Goal: Task Accomplishment & Management: Manage account settings

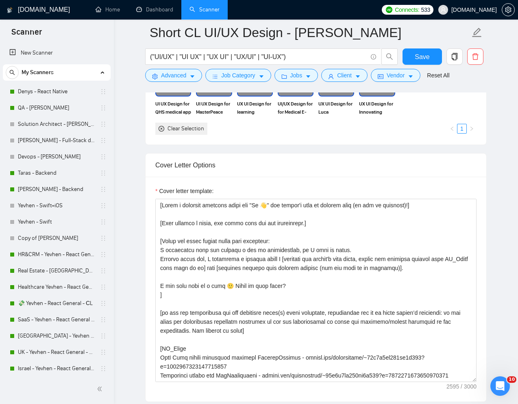
scroll to position [266, 0]
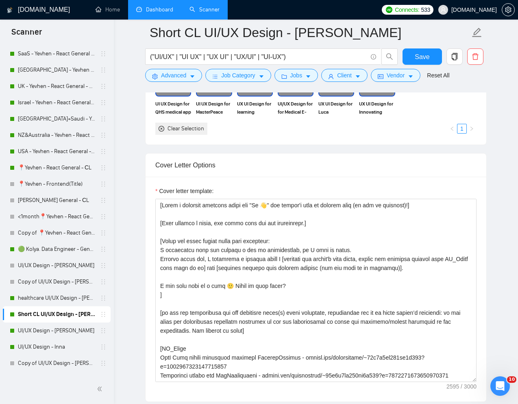
click at [153, 13] on link "Dashboard" at bounding box center [154, 9] width 37 height 7
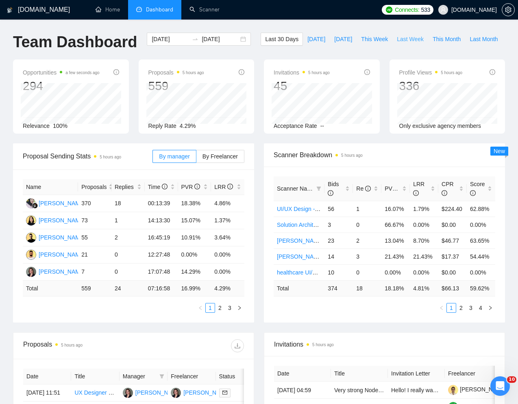
click at [397, 44] on span "Last Week" at bounding box center [410, 39] width 27 height 9
type input "2025-09-15"
type input "2025-09-21"
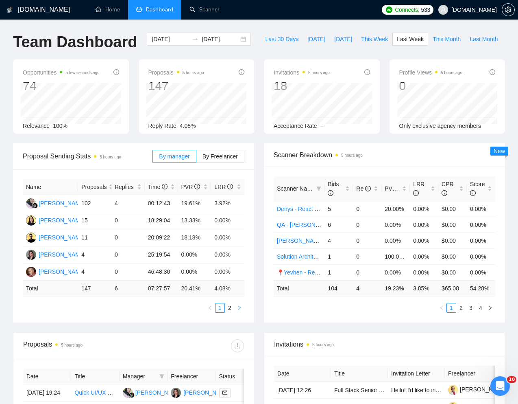
click at [237, 312] on button "button" at bounding box center [240, 308] width 10 height 10
click at [209, 310] on icon "left" at bounding box center [210, 307] width 5 height 5
click at [361, 44] on span "This Week" at bounding box center [374, 39] width 27 height 9
type input "2025-09-22"
type input "2025-09-28"
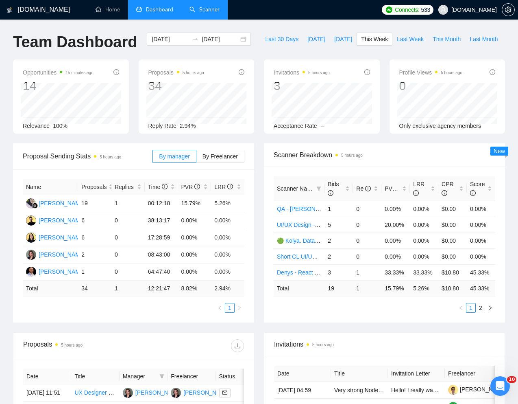
click at [216, 13] on link "Scanner" at bounding box center [205, 9] width 30 height 7
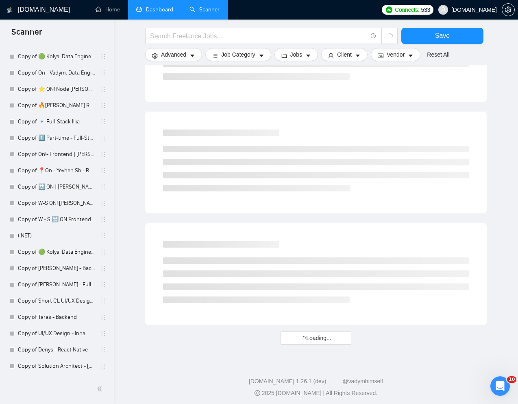
scroll to position [377, 0]
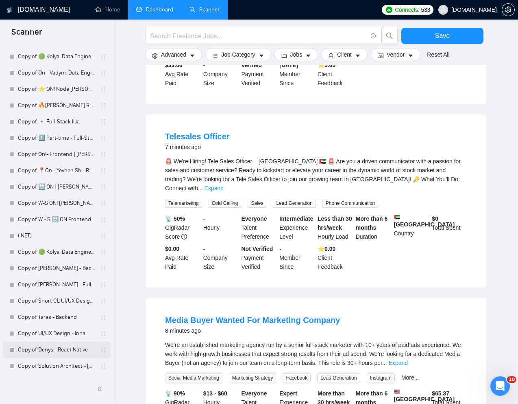
click at [101, 349] on icon "holder" at bounding box center [103, 349] width 7 height 7
click at [77, 351] on link "Copy of Denys - React Native" at bounding box center [56, 349] width 77 height 16
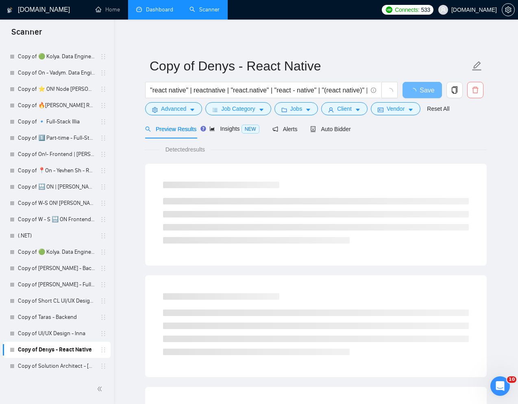
click at [477, 88] on icon "delete" at bounding box center [475, 90] width 6 height 7
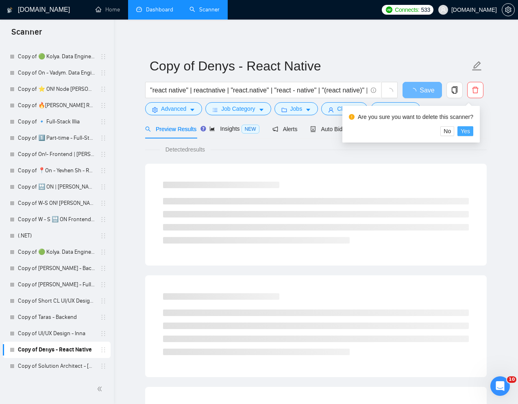
click at [470, 133] on span "Yes" at bounding box center [465, 131] width 9 height 9
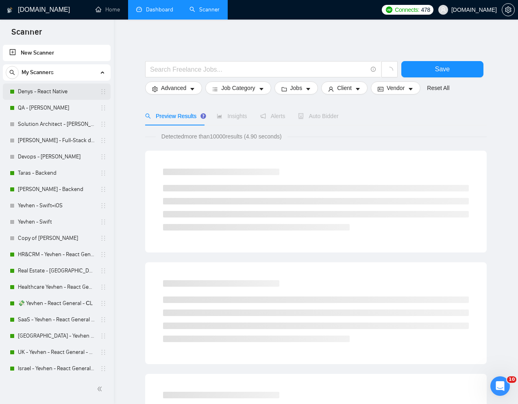
click at [79, 93] on link "Denys - React Native" at bounding box center [56, 91] width 77 height 16
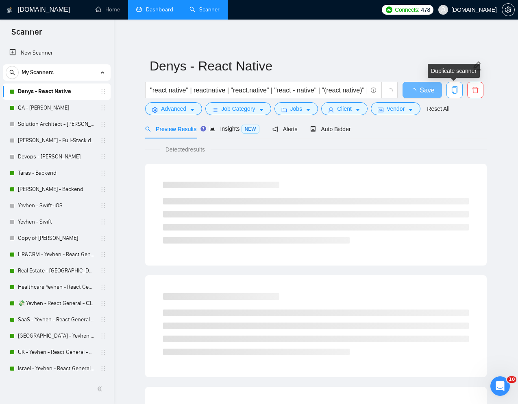
click at [456, 90] on icon "copy" at bounding box center [454, 89] width 7 height 7
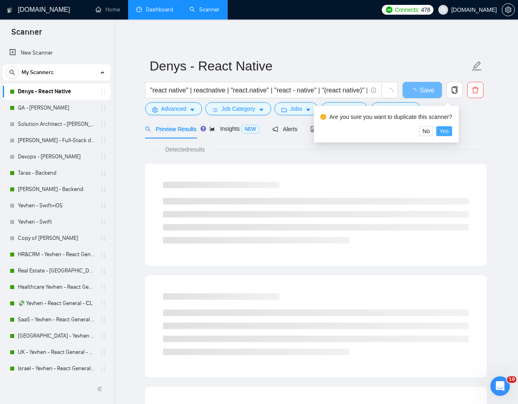
click at [449, 131] on span "Yes" at bounding box center [444, 131] width 9 height 9
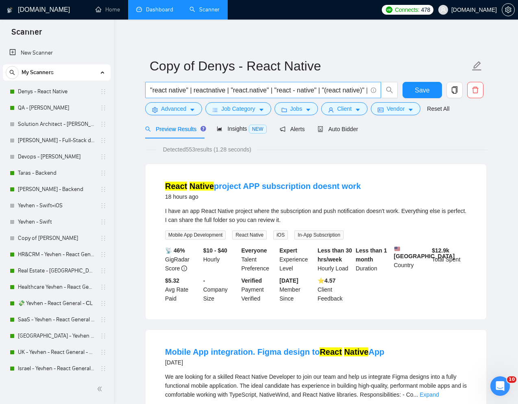
click at [252, 89] on input ""react native" | reactnative | "react.native" | "react - native" | "(react nati…" at bounding box center [258, 90] width 217 height 10
paste input "Senior React Native Developer for Payment Application"
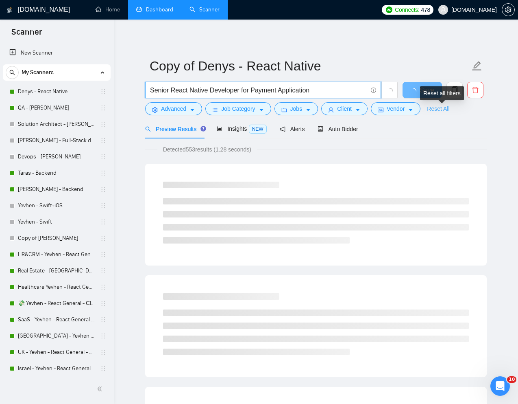
type input "Senior React Native Developer for Payment Application"
click at [450, 107] on link "Reset All" at bounding box center [438, 108] width 22 height 9
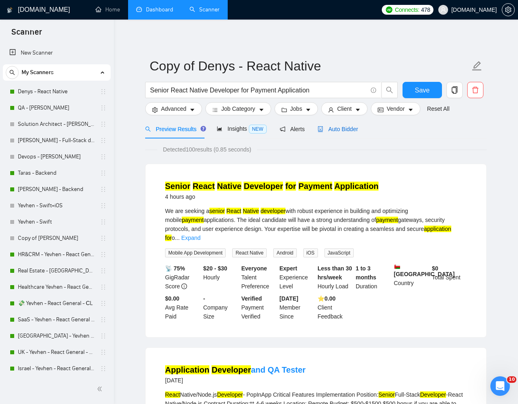
click at [344, 131] on span "Auto Bidder" at bounding box center [338, 129] width 40 height 7
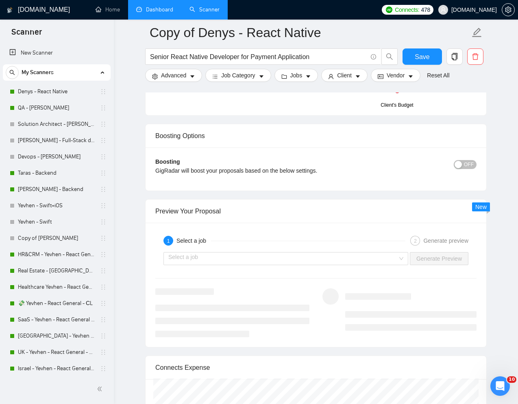
scroll to position [1435, 0]
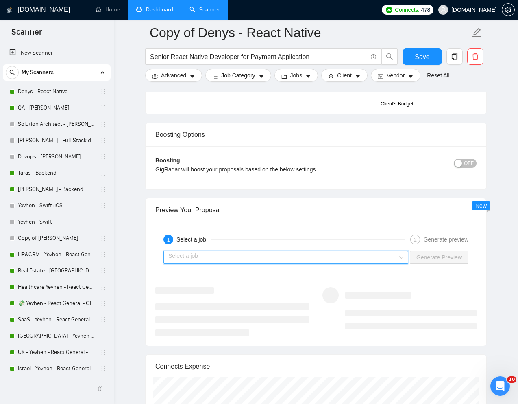
click at [311, 261] on input "search" at bounding box center [282, 257] width 229 height 12
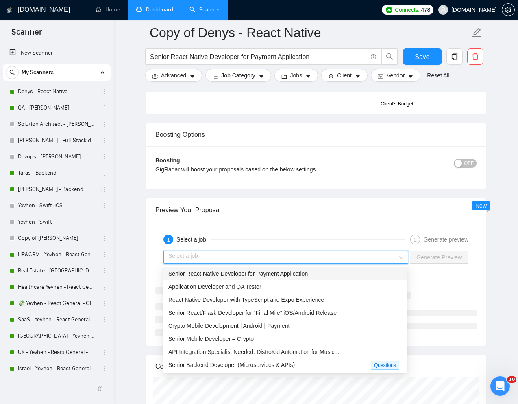
click at [273, 274] on span "Senior React Native Developer for Payment Application" at bounding box center [238, 273] width 140 height 7
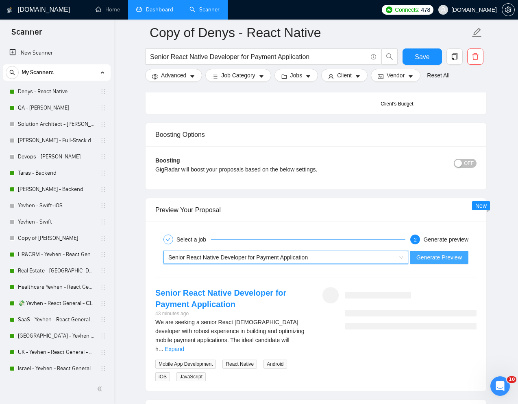
click at [423, 258] on span "Generate Preview" at bounding box center [440, 257] width 46 height 9
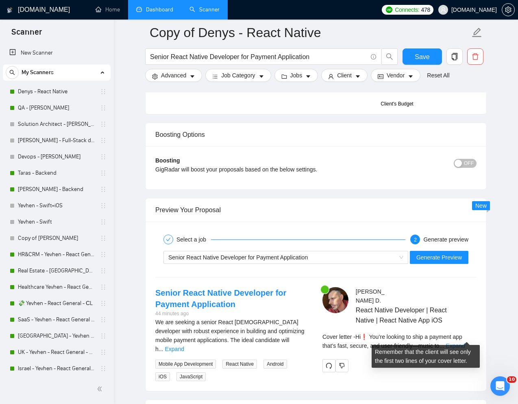
click at [464, 342] on link "Expand" at bounding box center [455, 345] width 19 height 7
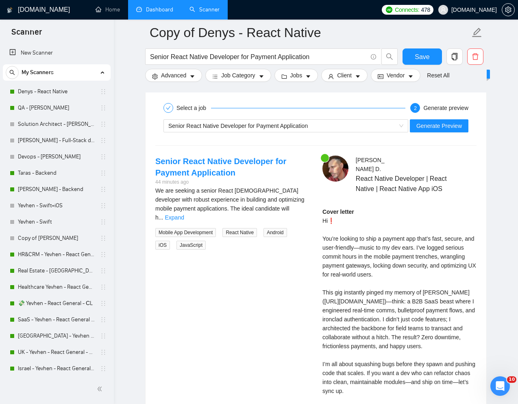
scroll to position [1532, 0]
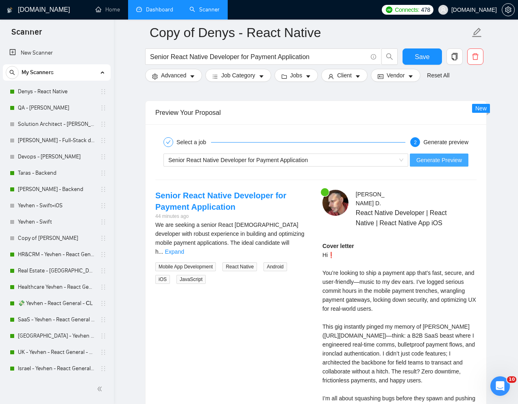
click at [447, 160] on span "Generate Preview" at bounding box center [440, 159] width 46 height 9
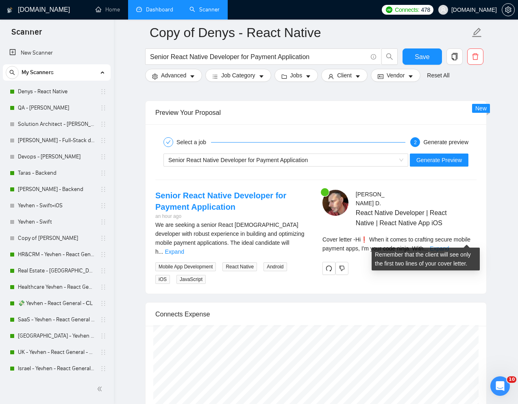
click at [449, 245] on link "Expand" at bounding box center [439, 248] width 19 height 7
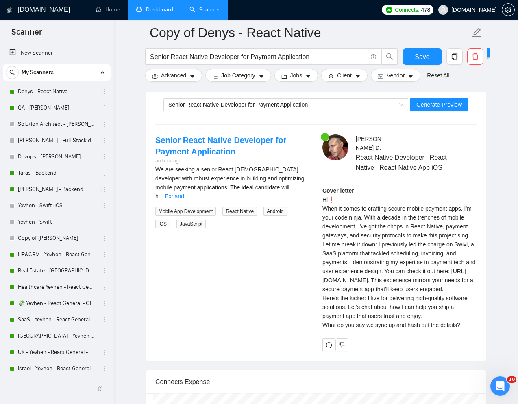
scroll to position [1587, 0]
click at [323, 209] on div "Cover letter Hi❗ When it comes to crafting secure mobile payment apps, I'm your…" at bounding box center [400, 257] width 154 height 143
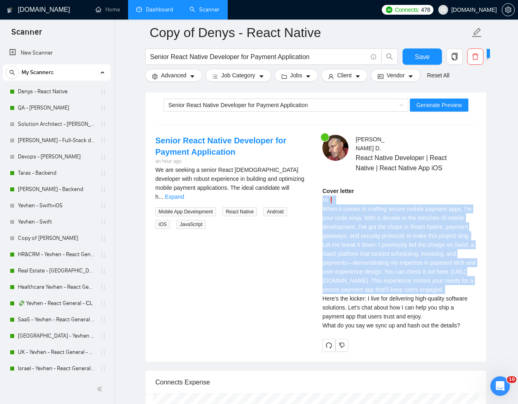
drag, startPoint x: 322, startPoint y: 191, endPoint x: 393, endPoint y: 326, distance: 153.0
click at [393, 326] on div "Denis D . React Native Developer | React Native | React Native App iOS Cover le…" at bounding box center [399, 243] width 167 height 216
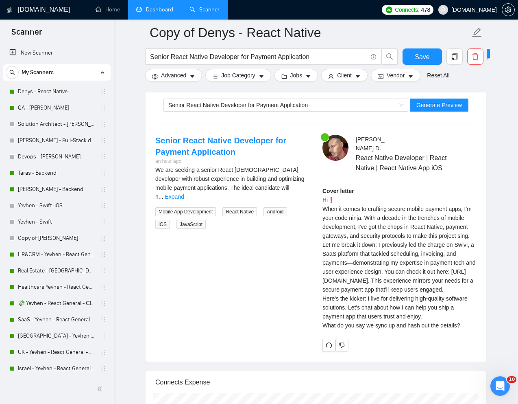
click at [387, 320] on div "Cover letter Hi❗ When it comes to crafting secure mobile payment apps, I'm your…" at bounding box center [400, 257] width 154 height 143
drag, startPoint x: 322, startPoint y: 298, endPoint x: 382, endPoint y: 297, distance: 59.8
click at [382, 297] on div "Cover letter Hi❗ When it comes to crafting secure mobile payment apps, I'm your…" at bounding box center [400, 257] width 154 height 143
copy div "https://www.swivl.tech"
click at [423, 112] on div "Senior React Native Developer for Payment Application Generate Preview" at bounding box center [316, 105] width 323 height 20
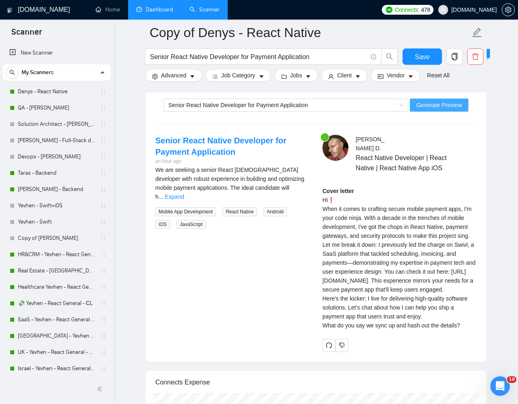
click at [426, 107] on span "Generate Preview" at bounding box center [440, 104] width 46 height 9
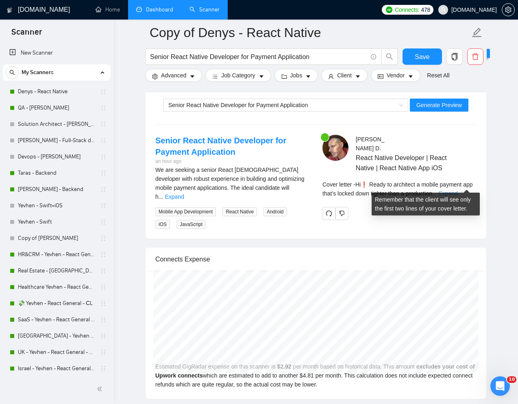
click at [458, 190] on link "Expand" at bounding box center [448, 193] width 19 height 7
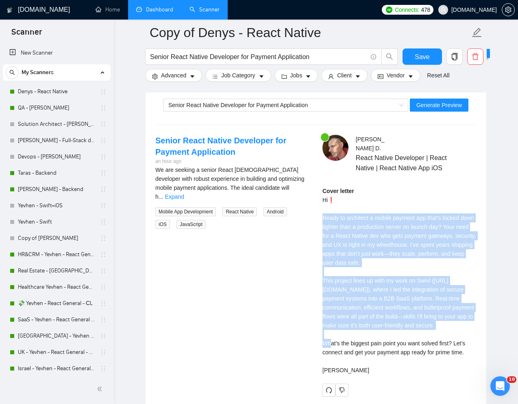
drag, startPoint x: 321, startPoint y: 209, endPoint x: 474, endPoint y: 313, distance: 184.5
click at [474, 313] on div "Denis D . React Native Developer | React Native | React Native App iOS Cover le…" at bounding box center [399, 265] width 167 height 261
copy div "Ready to architect a mobile payment app that’s locked down tighter than a produ…"
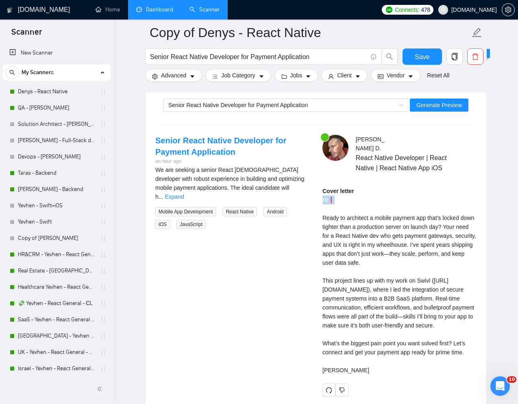
drag, startPoint x: 339, startPoint y: 192, endPoint x: 322, endPoint y: 192, distance: 17.1
click at [323, 192] on div "Cover letter Hi❗ Ready to architect a mobile payment app that’s locked down tig…" at bounding box center [400, 280] width 154 height 188
copy div "Hi❗"
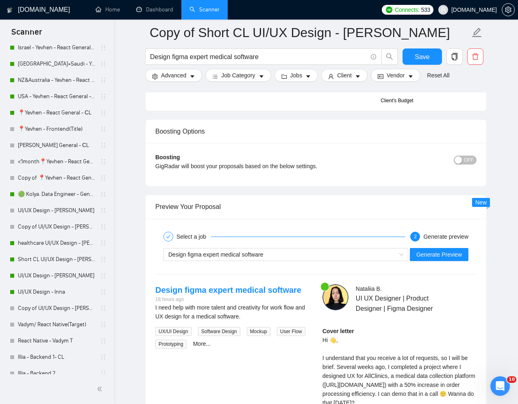
scroll to position [323, 0]
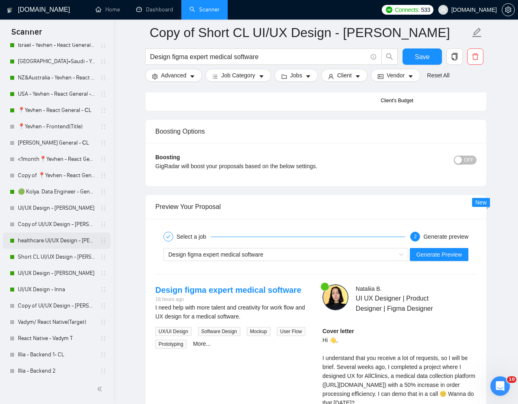
click at [41, 241] on link "healthcare UI/UX Design - [PERSON_NAME]" at bounding box center [56, 240] width 77 height 16
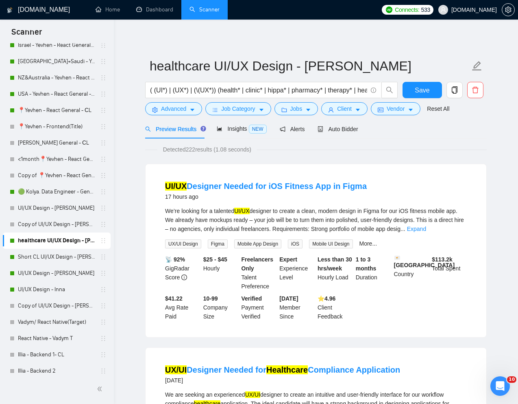
scroll to position [15, 0]
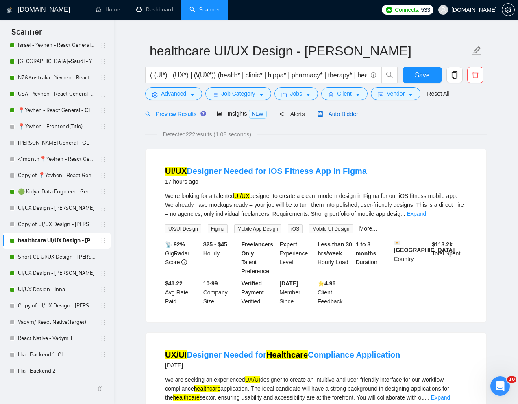
click at [349, 116] on span "Auto Bidder" at bounding box center [338, 114] width 40 height 7
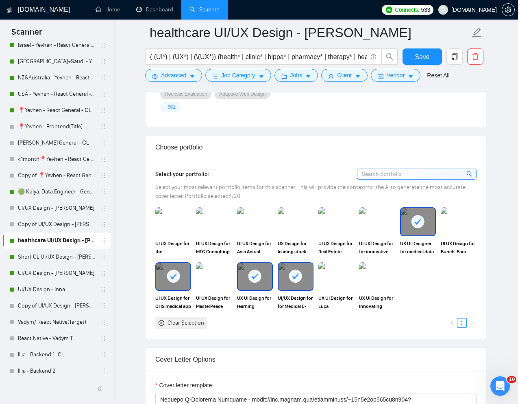
scroll to position [689, 0]
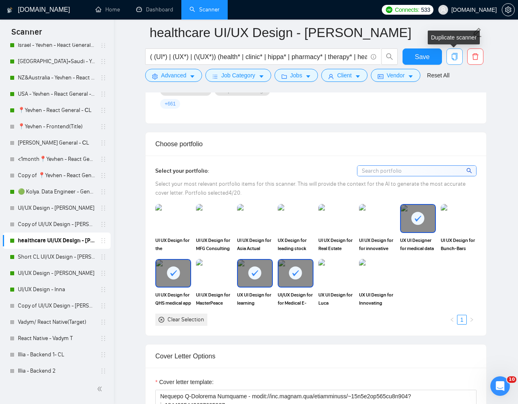
click at [454, 57] on icon "copy" at bounding box center [454, 56] width 7 height 7
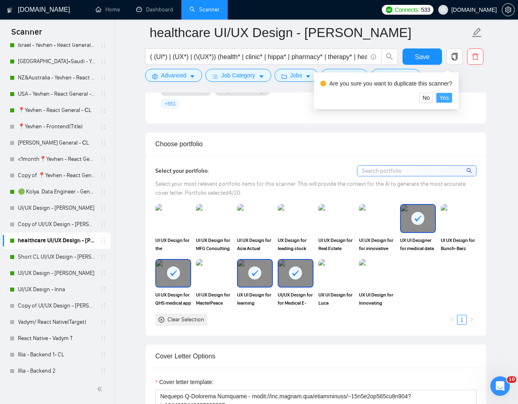
click at [449, 96] on span "Yes" at bounding box center [444, 97] width 9 height 9
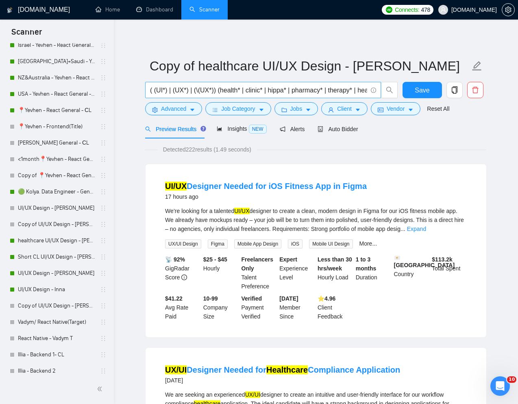
click at [225, 92] on input "( (UI*) | (UX*) | (\(UX*)) (health* | clinic* | hippa* | pharmacy* | therapy* |…" at bounding box center [258, 90] width 217 height 10
drag, startPoint x: 222, startPoint y: 91, endPoint x: 365, endPoint y: 94, distance: 143.2
click at [365, 94] on input "( (UI*) | (UX*) | (\(UX*)) (health* | clinic* | hippa* | pharmacy* | therapy* |…" at bounding box center [258, 90] width 217 height 10
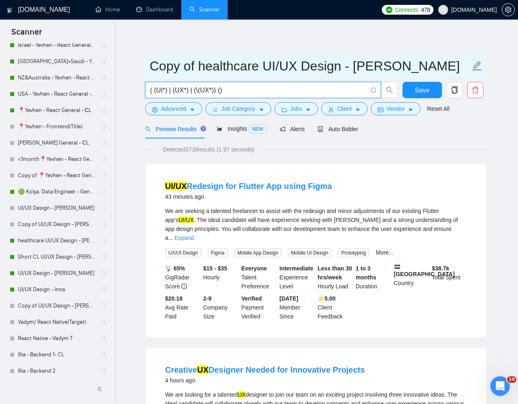
paste input "fintech"
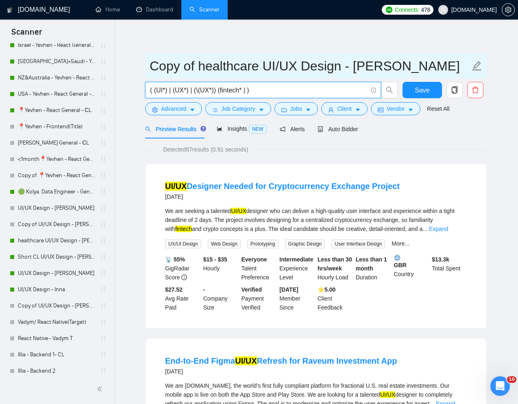
paste input "bank wallet"
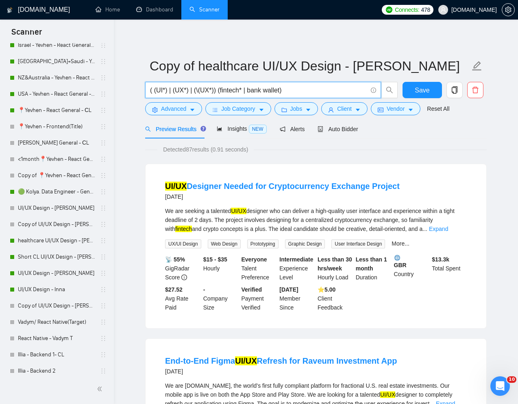
click at [266, 92] on input "( (UI*) | (UX*) | (\(UX*)) (fintech* | bank wallet)" at bounding box center [258, 90] width 217 height 10
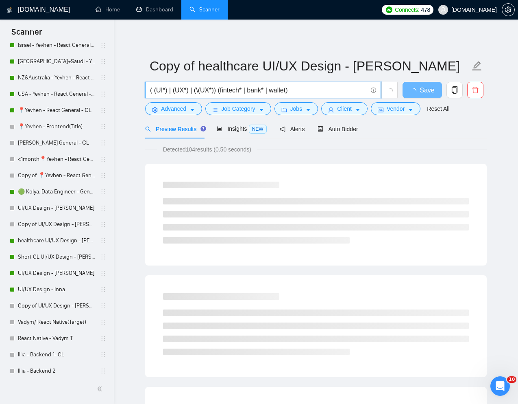
click at [284, 90] on input "( (UI*) | (UX*) | (\(UX*)) (fintech* | bank* | wallet)" at bounding box center [258, 90] width 217 height 10
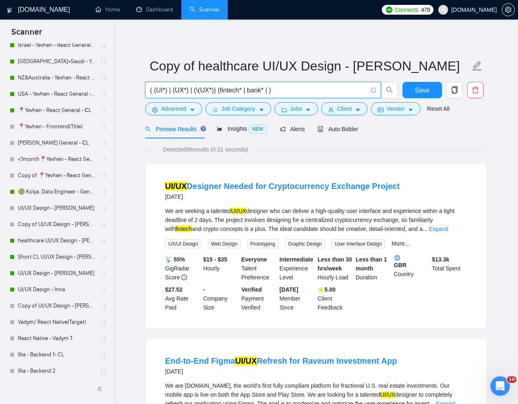
paste input "financ"
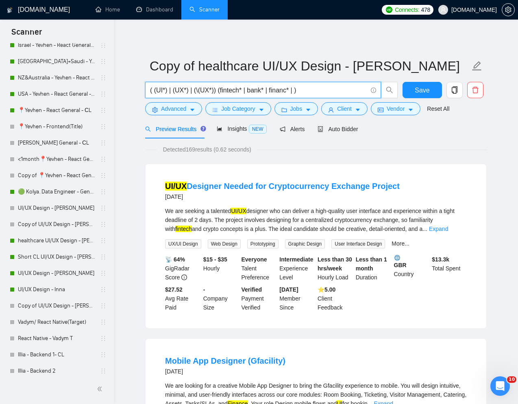
paste input "digital banking"
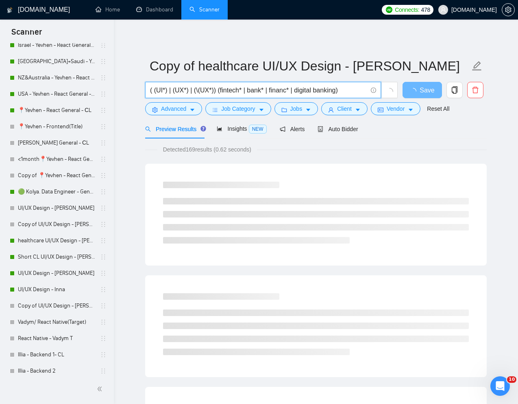
click at [300, 92] on input "( (UI*) | (UX*) | (\(UX*)) (fintech* | bank* | financ* | digital banking)" at bounding box center [258, 90] width 217 height 10
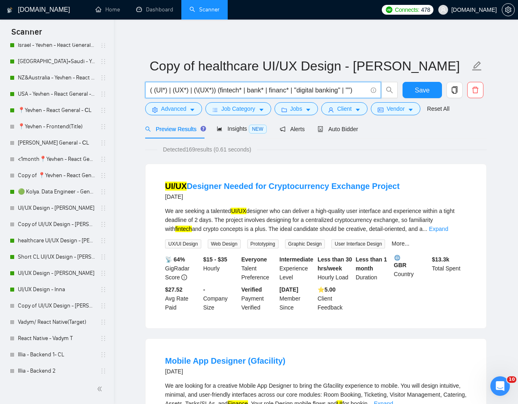
paste input "mobile banking"
click at [360, 90] on input "( (UI*) | (UX*) | (\(UX*)) (fintech* | bank* | financ* | "digital banking" | "m…" at bounding box center [258, 90] width 217 height 10
click at [349, 89] on input "( (UI*) | (UX*) | (\(UX*)) (fintech* | bank* | financ* | "digital banking" | "m…" at bounding box center [258, 90] width 217 height 10
click at [363, 90] on input "( (UI*) | (UX*) | (\(UX*)) (fintech* | bank* | financ* | "digital banking" | "m…" at bounding box center [258, 90] width 217 height 10
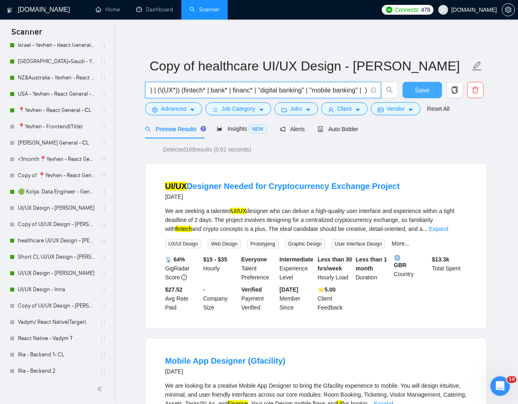
paste input ""neo bank" | neobank* | "personal finance" | "financial technology" | "open ban…"
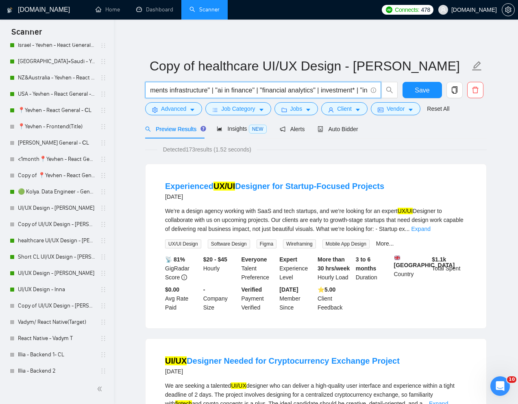
scroll to position [0, 891]
type input "( (UI*) | (UX*) | (\(UX*)) (fintech* | bank* | financ* | "digital banking" | "m…"
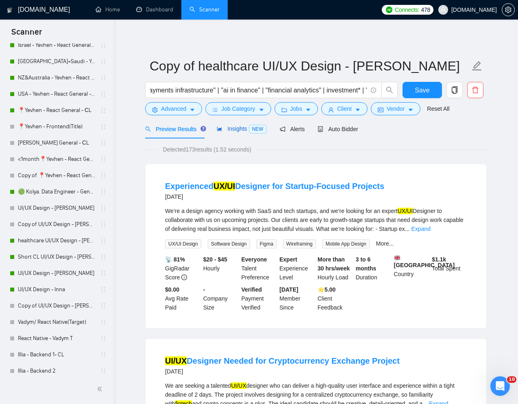
click at [233, 127] on span "Insights NEW" at bounding box center [242, 128] width 50 height 7
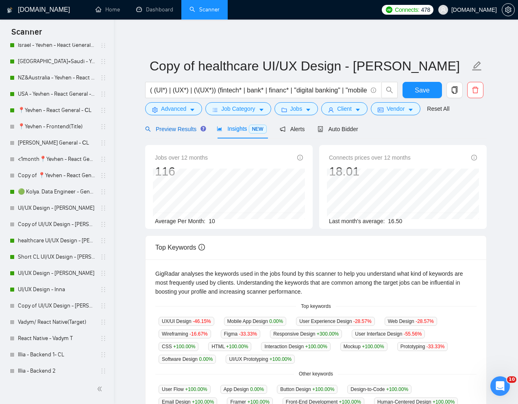
click at [171, 132] on div "Preview Results" at bounding box center [174, 128] width 59 height 9
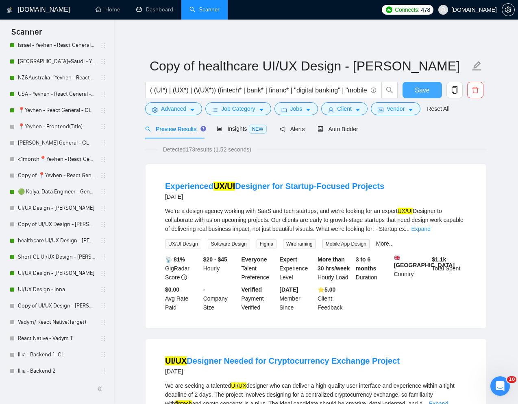
click at [417, 90] on span "Save" at bounding box center [422, 90] width 15 height 10
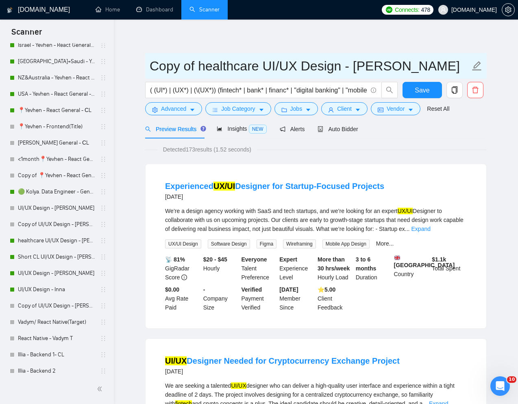
drag, startPoint x: 257, startPoint y: 69, endPoint x: 151, endPoint y: 69, distance: 106.2
click at [151, 69] on input "Copy of healthcare UI/UX Design - Natalia" at bounding box center [310, 66] width 321 height 20
type input "Fintech UI/UX Design - [PERSON_NAME]"
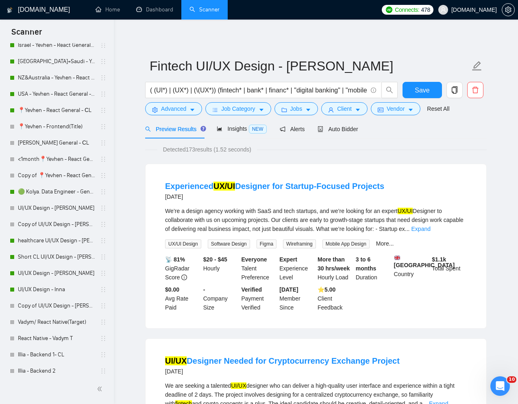
click at [436, 93] on button "Save" at bounding box center [422, 90] width 39 height 16
click at [424, 90] on span "Save" at bounding box center [422, 90] width 15 height 10
click at [345, 130] on span "Auto Bidder" at bounding box center [338, 129] width 40 height 7
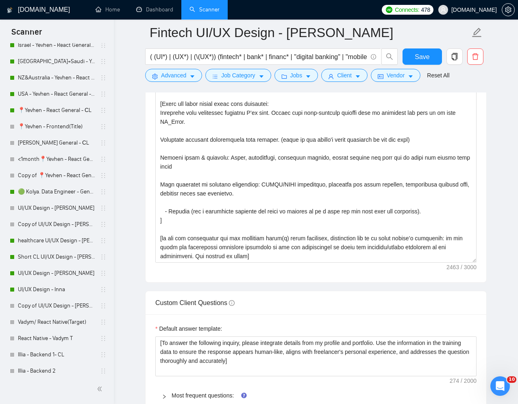
scroll to position [1002, 0]
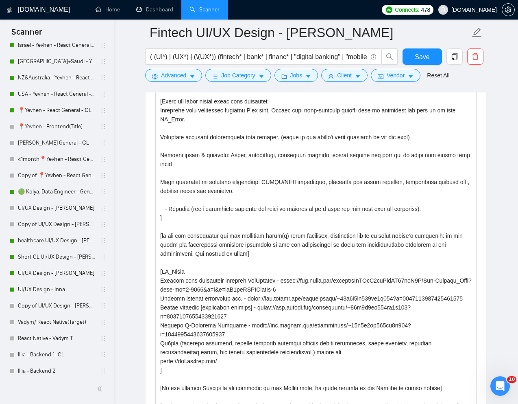
drag, startPoint x: 474, startPoint y: 257, endPoint x: 481, endPoint y: 445, distance: 188.5
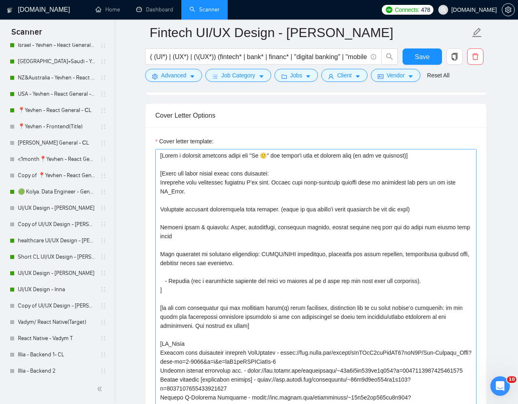
scroll to position [929, 0]
click at [272, 159] on textarea "Cover letter template:" at bounding box center [315, 334] width 321 height 371
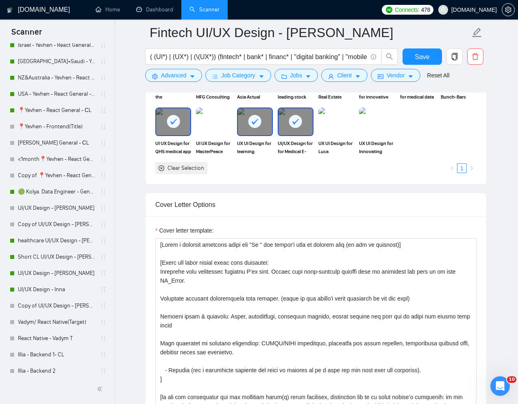
scroll to position [838, 0]
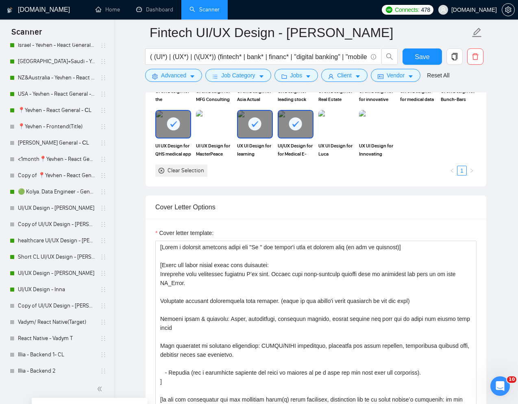
click at [297, 121] on rect at bounding box center [295, 123] width 13 height 13
click at [246, 123] on div at bounding box center [255, 124] width 34 height 27
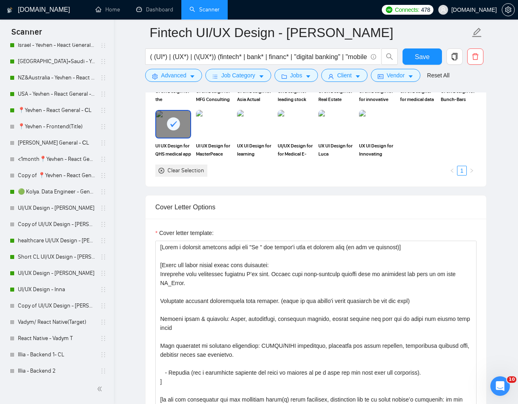
click at [180, 123] on div at bounding box center [173, 124] width 34 height 27
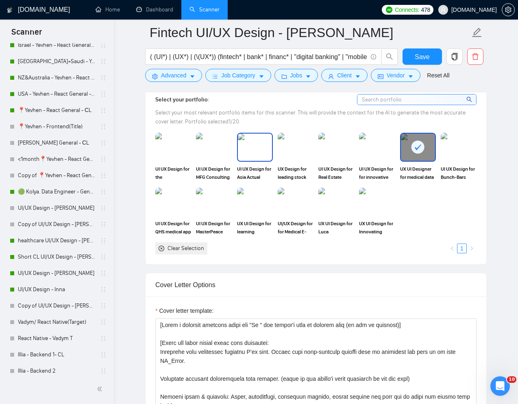
scroll to position [797, 0]
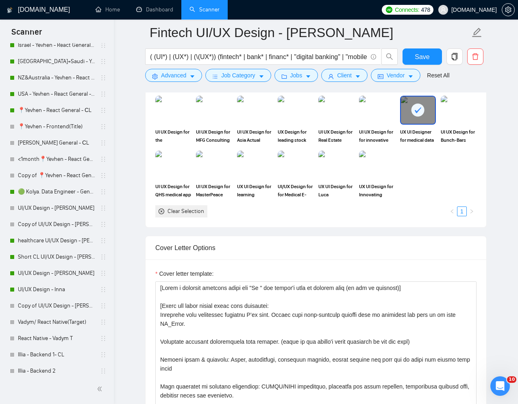
click at [412, 112] on rect at bounding box center [418, 109] width 13 height 13
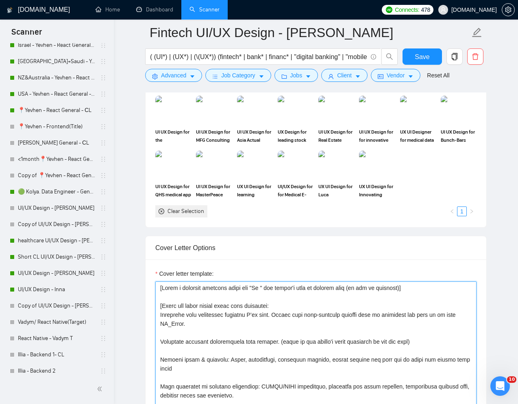
paste textarea "🏦"
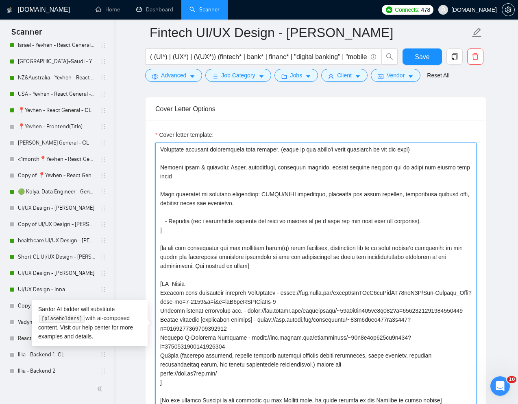
scroll to position [62, 0]
drag, startPoint x: 160, startPoint y: 282, endPoint x: 239, endPoint y: 372, distance: 119.9
click at [239, 372] on textarea "Cover letter template:" at bounding box center [315, 327] width 321 height 371
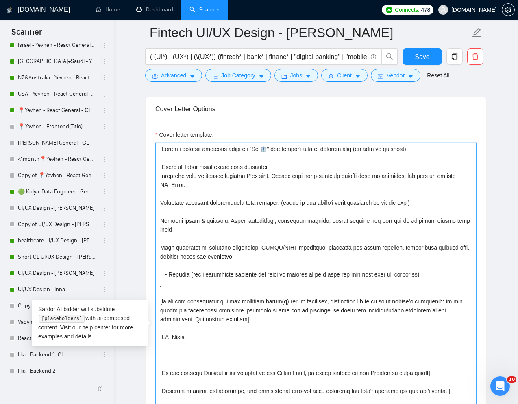
scroll to position [0, 0]
paste textarea "Solo is a personal budgeting app that helps users manage finances, track spendi…"
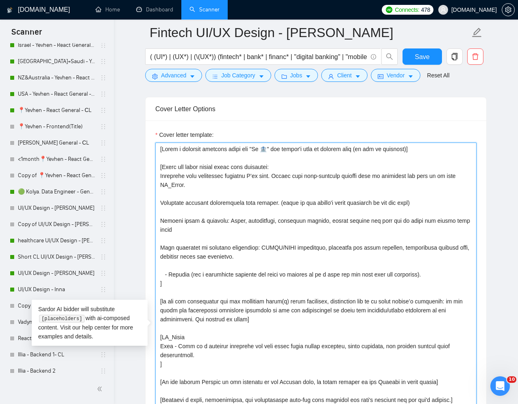
drag, startPoint x: 179, startPoint y: 348, endPoint x: 157, endPoint y: 347, distance: 22.0
click at [157, 347] on textarea "Cover letter template:" at bounding box center [315, 327] width 321 height 371
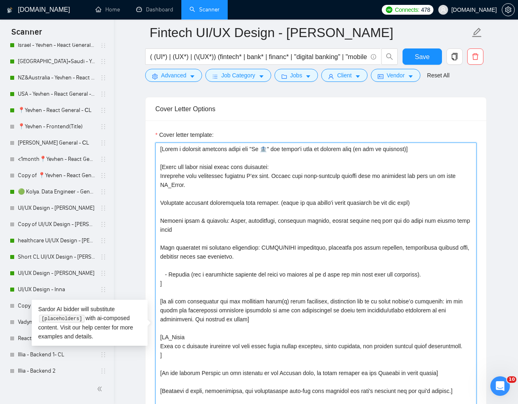
click at [199, 355] on textarea "Cover letter template:" at bounding box center [315, 327] width 321 height 371
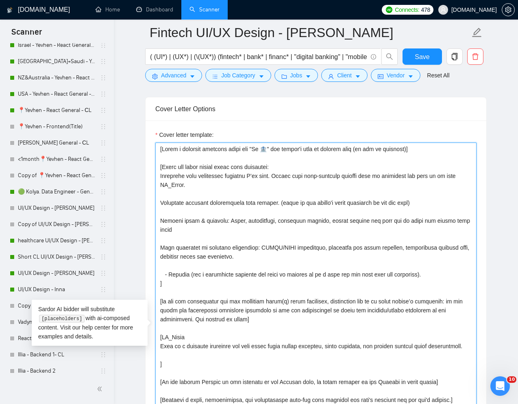
click at [211, 325] on textarea "Cover letter template:" at bounding box center [315, 327] width 321 height 371
click at [190, 362] on textarea "Cover letter template:" at bounding box center [315, 327] width 321 height 371
paste textarea "https://www.soloapp.nz/"
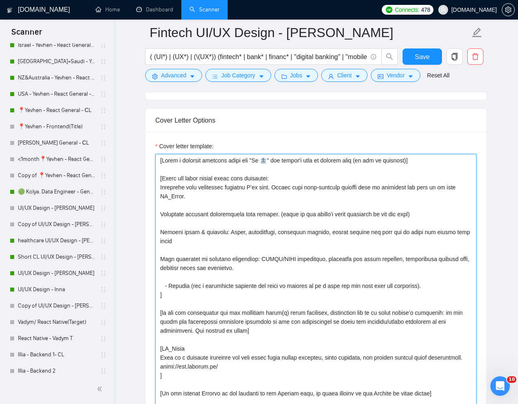
scroll to position [924, 0]
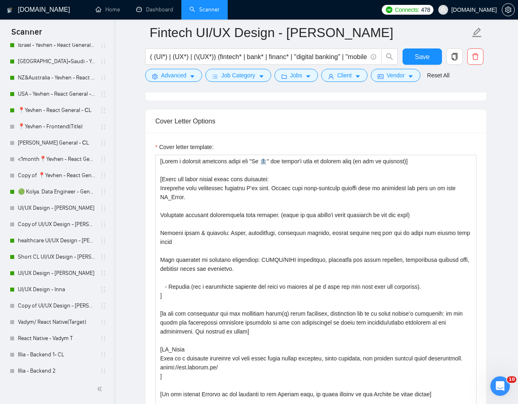
click at [504, 240] on main "Fintech UI/UX Design - Natalia ( (UI*) | (UX*) | (\(UX*)) (fintech* | bank* | f…" at bounding box center [316, 331] width 378 height 2445
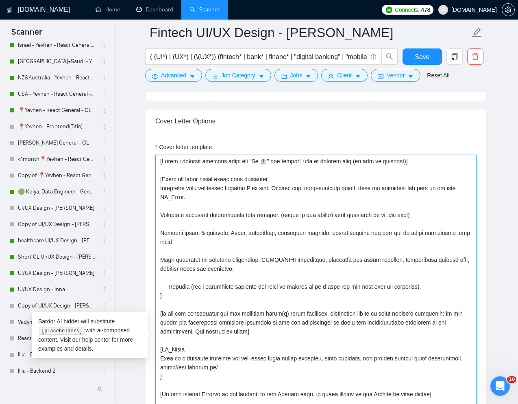
drag, startPoint x: 191, startPoint y: 188, endPoint x: 252, endPoint y: 189, distance: 61.0
click at [252, 189] on textarea "Cover letter template:" at bounding box center [315, 340] width 321 height 371
click at [233, 204] on textarea "Cover letter template:" at bounding box center [315, 340] width 321 height 371
drag, startPoint x: 161, startPoint y: 188, endPoint x: 438, endPoint y: 290, distance: 295.6
click at [438, 290] on textarea "Cover letter template:" at bounding box center [315, 340] width 321 height 371
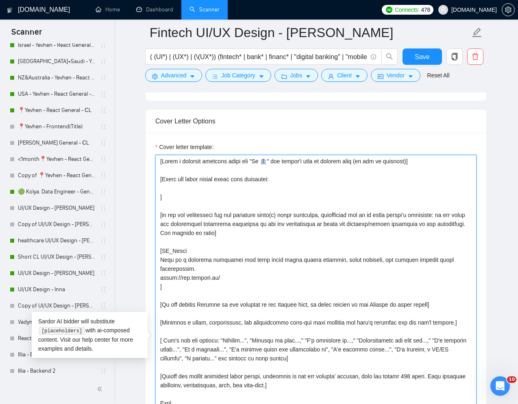
scroll to position [936, 0]
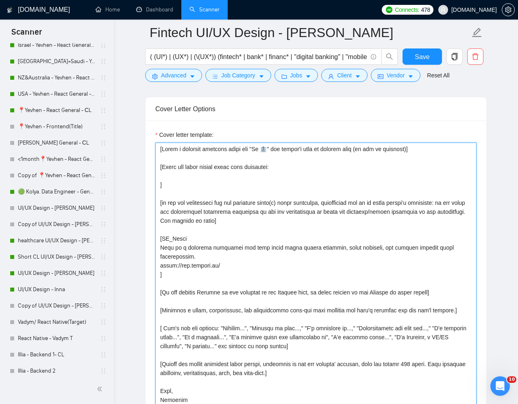
drag, startPoint x: 160, startPoint y: 203, endPoint x: 253, endPoint y: 219, distance: 93.8
click at [253, 219] on textarea "Cover letter template:" at bounding box center [315, 327] width 321 height 371
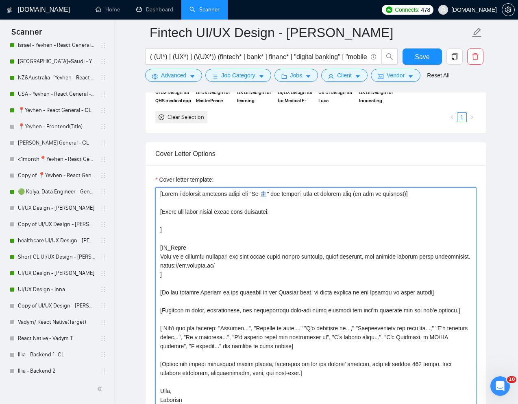
scroll to position [881, 0]
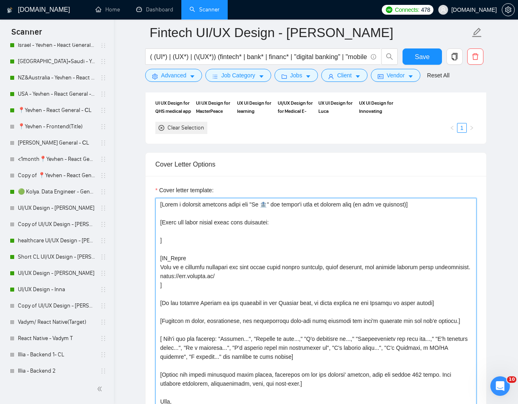
click at [238, 231] on textarea "Cover letter template:" at bounding box center [315, 383] width 321 height 371
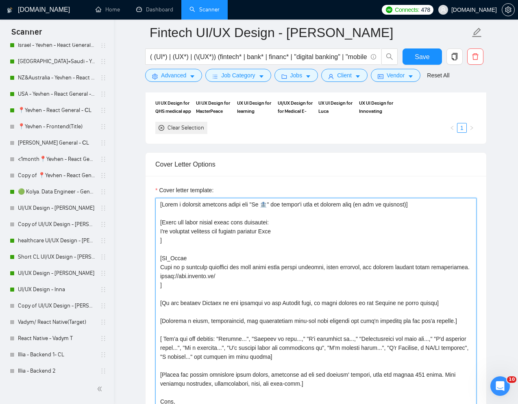
click at [192, 243] on textarea "Cover letter template:" at bounding box center [315, 383] width 321 height 371
drag, startPoint x: 297, startPoint y: 229, endPoint x: 158, endPoint y: 229, distance: 139.5
click at [158, 229] on textarea "Cover letter template:" at bounding box center [315, 383] width 321 height 371
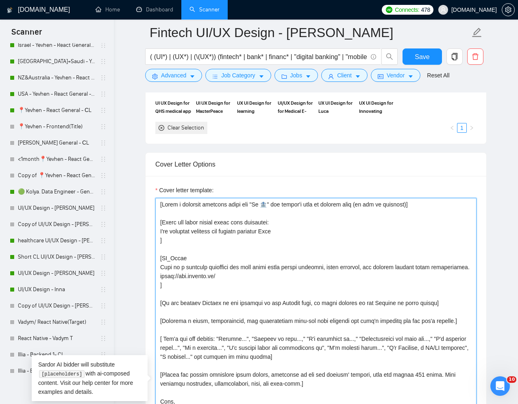
click at [272, 239] on textarea "Cover letter template:" at bounding box center [315, 383] width 321 height 371
drag, startPoint x: 226, startPoint y: 231, endPoint x: 268, endPoint y: 231, distance: 41.5
click at [268, 231] on textarea "Cover letter template:" at bounding box center [315, 383] width 321 height 371
paste textarea "𝗙𝗶𝗻𝘁𝗲𝗰𝗵 𝗣𝗹𝗮𝘁𝗳𝗼𝗿𝗺"
click at [323, 239] on textarea "Cover letter template:" at bounding box center [315, 383] width 321 height 371
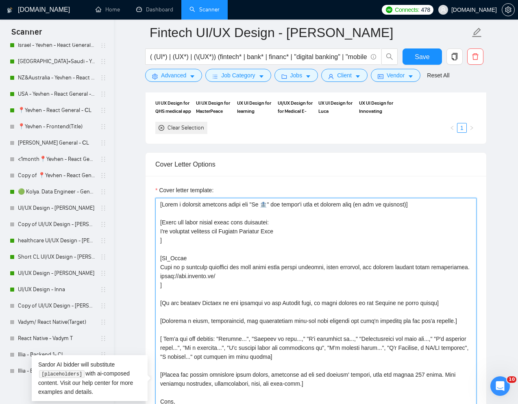
click at [304, 232] on textarea "Cover letter template:" at bounding box center [315, 383] width 321 height 371
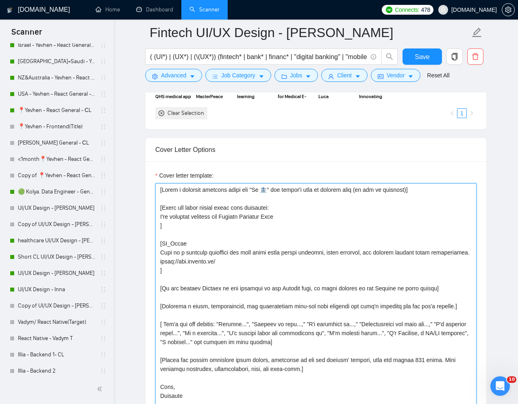
scroll to position [893, 0]
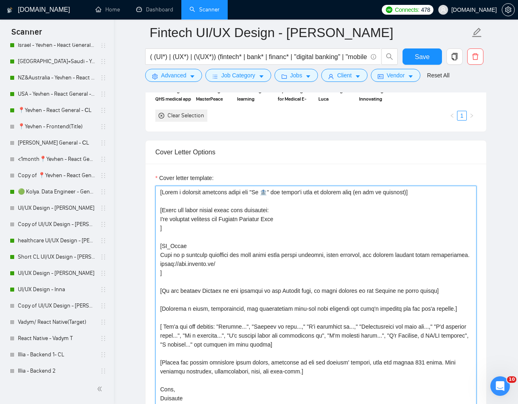
drag, startPoint x: 161, startPoint y: 272, endPoint x: 221, endPoint y: 272, distance: 60.6
click at [221, 272] on textarea "Cover letter template:" at bounding box center [315, 370] width 321 height 371
click at [305, 227] on textarea "Cover letter template:" at bounding box center [315, 370] width 321 height 371
click at [300, 222] on textarea "Cover letter template:" at bounding box center [315, 370] width 321 height 371
paste textarea "https://www.soloapp.nz"
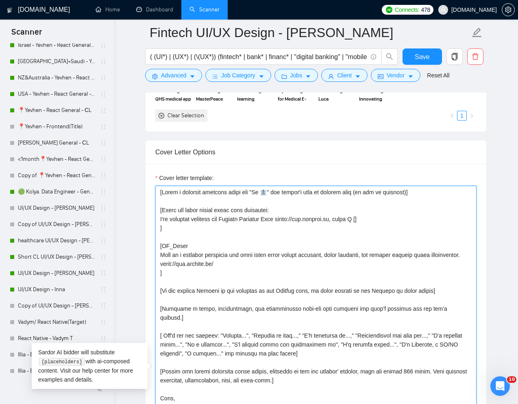
paste textarea "Identify the client's needs from the job description and indicate that you have…"
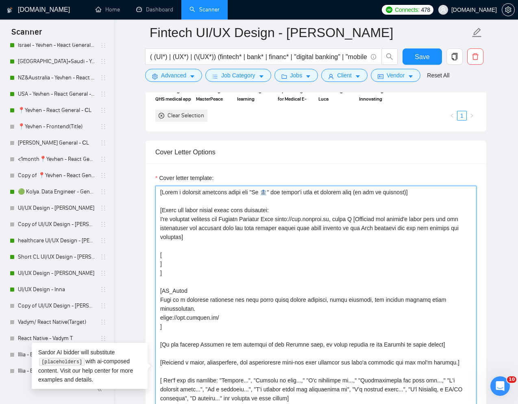
click at [191, 262] on textarea "Cover letter template:" at bounding box center [315, 370] width 321 height 371
click at [195, 255] on textarea "Cover letter template:" at bounding box center [315, 370] width 321 height 371
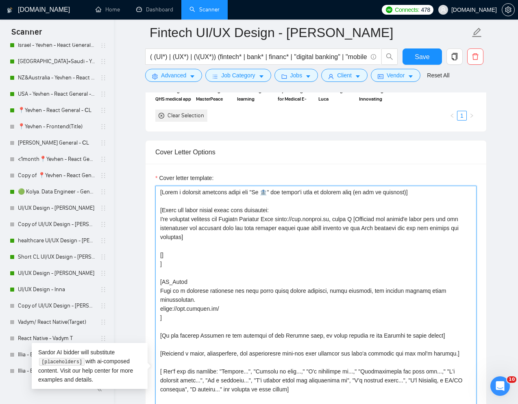
paste textarea "Briefly explain your approach and where you would start."
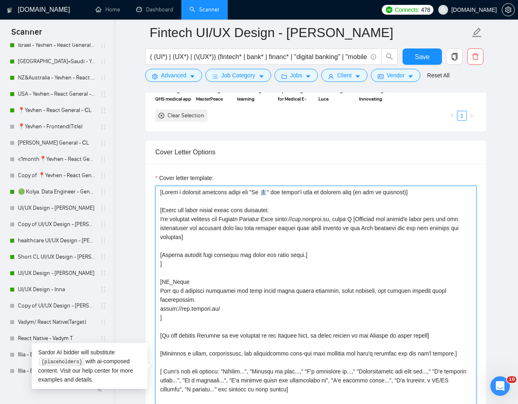
click at [333, 256] on textarea "Cover letter template:" at bounding box center [315, 370] width 321 height 371
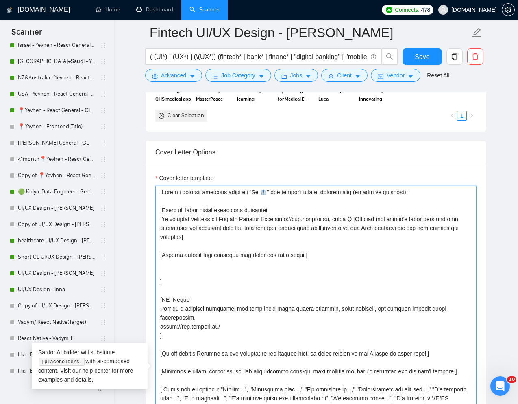
paste textarea "Briefly explain your approach and where you would start."
paste textarea "[Continue with an engaging CTA that offers value and ensure it transitions natu…"
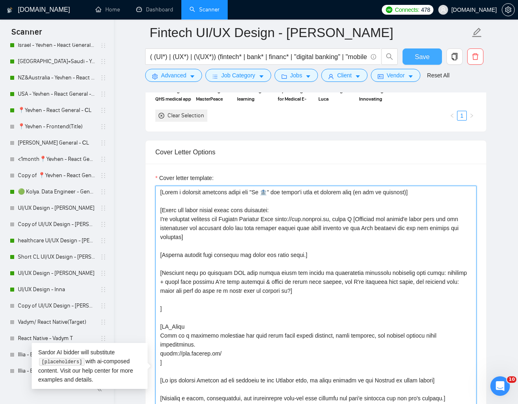
type textarea "[Write a personal greeting using the "Hi 🏦" and client's name or company name (…"
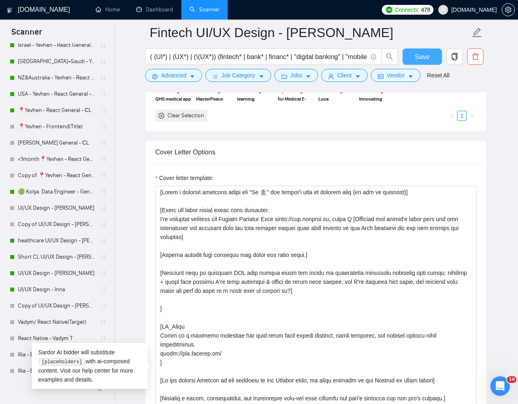
click at [429, 58] on span "Save" at bounding box center [422, 57] width 15 height 10
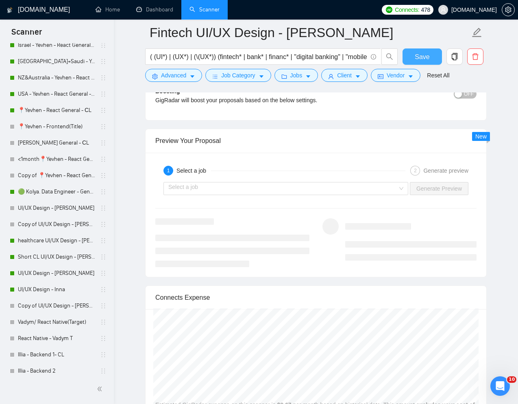
scroll to position [1587, 0]
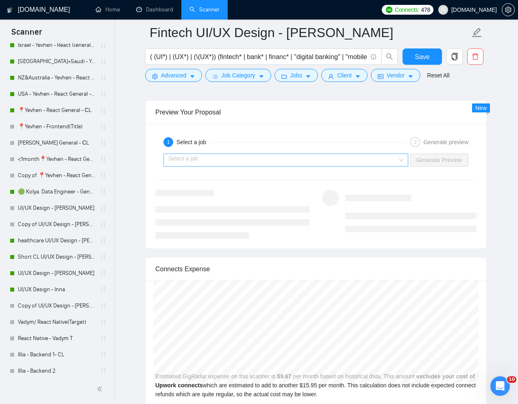
click at [389, 159] on input "search" at bounding box center [282, 160] width 229 height 12
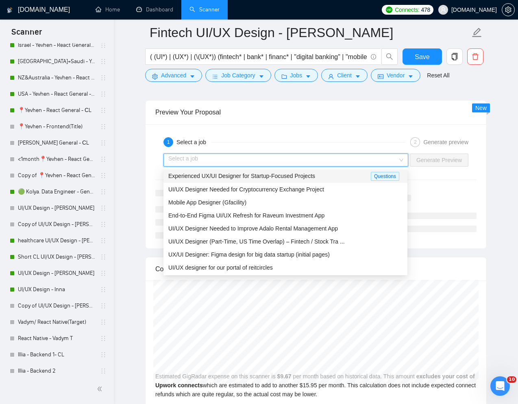
click at [332, 175] on div "Experienced UX/UI Designer for Startup-Focused Projects" at bounding box center [269, 175] width 203 height 9
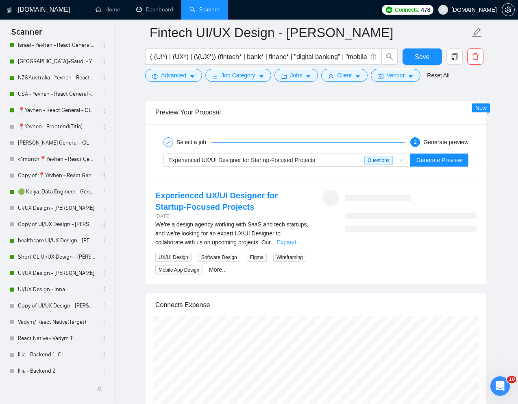
click at [296, 240] on link "Expand" at bounding box center [286, 242] width 19 height 7
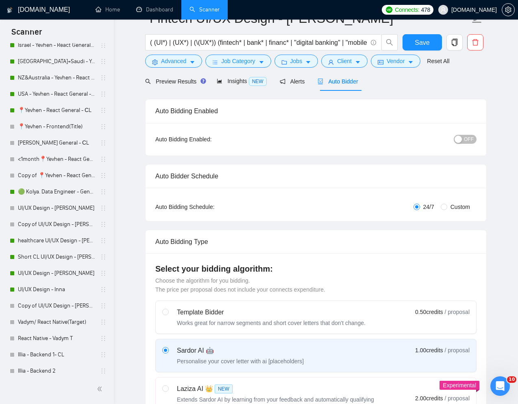
scroll to position [0, 0]
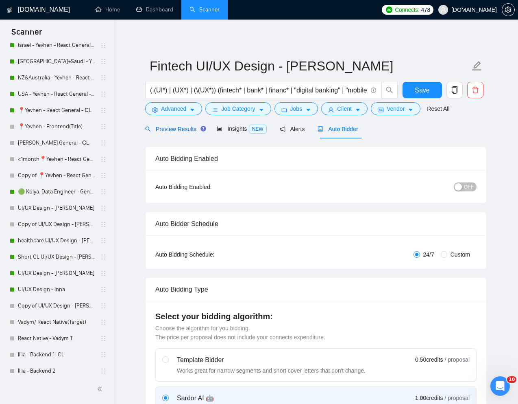
click at [180, 130] on span "Preview Results" at bounding box center [174, 129] width 59 height 7
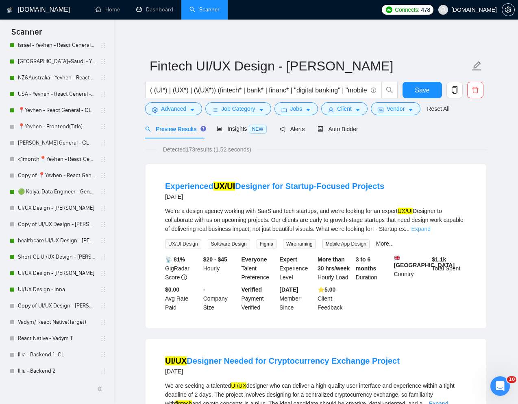
click at [431, 229] on link "Expand" at bounding box center [421, 228] width 19 height 7
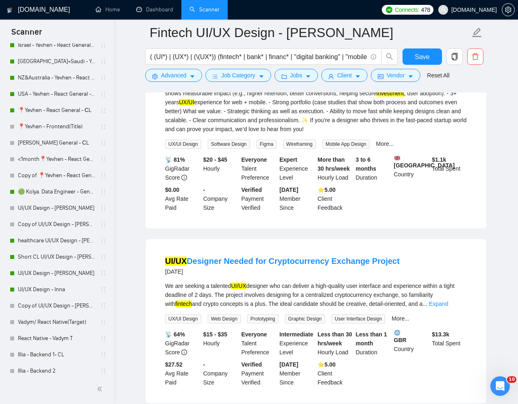
scroll to position [167, 0]
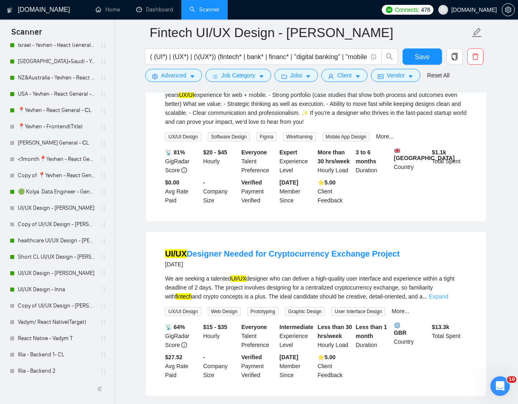
click at [448, 299] on link "Expand" at bounding box center [438, 296] width 19 height 7
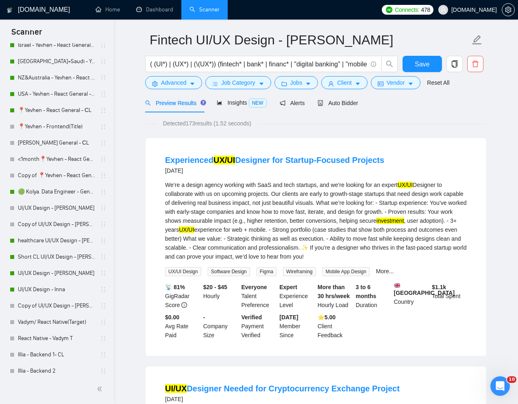
scroll to position [0, 0]
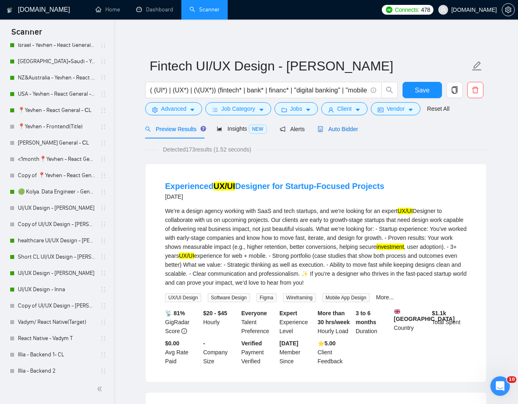
click at [349, 129] on span "Auto Bidder" at bounding box center [338, 129] width 40 height 7
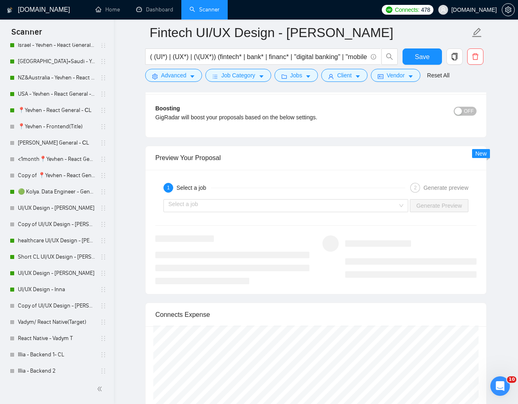
scroll to position [1559, 0]
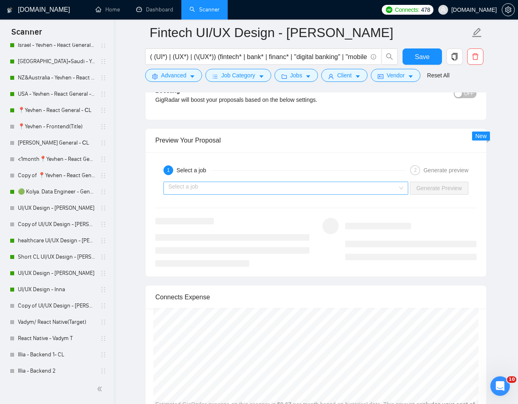
click at [353, 193] on input "search" at bounding box center [282, 188] width 229 height 12
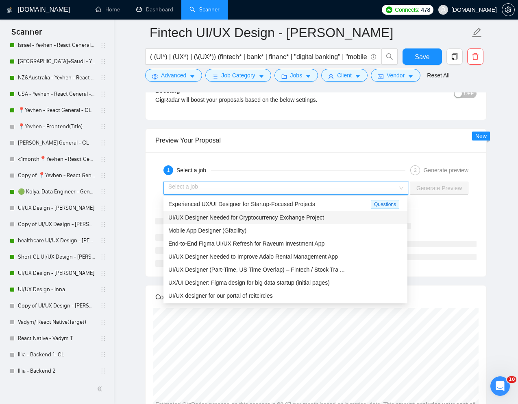
click at [310, 217] on span "UI/UX Designer Needed for Cryptocurrency Exchange Project" at bounding box center [246, 217] width 156 height 7
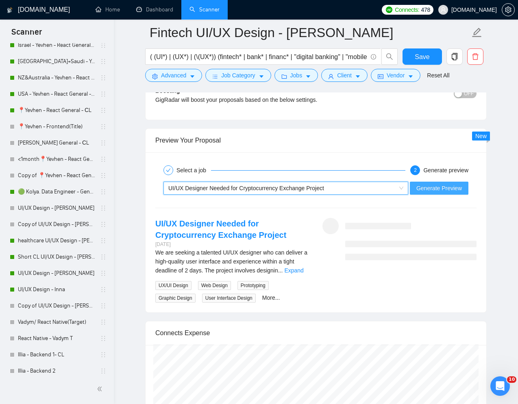
click at [424, 190] on span "Generate Preview" at bounding box center [440, 187] width 46 height 9
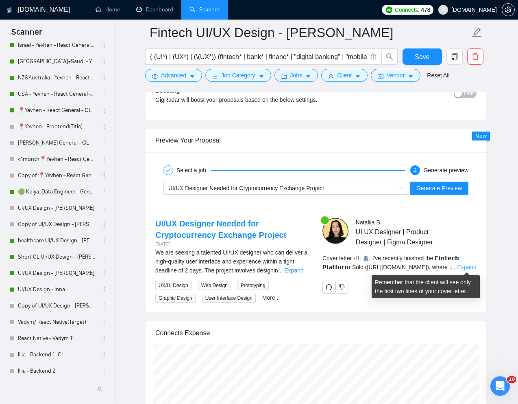
click at [465, 264] on link "Expand" at bounding box center [466, 267] width 19 height 7
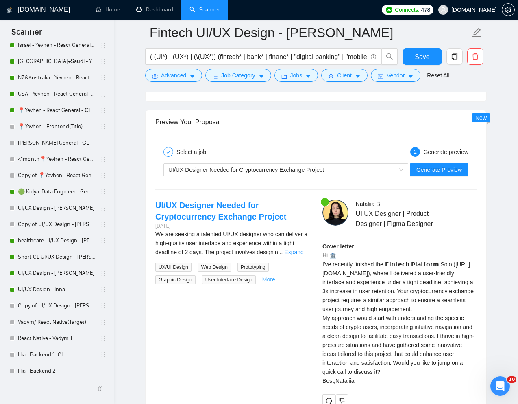
scroll to position [1561, 0]
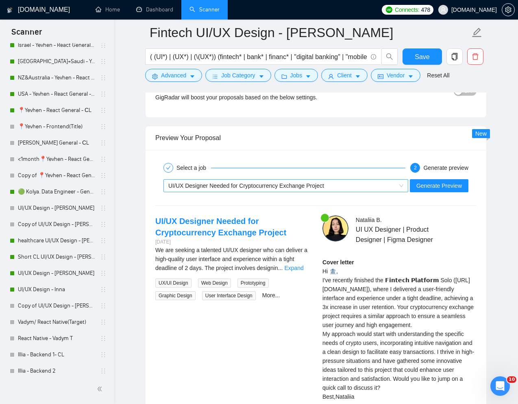
click at [293, 185] on span "UI/UX Designer Needed for Cryptocurrency Exchange Project" at bounding box center [246, 185] width 156 height 7
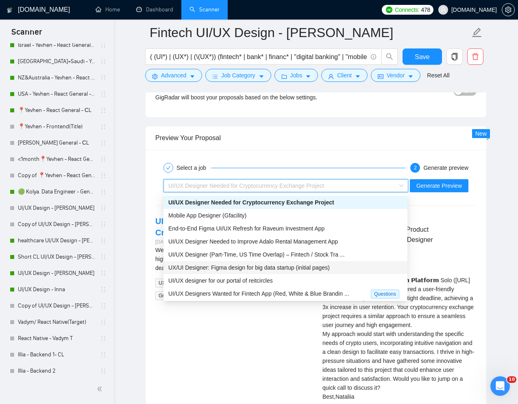
scroll to position [16, 0]
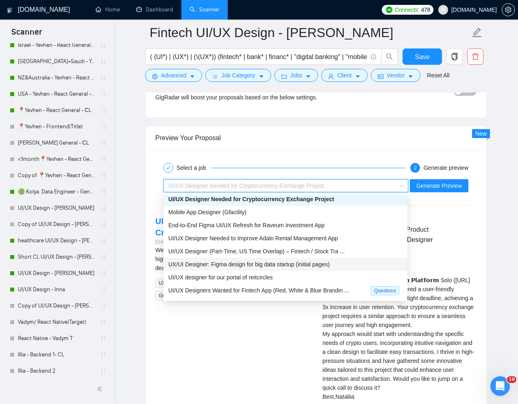
click at [236, 266] on span "UX/UI Designer: Figma design for big data startup (initial pages)" at bounding box center [248, 264] width 161 height 7
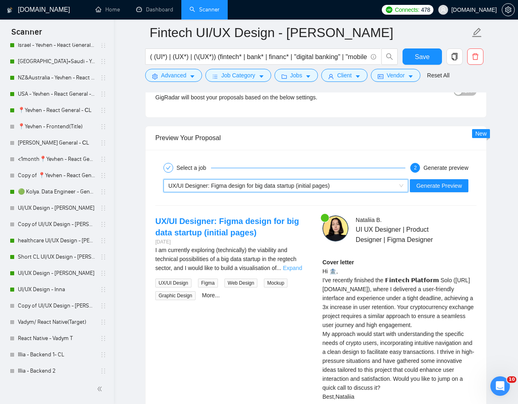
click at [300, 268] on link "Expand" at bounding box center [292, 267] width 19 height 7
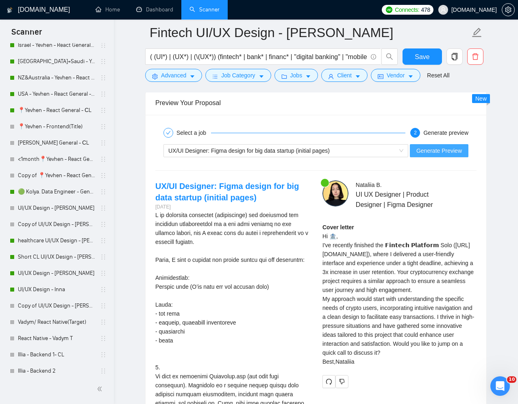
scroll to position [1500, 0]
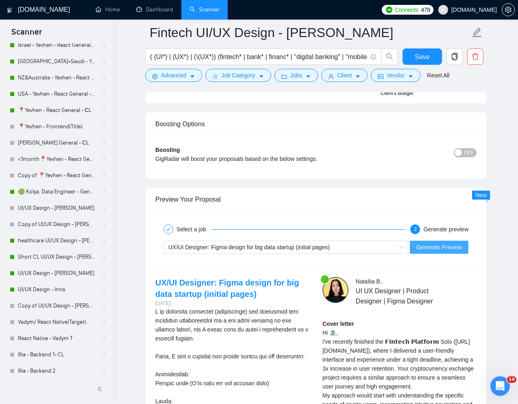
click at [432, 247] on span "Generate Preview" at bounding box center [440, 246] width 46 height 9
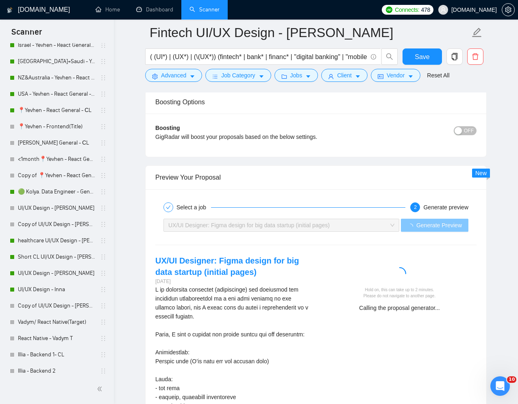
scroll to position [1529, 0]
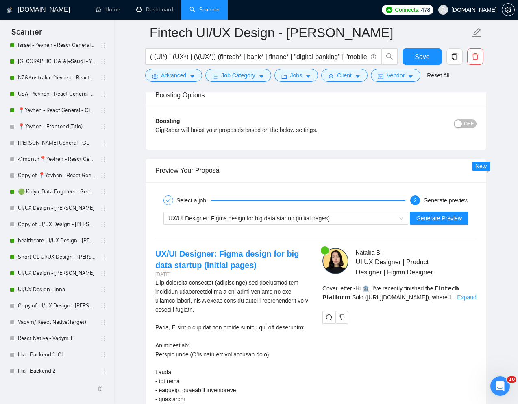
click at [464, 295] on link "Expand" at bounding box center [466, 297] width 19 height 7
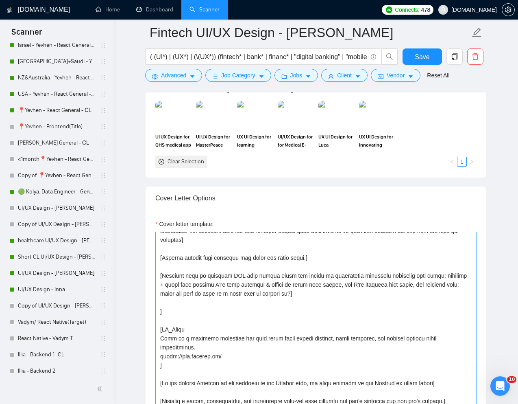
scroll to position [71, 0]
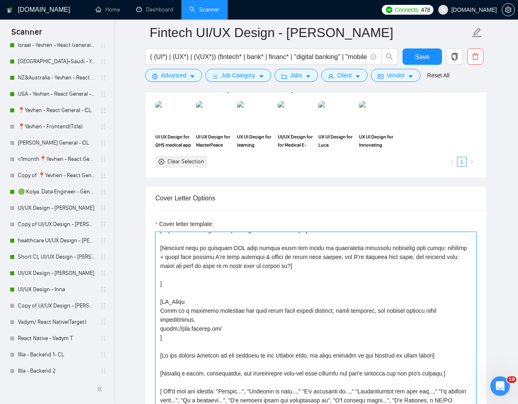
click at [225, 330] on textarea "Cover letter template:" at bounding box center [315, 322] width 321 height 183
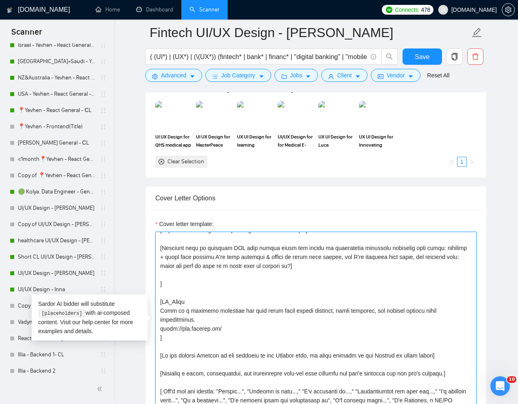
drag, startPoint x: 232, startPoint y: 329, endPoint x: 158, endPoint y: 305, distance: 78.3
click at [158, 305] on textarea "Cover letter template:" at bounding box center [315, 322] width 321 height 183
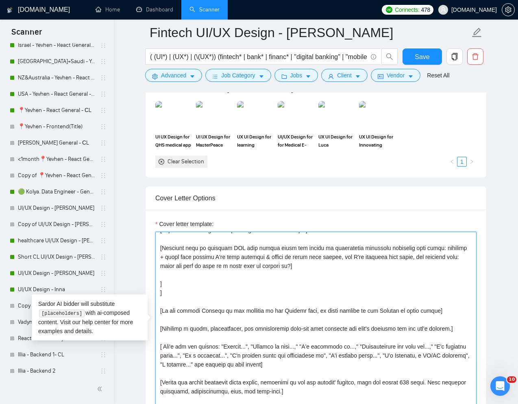
click at [173, 292] on textarea "Cover letter template:" at bounding box center [315, 322] width 321 height 183
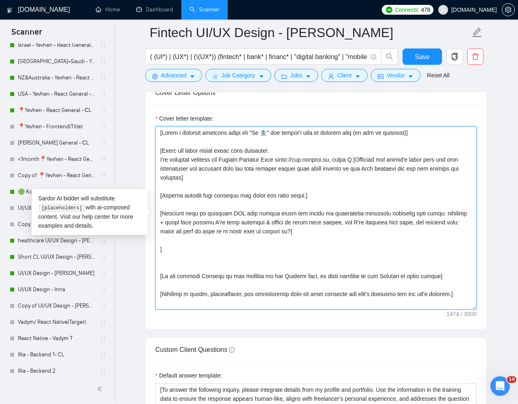
scroll to position [10, 0]
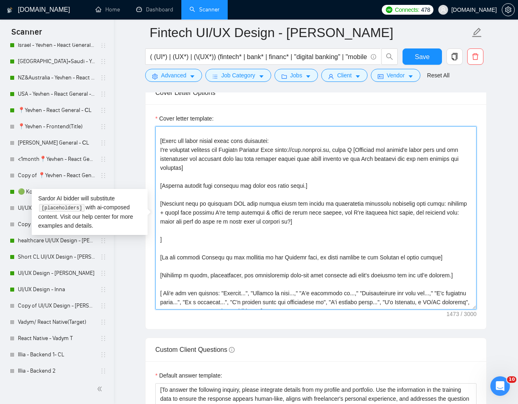
click at [223, 233] on textarea "Cover letter template:" at bounding box center [315, 217] width 321 height 183
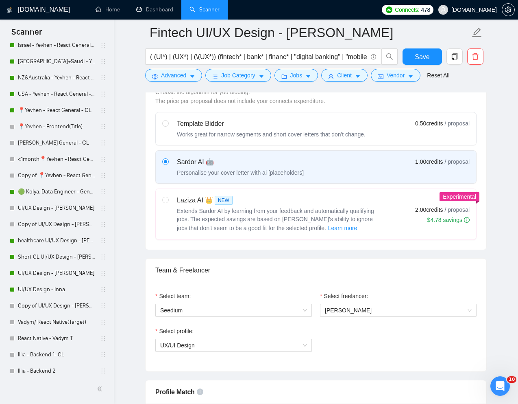
scroll to position [0, 0]
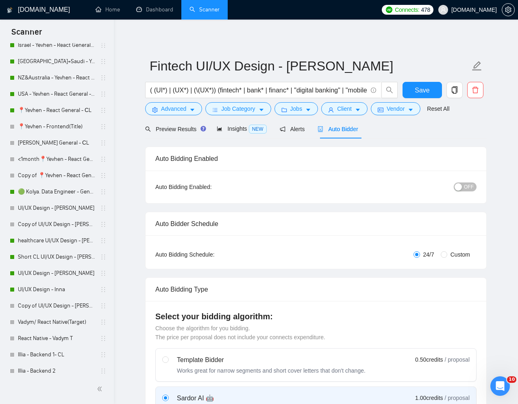
type textarea "[Write a personal greeting using the "Hi 🏦" and client's name or company name (…"
click at [467, 186] on span "OFF" at bounding box center [469, 186] width 10 height 9
click at [421, 92] on span "Save" at bounding box center [422, 90] width 15 height 10
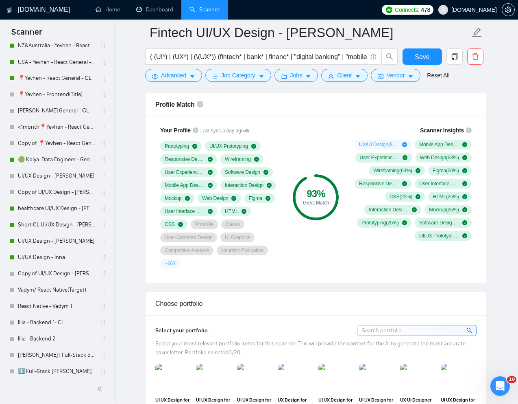
scroll to position [353, 0]
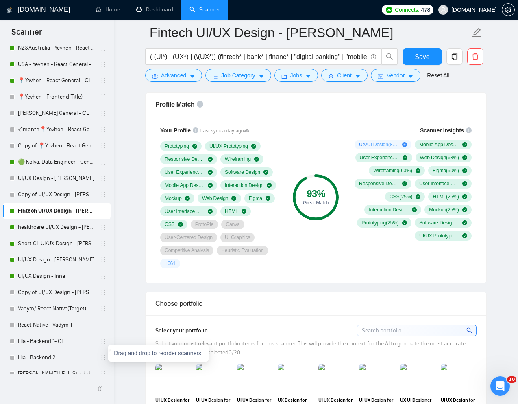
drag, startPoint x: 100, startPoint y: 368, endPoint x: 10, endPoint y: 205, distance: 186.6
click at [49, 223] on link "healthcare UI/UX Design - [PERSON_NAME]" at bounding box center [56, 227] width 77 height 16
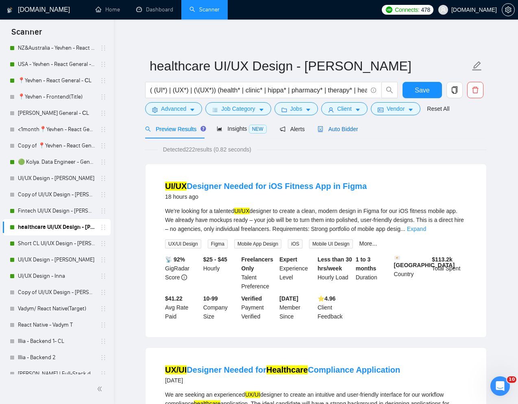
click at [352, 128] on span "Auto Bidder" at bounding box center [338, 129] width 40 height 7
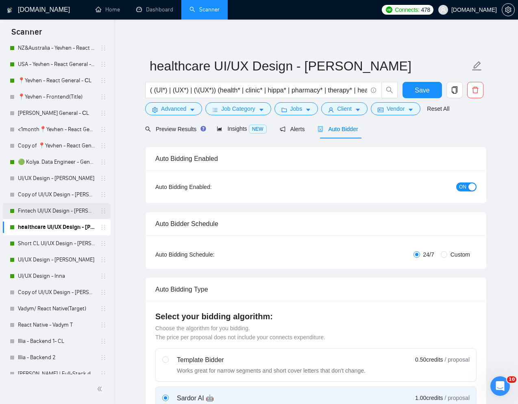
click at [47, 209] on link "Fintech UI/UX Design - [PERSON_NAME]" at bounding box center [56, 211] width 77 height 16
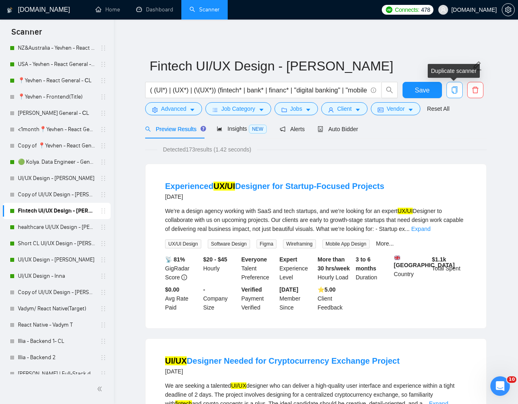
click at [453, 89] on icon "copy" at bounding box center [454, 89] width 7 height 7
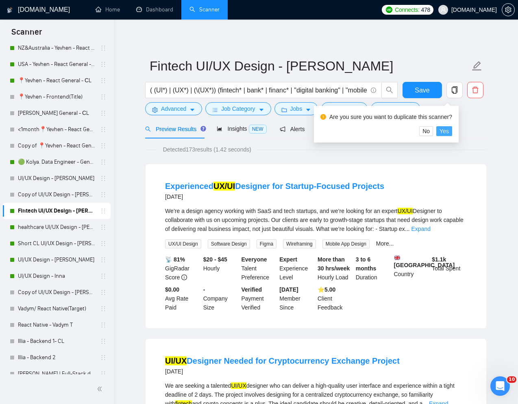
click at [449, 134] on span "Yes" at bounding box center [444, 131] width 9 height 9
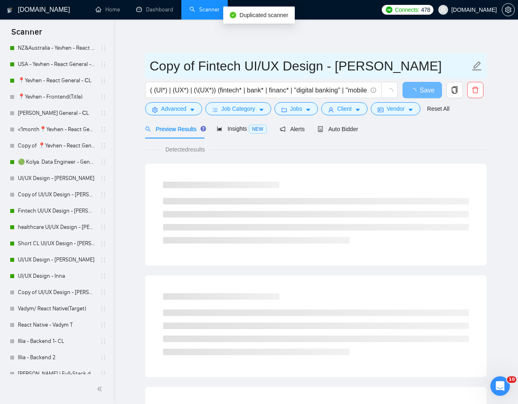
click at [169, 69] on input "Copy of Fintech UI/UX Design - Natalia" at bounding box center [310, 66] width 321 height 20
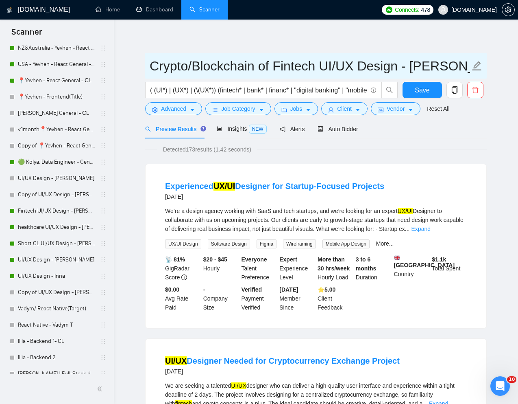
drag, startPoint x: 319, startPoint y: 69, endPoint x: 262, endPoint y: 69, distance: 57.0
click at [262, 69] on input "Crypto/Blockchain of Fintech UI/UX Design - Natalia" at bounding box center [310, 66] width 321 height 20
type input "Crypto/Blockchain UI/UX Design - [PERSON_NAME]"
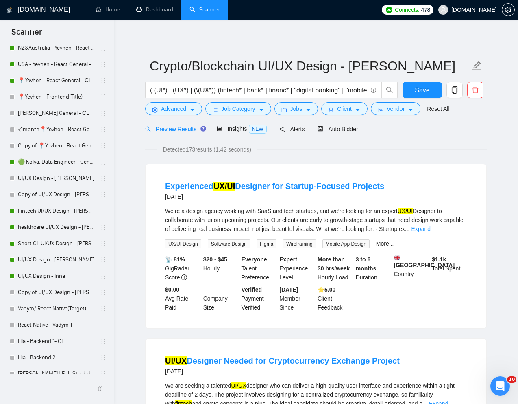
click at [261, 86] on input "( (UI*) | (UX*) | (\(UX*)) (fintech* | bank* | financ* | "digital banking" | "m…" at bounding box center [258, 90] width 217 height 10
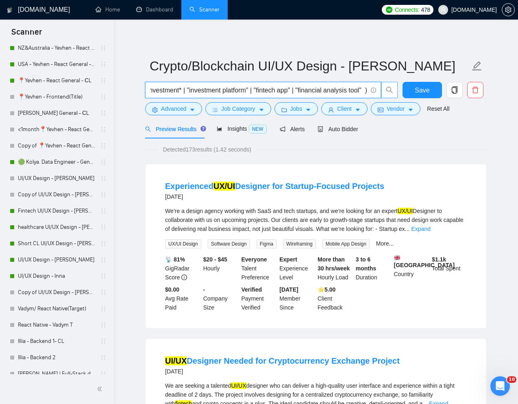
scroll to position [0, 1119]
drag, startPoint x: 222, startPoint y: 90, endPoint x: 365, endPoint y: 89, distance: 143.2
click at [365, 89] on input "( (UI*) | (UX*) | (\(UX*)) (fintech* | bank* | financ* | "digital banking" | "m…" at bounding box center [258, 90] width 217 height 10
paste input "defi* | web3* | tradingview* | trading* | trader* | token* | solidity* | solana…"
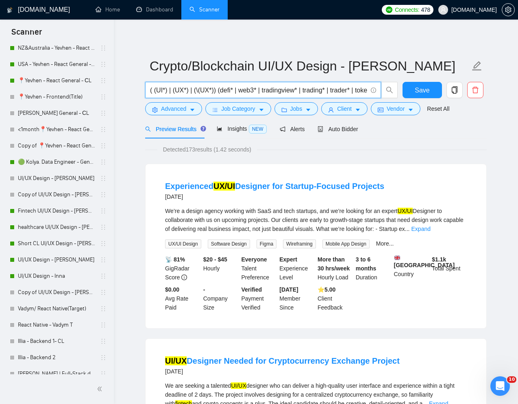
scroll to position [0, 500]
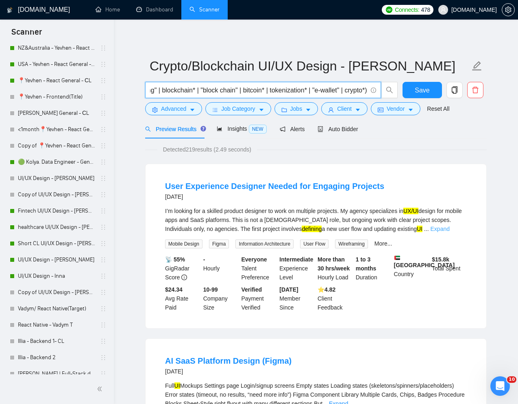
click at [450, 226] on link "Expand" at bounding box center [440, 228] width 19 height 7
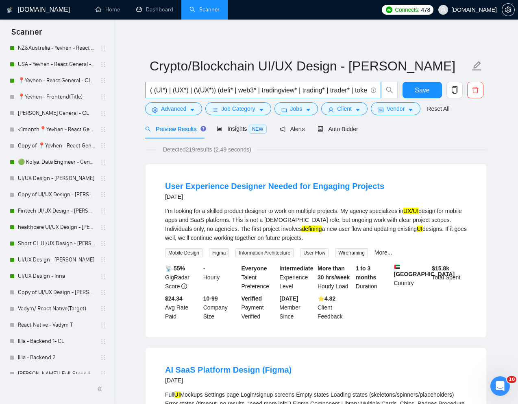
click at [236, 90] on input "( (UI*) | (UX*) | (\(UX*)) (defi* | web3* | tradingview* | trading* | trader* |…" at bounding box center [258, 90] width 217 height 10
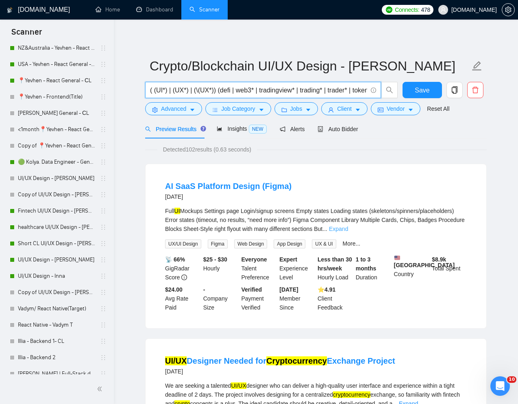
click at [348, 230] on link "Expand" at bounding box center [338, 228] width 19 height 7
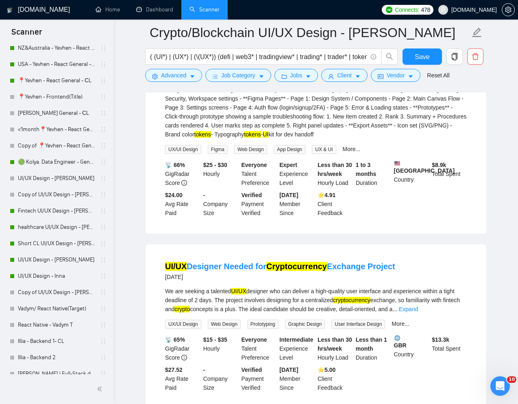
scroll to position [178, 0]
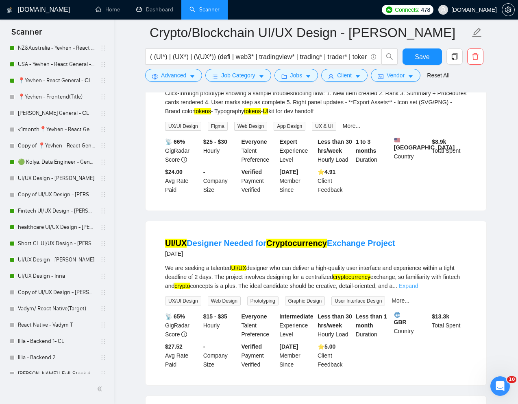
click at [418, 289] on link "Expand" at bounding box center [408, 285] width 19 height 7
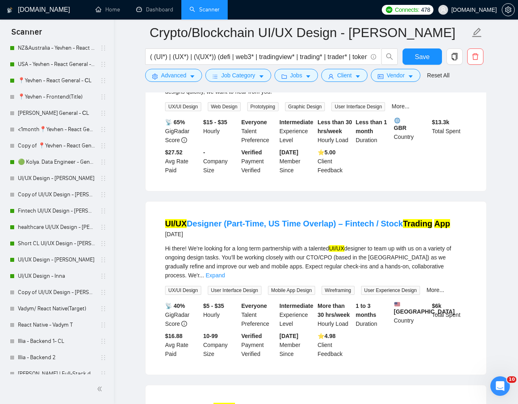
scroll to position [390, 0]
click at [225, 278] on link "Expand" at bounding box center [215, 274] width 19 height 7
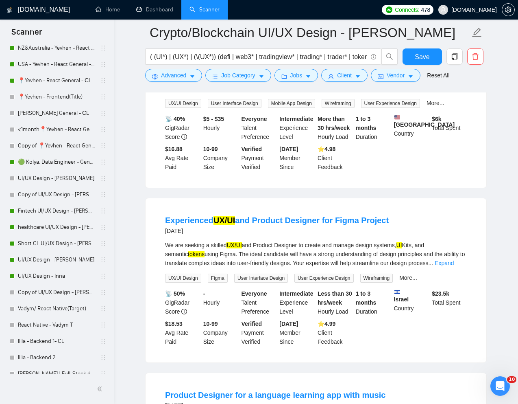
scroll to position [652, 0]
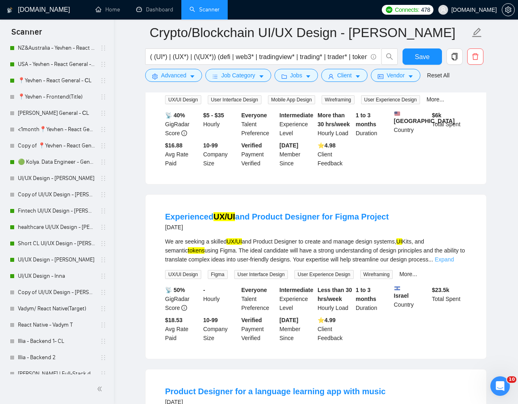
click at [454, 262] on link "Expand" at bounding box center [444, 259] width 19 height 7
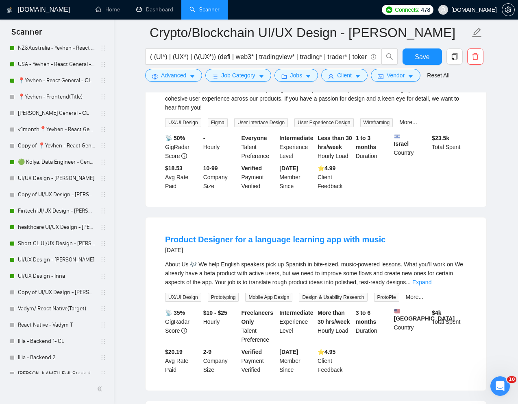
scroll to position [823, 0]
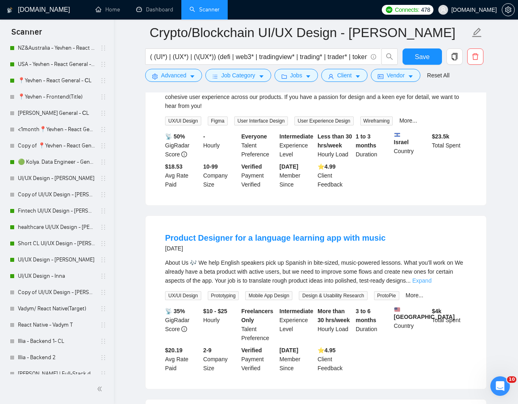
click at [432, 284] on link "Expand" at bounding box center [421, 280] width 19 height 7
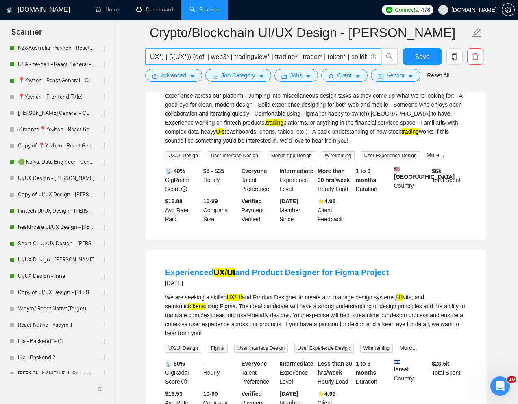
scroll to position [0, 30]
drag, startPoint x: 349, startPoint y: 57, endPoint x: 330, endPoint y: 57, distance: 18.7
click at [330, 57] on input "( (UI*) | (UX*) | (\(UX*)) (defi | web3* | tradingview* | trading* | trader* | …" at bounding box center [258, 57] width 217 height 10
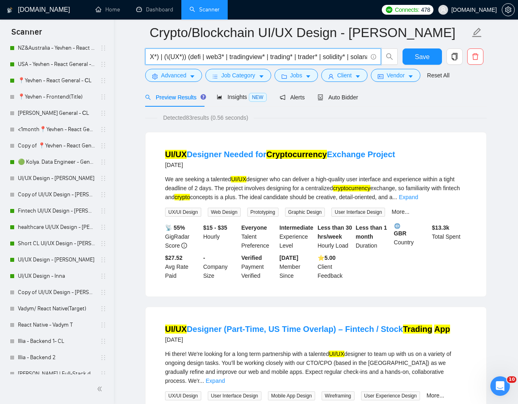
scroll to position [46, 0]
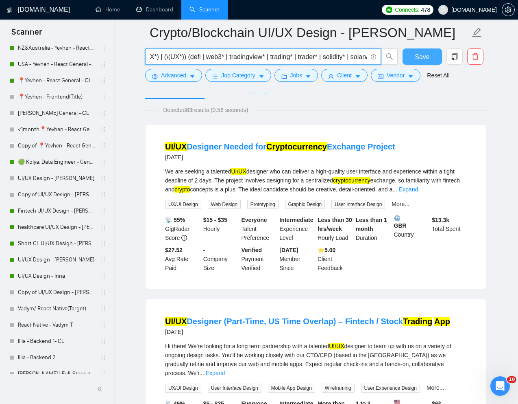
type input "( (UI*) | (UX*) | (\(UX*)) (defi | web3* | tradingview* | trading* | trader* | …"
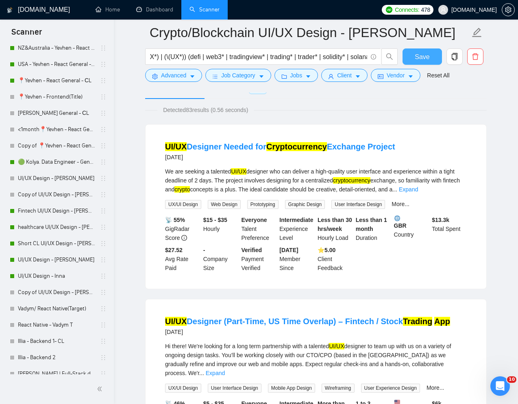
click at [427, 54] on span "Save" at bounding box center [422, 57] width 15 height 10
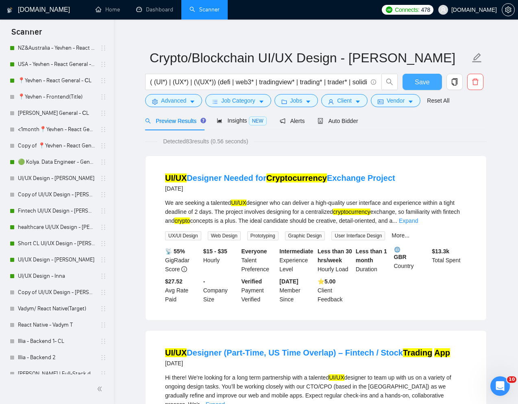
scroll to position [0, 0]
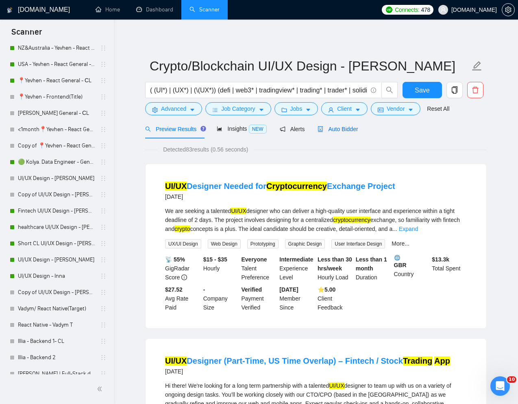
click at [336, 129] on span "Auto Bidder" at bounding box center [338, 129] width 40 height 7
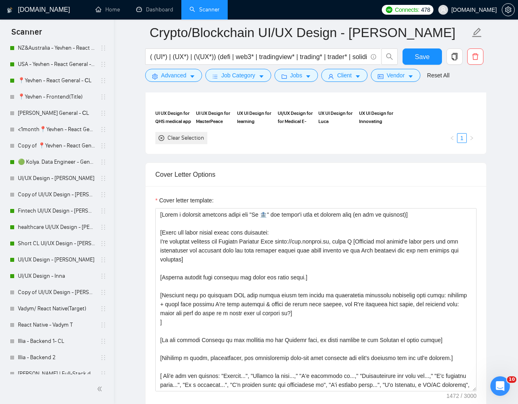
scroll to position [2, 0]
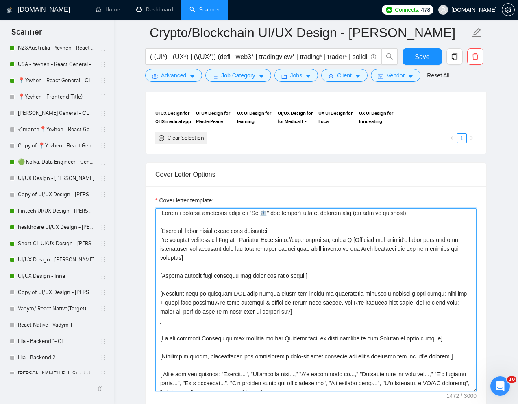
click at [272, 212] on textarea "Cover letter template:" at bounding box center [315, 299] width 321 height 183
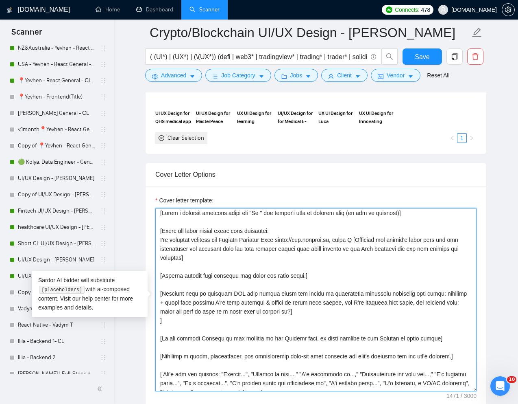
paste textarea "₿"
paste textarea "📈"
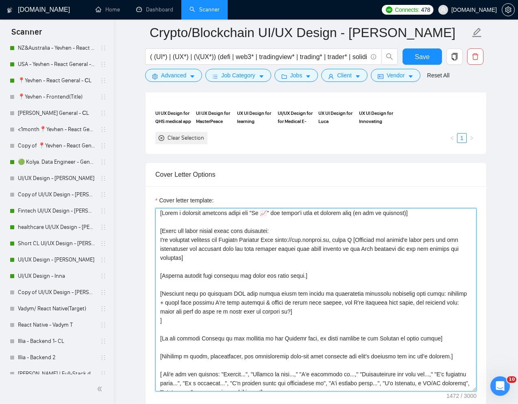
click at [235, 239] on textarea "Cover letter template:" at bounding box center [315, 299] width 321 height 183
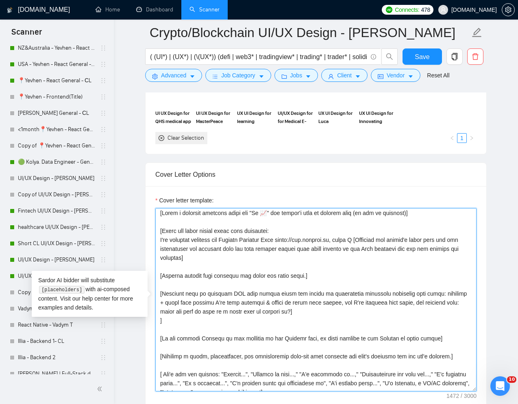
paste textarea "𝗿𝘆𝗽𝘁𝗼"
click at [271, 241] on textarea "Cover letter template:" at bounding box center [315, 299] width 321 height 183
drag, startPoint x: 307, startPoint y: 240, endPoint x: 388, endPoint y: 238, distance: 81.0
click at [388, 238] on textarea "Cover letter template:" at bounding box center [315, 299] width 321 height 183
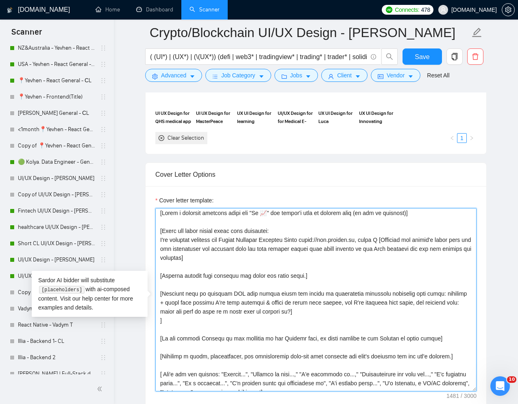
click at [369, 240] on textarea "Cover letter template:" at bounding box center [315, 299] width 321 height 183
drag, startPoint x: 369, startPoint y: 240, endPoint x: 308, endPoint y: 241, distance: 60.6
click at [308, 241] on textarea "Cover letter template:" at bounding box center [315, 299] width 321 height 183
paste textarea "https://www.figma.com/design/VB52lfG5WvKLtRodNOMYfQ/Soltoken-Tools_Copy?node-id…"
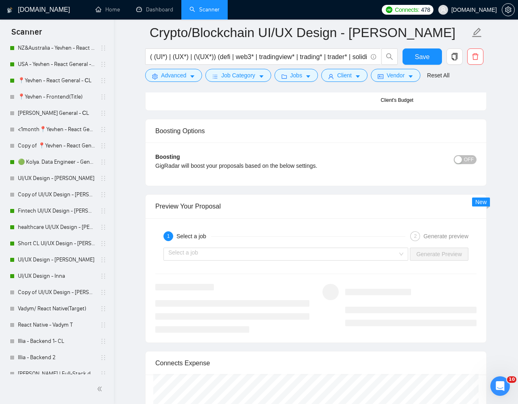
scroll to position [1524, 0]
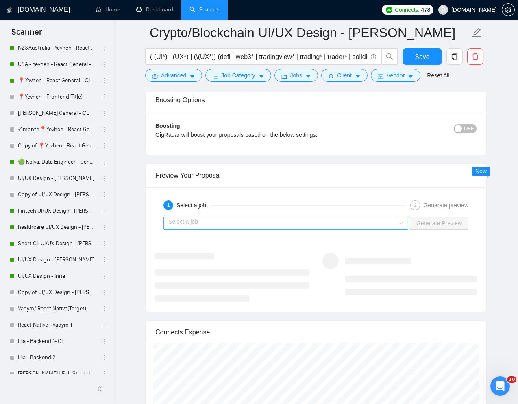
click at [371, 226] on input "search" at bounding box center [282, 223] width 229 height 12
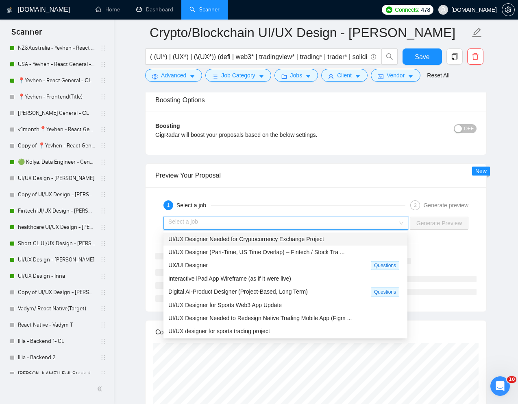
click at [310, 242] on span "UI/UX Designer Needed for Cryptocurrency Exchange Project" at bounding box center [246, 239] width 156 height 7
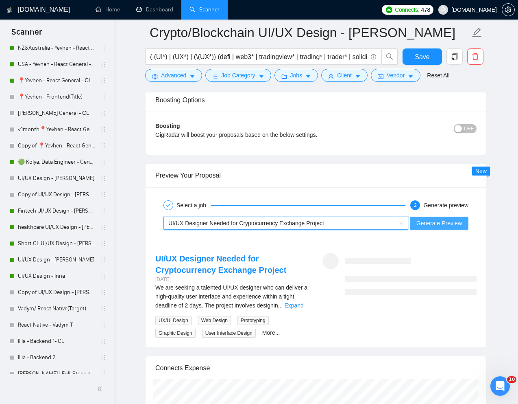
click at [450, 223] on span "Generate Preview" at bounding box center [440, 222] width 46 height 9
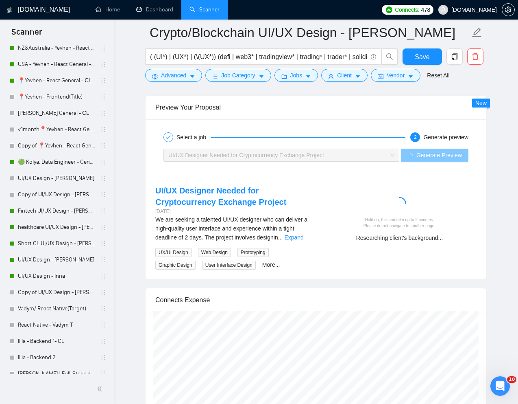
scroll to position [1594, 0]
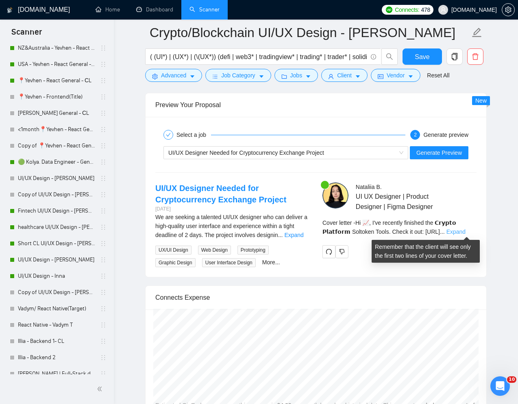
click at [466, 230] on link "Expand" at bounding box center [456, 231] width 19 height 7
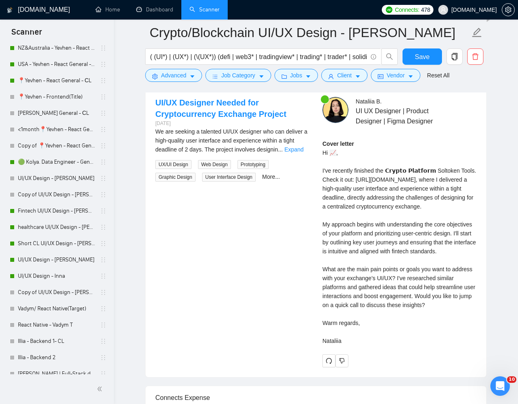
scroll to position [1577, 0]
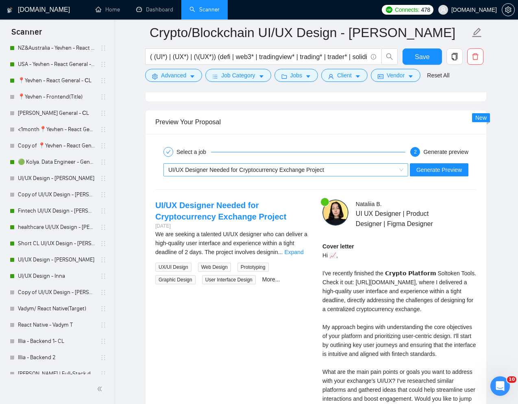
click at [275, 173] on div "UI/UX Designer Needed for Cryptocurrency Exchange Project" at bounding box center [282, 170] width 228 height 12
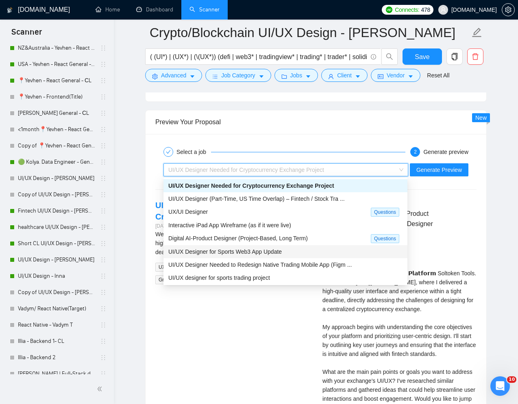
click at [213, 252] on span "UI/UX Designer for Sports Web3 App Update" at bounding box center [224, 251] width 113 height 7
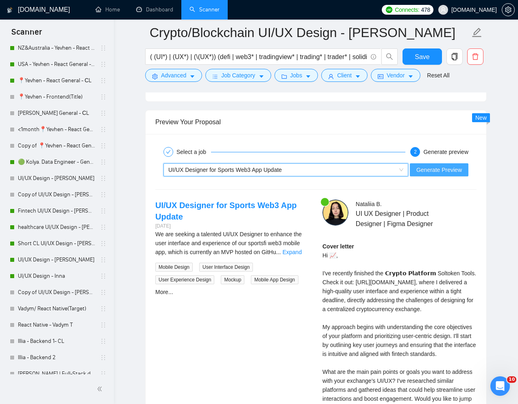
click at [446, 170] on span "Generate Preview" at bounding box center [440, 169] width 46 height 9
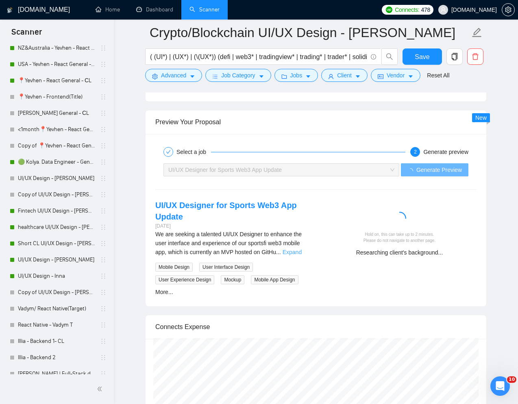
click at [300, 251] on link "Expand" at bounding box center [292, 252] width 19 height 7
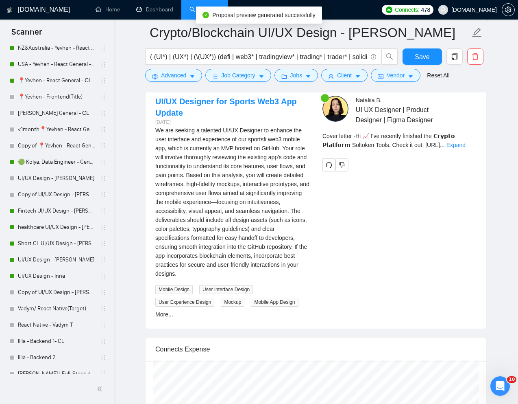
scroll to position [1680, 0]
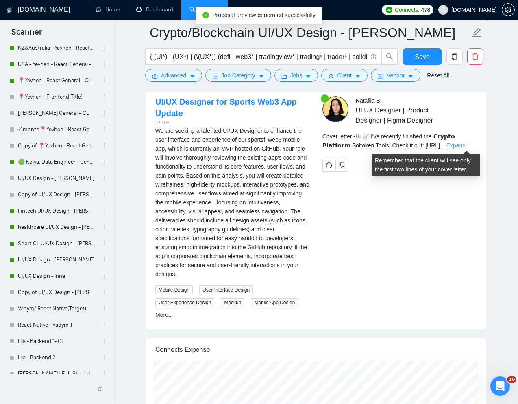
click at [466, 145] on link "Expand" at bounding box center [456, 145] width 19 height 7
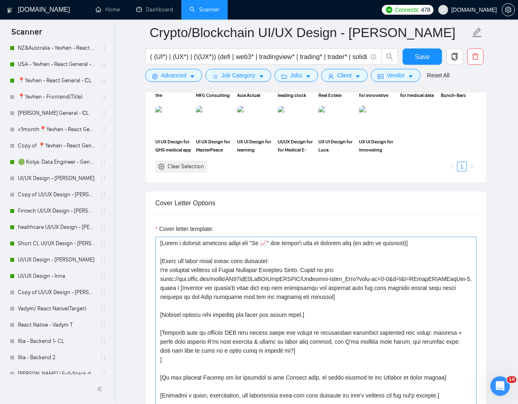
scroll to position [840, 0]
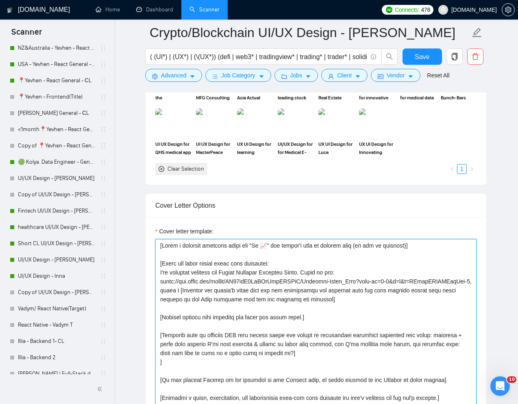
click at [304, 253] on textarea "Cover letter template:" at bounding box center [315, 330] width 321 height 183
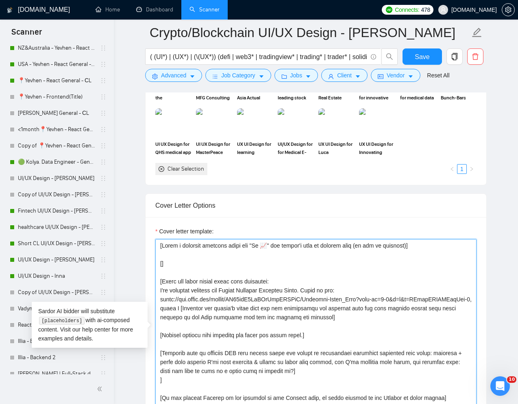
paste textarea "When writing a cover, use words from the job description."
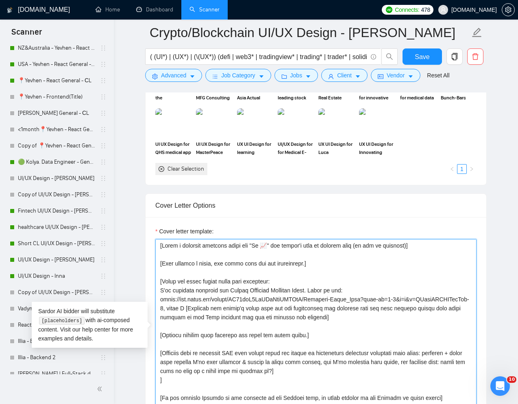
click at [358, 269] on textarea "Cover letter template:" at bounding box center [315, 330] width 321 height 183
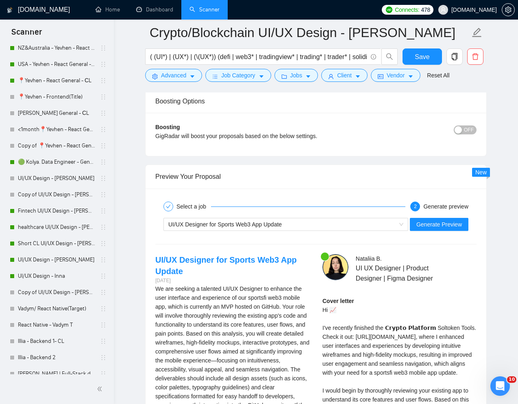
scroll to position [1537, 0]
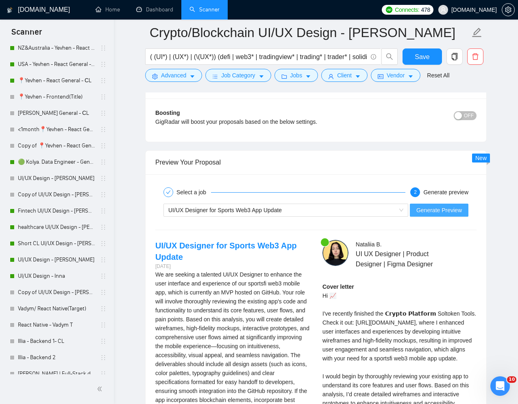
type textarea "[Write a personal greeting using the "Hi 📈" and client's name or company name (…"
click at [431, 207] on span "Generate Preview" at bounding box center [440, 209] width 46 height 9
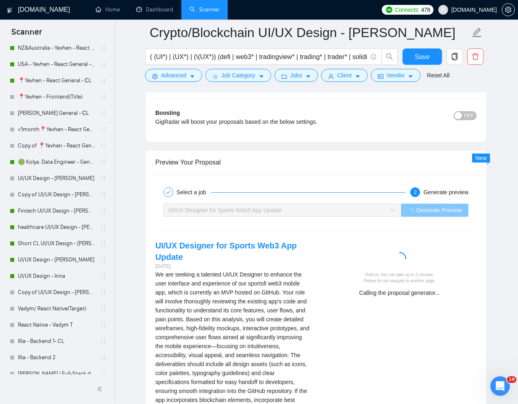
scroll to position [1553, 0]
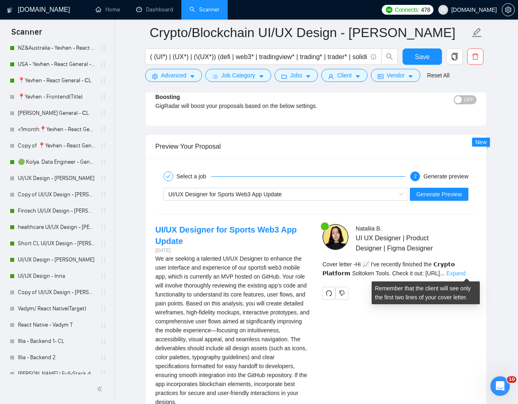
click at [466, 274] on link "Expand" at bounding box center [456, 273] width 19 height 7
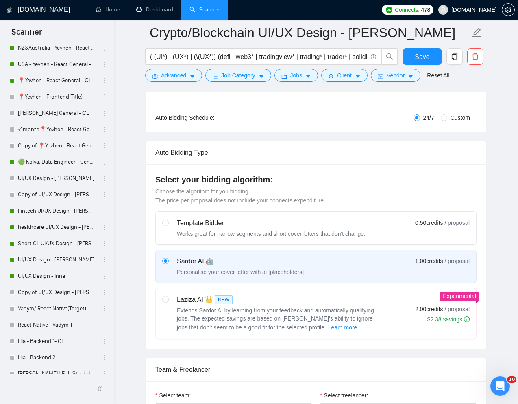
scroll to position [0, 0]
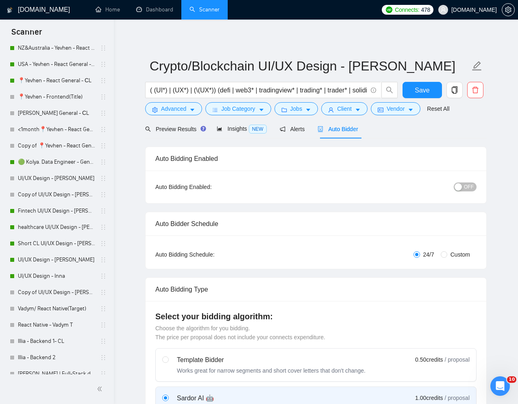
click at [466, 185] on span "OFF" at bounding box center [469, 186] width 10 height 9
click at [425, 87] on span "Save" at bounding box center [422, 90] width 15 height 10
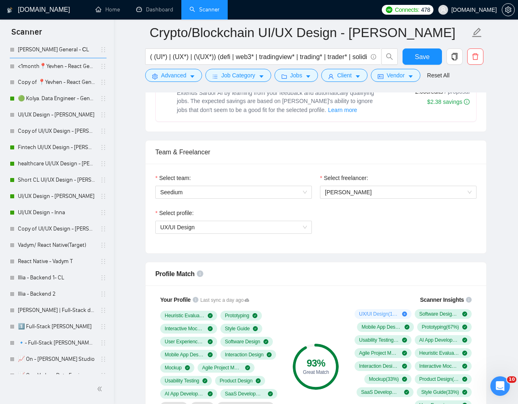
scroll to position [415, 0]
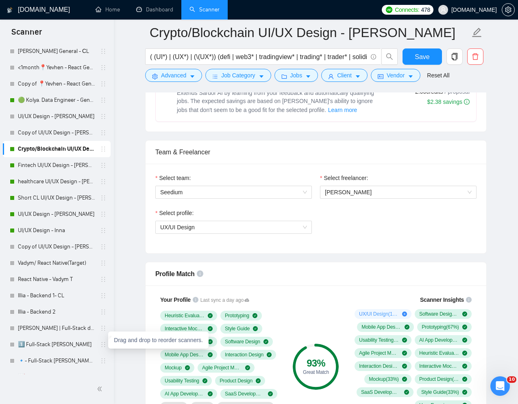
drag, startPoint x: 100, startPoint y: 365, endPoint x: 99, endPoint y: 346, distance: 19.1
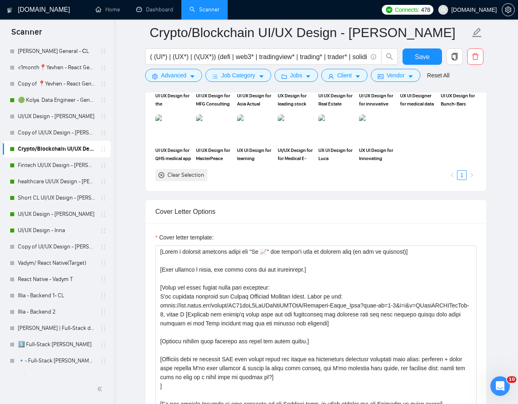
scroll to position [836, 0]
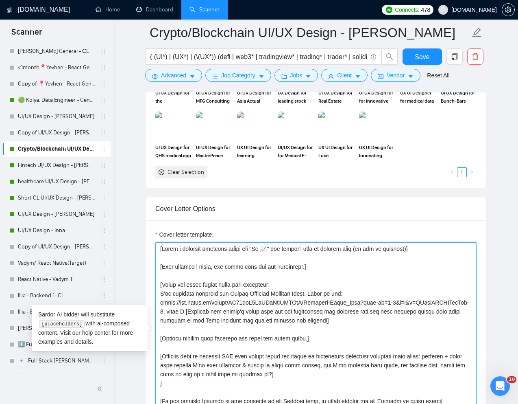
drag, startPoint x: 325, startPoint y: 270, endPoint x: 152, endPoint y: 268, distance: 173.3
click at [152, 268] on div "Cover letter template:" at bounding box center [316, 332] width 341 height 225
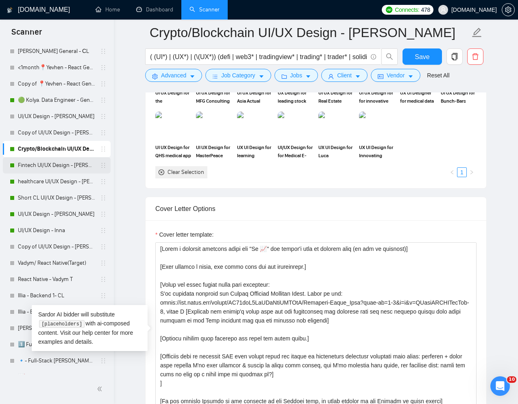
click at [38, 164] on link "Fintech UI/UX Design - [PERSON_NAME]" at bounding box center [56, 165] width 77 height 16
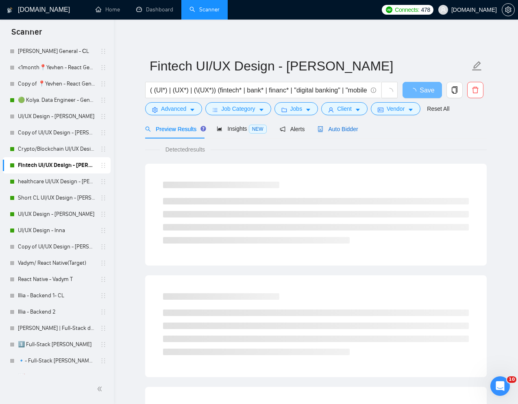
click at [343, 126] on span "Auto Bidder" at bounding box center [338, 129] width 40 height 7
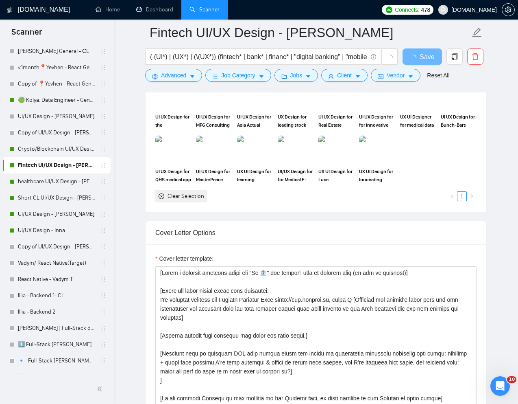
scroll to position [790, 0]
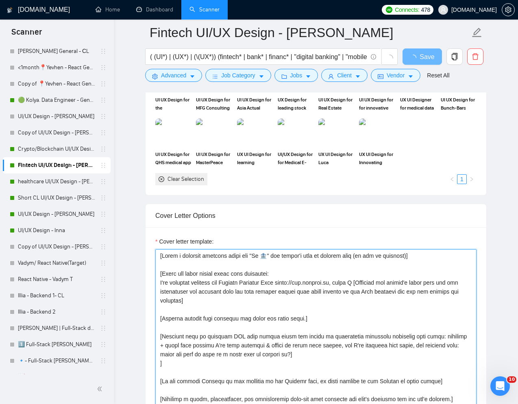
click at [283, 266] on textarea "Cover letter template:" at bounding box center [315, 340] width 321 height 183
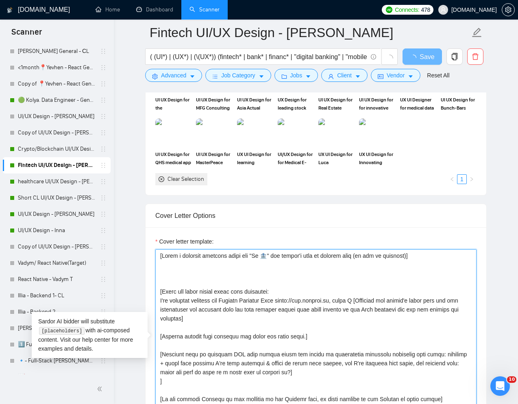
paste textarea "[When writing a cover, use words from the job description.]"
type textarea "[Write a personal greeting using the "Hi 🏦" and client's name or company name (…"
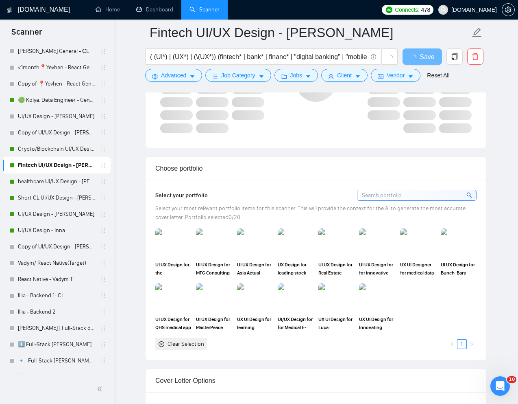
scroll to position [624, 0]
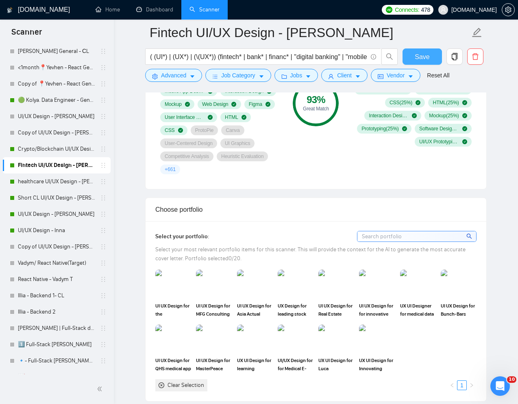
type textarea "[Write a personal greeting using the "Hi 🏦" and client's name or company name (…"
click at [422, 55] on span "Save" at bounding box center [422, 57] width 15 height 10
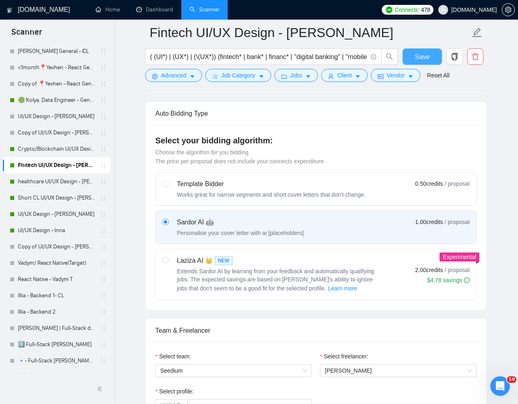
scroll to position [177, 0]
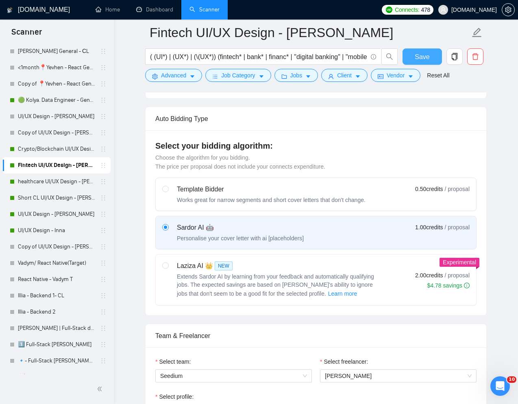
click at [414, 57] on button "Save" at bounding box center [422, 56] width 39 height 16
click at [453, 56] on icon "copy" at bounding box center [454, 56] width 7 height 7
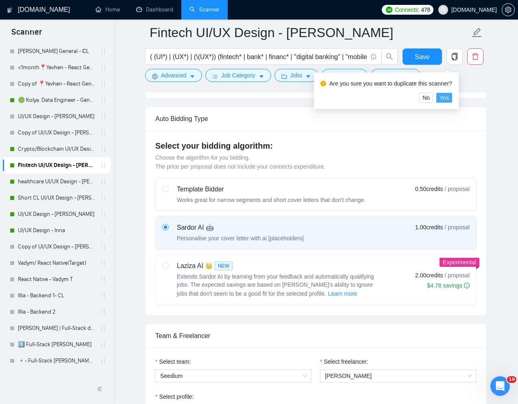
click at [449, 101] on span "Yes" at bounding box center [444, 97] width 9 height 9
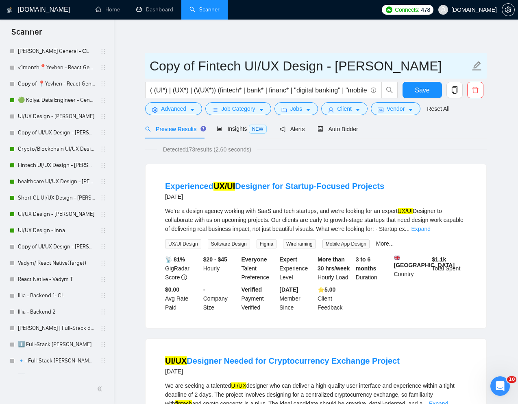
drag, startPoint x: 242, startPoint y: 67, endPoint x: 148, endPoint y: 67, distance: 94.0
click at [148, 67] on span "Copy of Fintech UI/UX Design - Natalia" at bounding box center [316, 66] width 342 height 26
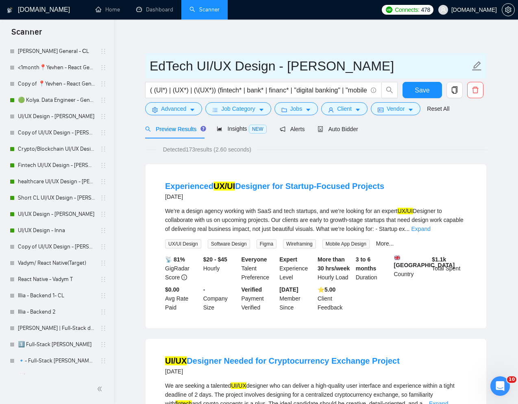
click at [395, 62] on input "EdTech UI/UX Design - [PERSON_NAME]" at bounding box center [310, 66] width 321 height 20
type input "EdTech UI/UX Design - [PERSON_NAME]"
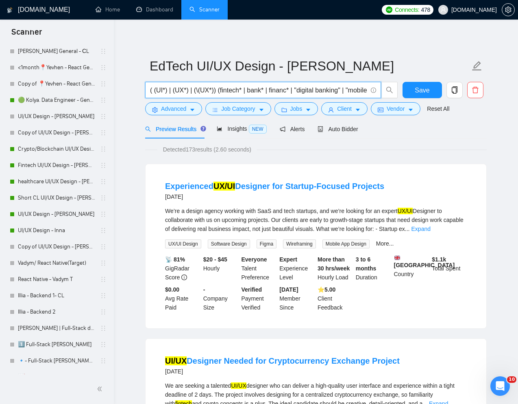
click at [248, 87] on input "( (UI*) | (UX*) | (\(UX*)) (fintech* | bank* | financ* | "digital banking" | "m…" at bounding box center [258, 90] width 217 height 10
drag, startPoint x: 222, startPoint y: 88, endPoint x: 363, endPoint y: 86, distance: 141.6
click at [364, 86] on input "( (UI*) | (UX*) | (\(UX*)) (fintech* | bank* | financ* | "digital banking" | "m…" at bounding box center [258, 90] width 217 height 10
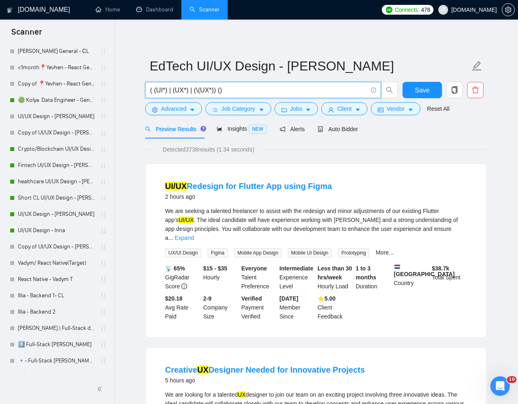
paste input "edtech* | "ed tech" | "education platform" | "learning app" | "e-learning" | "o…"
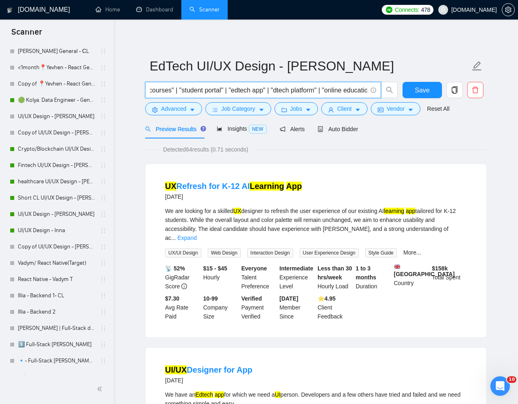
scroll to position [0, 628]
click at [305, 89] on input "( (UI*) | (UX*) | (\(UX*)) (edtech* | "ed tech" | "education platform" | "learn…" at bounding box center [258, 90] width 217 height 10
type input "( (UI*) | (UX*) | (\(UX*)) (edtech* | "ed tech" | "education platform" | "learn…"
click at [421, 84] on button "Save" at bounding box center [422, 90] width 39 height 16
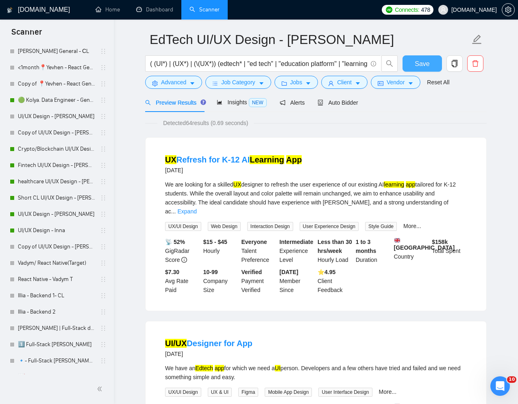
scroll to position [0, 0]
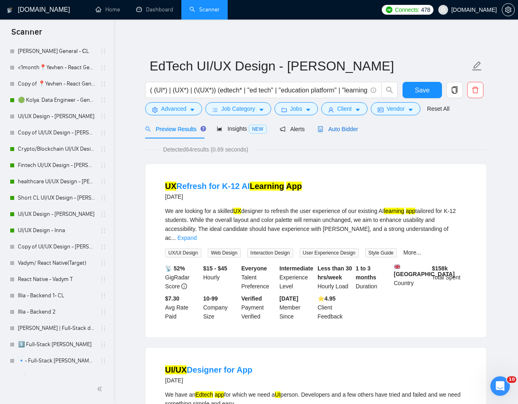
click at [338, 130] on span "Auto Bidder" at bounding box center [338, 129] width 40 height 7
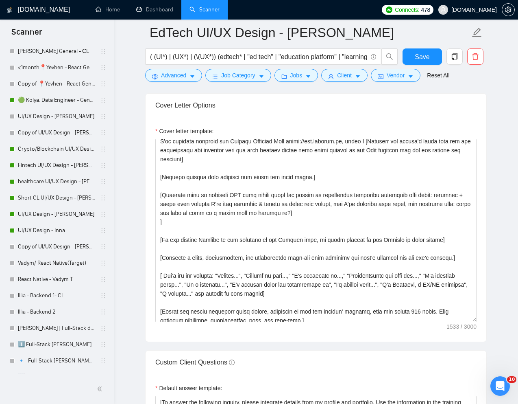
scroll to position [46, 0]
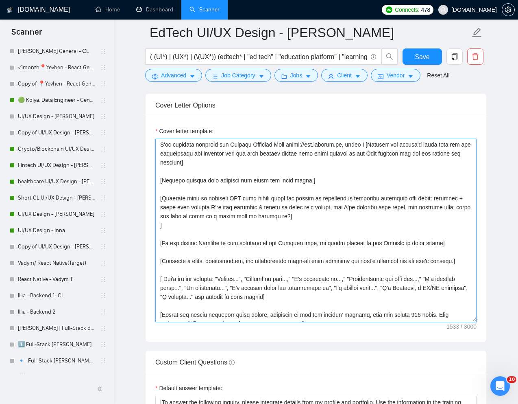
click at [199, 231] on textarea "Cover letter template:" at bounding box center [315, 230] width 321 height 183
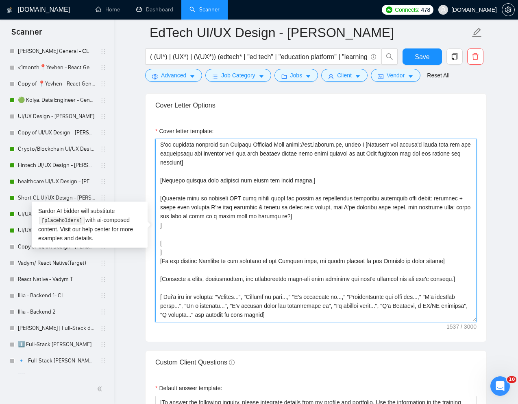
click at [190, 241] on textarea "Cover letter template:" at bounding box center [315, 230] width 321 height 183
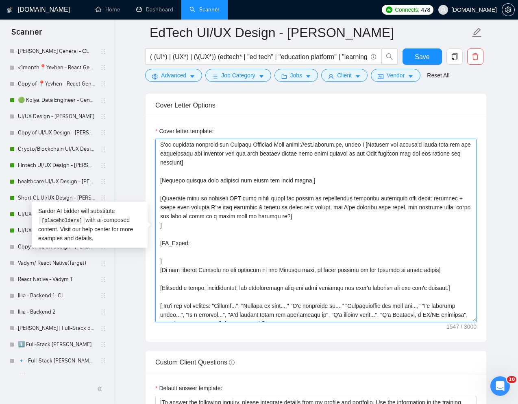
type textarea "[Write a personal greeting using the "Hi 🏦" and client's name or company name (…"
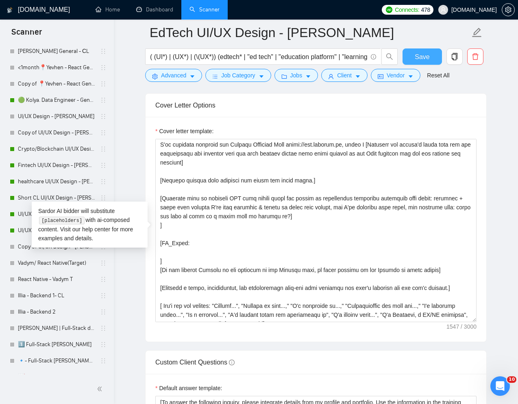
click at [425, 58] on span "Save" at bounding box center [422, 57] width 15 height 10
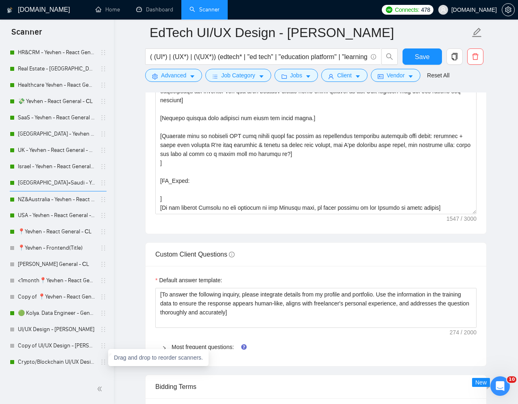
scroll to position [242, 0]
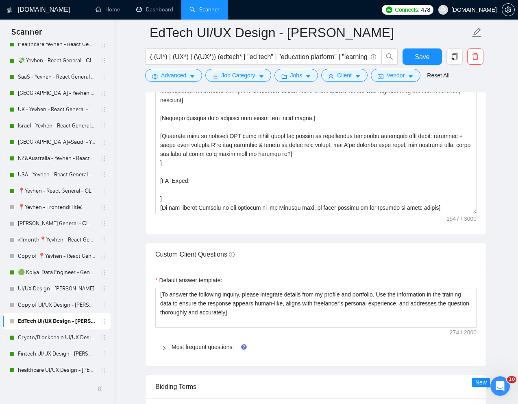
click at [54, 320] on link "EdTech UI/UX Design - [PERSON_NAME]" at bounding box center [56, 321] width 77 height 16
click at [34, 371] on link "healthcare UI/UX Design - [PERSON_NAME]" at bounding box center [56, 370] width 77 height 16
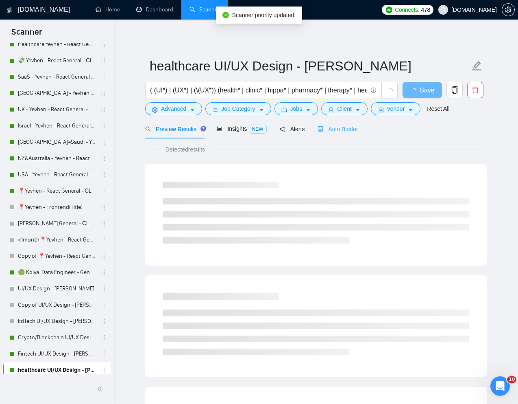
click at [344, 134] on div "Auto Bidder" at bounding box center [338, 128] width 40 height 19
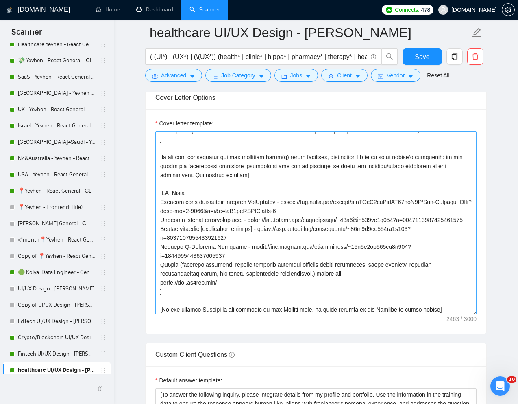
scroll to position [136, 0]
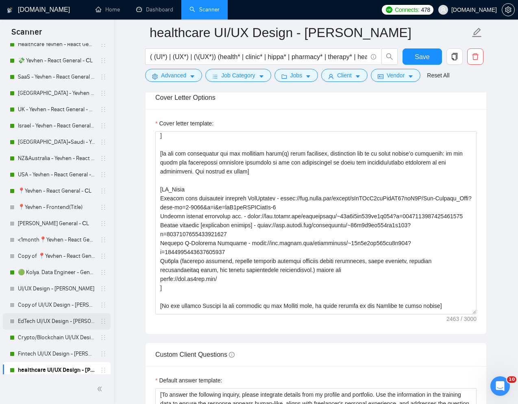
click at [33, 324] on link "EdTech UI/UX Design - [PERSON_NAME]" at bounding box center [56, 321] width 77 height 16
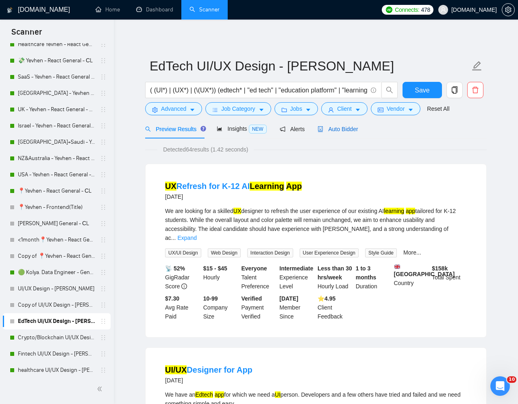
click at [340, 130] on span "Auto Bidder" at bounding box center [338, 129] width 40 height 7
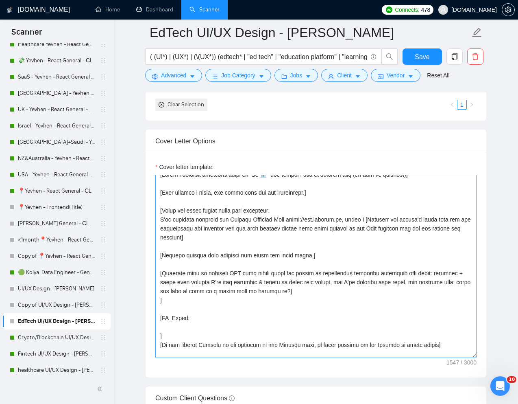
scroll to position [15, 0]
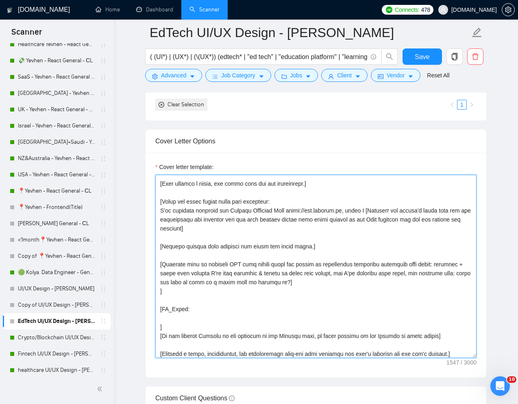
click at [196, 315] on textarea "Cover letter template:" at bounding box center [315, 266] width 321 height 183
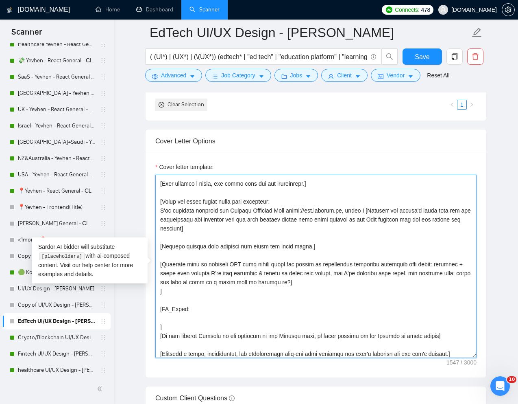
paste textarea "Medvis is a learning platform that enhances patient safety through innovative m…"
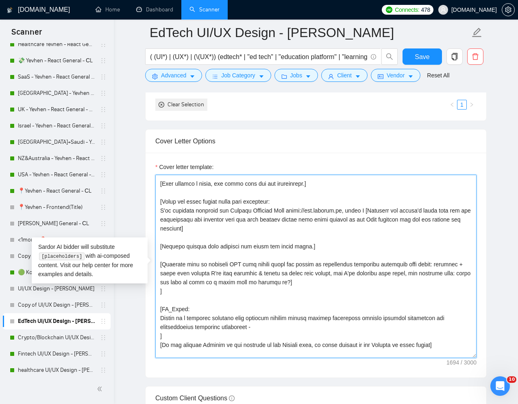
paste textarea "https://www.upwork.com/freelancers/~01e2c1bf762ef9d684?p=1780281645909942272"
drag, startPoint x: 298, startPoint y: 329, endPoint x: 265, endPoint y: 330, distance: 33.0
click at [265, 330] on textarea "Cover letter template:" at bounding box center [315, 266] width 321 height 183
click at [470, 326] on textarea "Cover letter template:" at bounding box center [315, 266] width 321 height 183
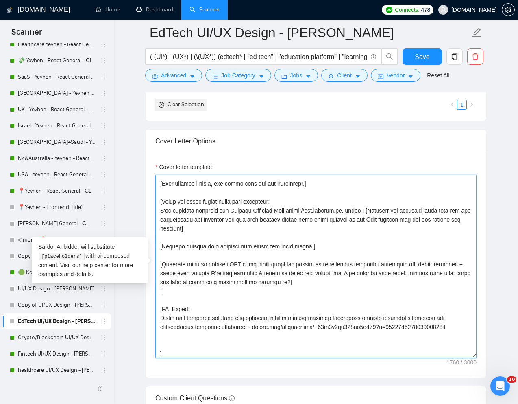
paste textarea "Safe Sedation Training is an e-learning platform with its own LMS that helps me…"
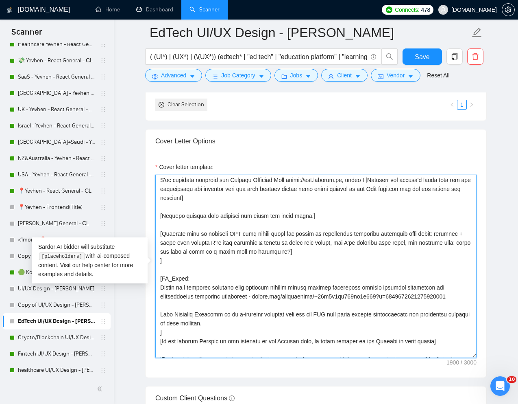
scroll to position [46, 0]
paste textarea "https://www.upwork.com/freelancers/~01e2c1bf762ef9d684?p=1780277543001513984"
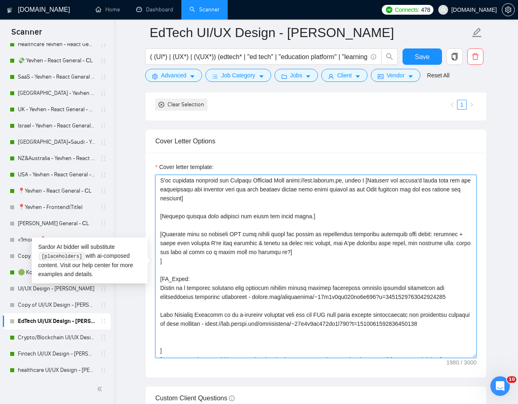
paste textarea "Luсa is a learning platform for children with reading difficulties that uses th…"
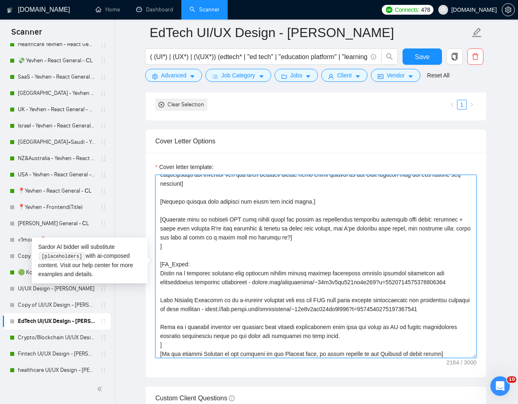
scroll to position [62, 0]
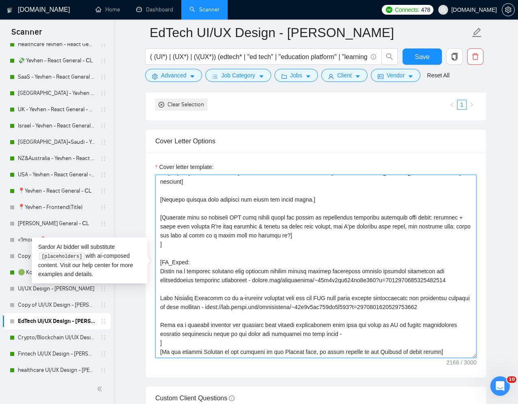
paste textarea "https://www.upwork.com/freelancers/~01e2c1bf762ef9d684?p=1709864727854002176"
drag, startPoint x: 262, startPoint y: 308, endPoint x: 229, endPoint y: 309, distance: 33.0
click at [229, 309] on textarea "Cover letter template:" at bounding box center [315, 266] width 321 height 183
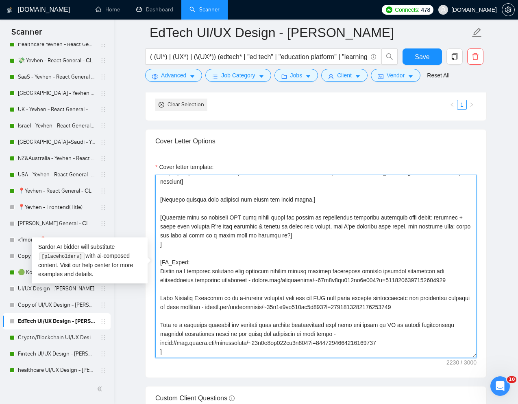
drag, startPoint x: 193, startPoint y: 344, endPoint x: 160, endPoint y: 345, distance: 33.4
click at [160, 345] on textarea "Cover letter template:" at bounding box center [315, 266] width 321 height 183
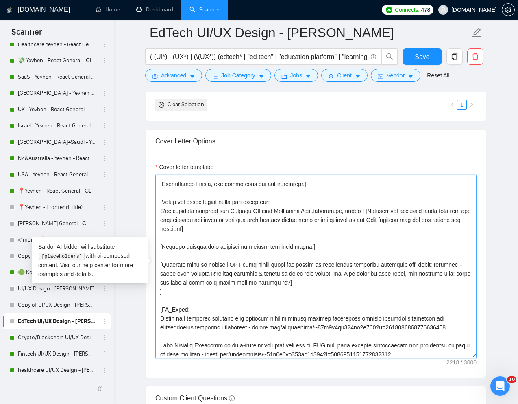
scroll to position [0, 0]
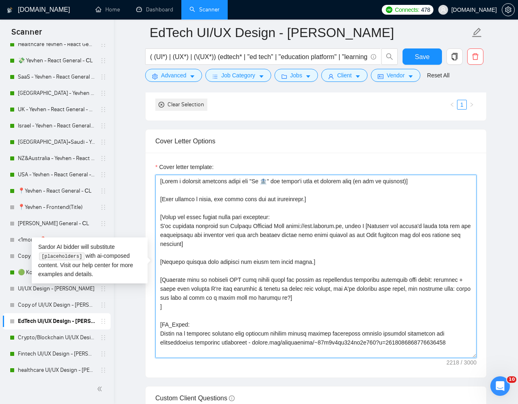
drag, startPoint x: 193, startPoint y: 227, endPoint x: 214, endPoint y: 227, distance: 21.2
click at [214, 227] on textarea "Cover letter template:" at bounding box center [315, 266] width 321 height 183
drag, startPoint x: 233, startPoint y: 226, endPoint x: 351, endPoint y: 225, distance: 118.0
click at [351, 225] on textarea "Cover letter template:" at bounding box center [315, 266] width 321 height 183
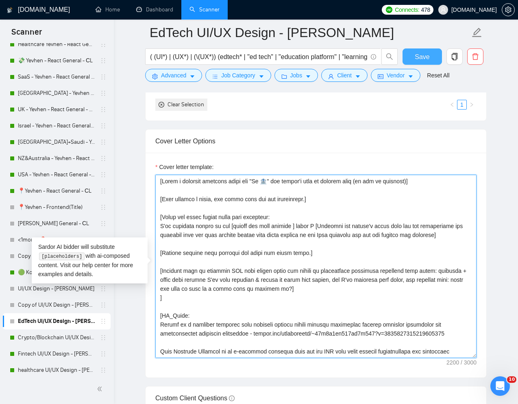
type textarea "[Write a personal greeting using the "Hi 🏦" and client's name or company name (…"
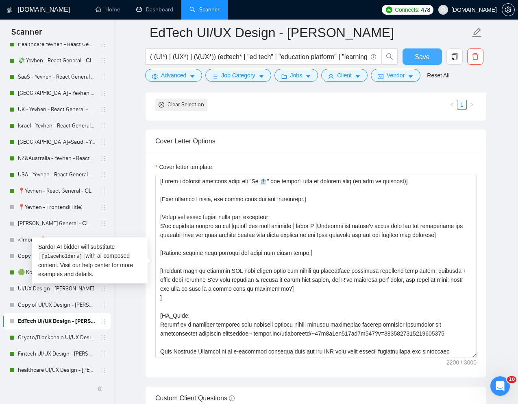
drag, startPoint x: 429, startPoint y: 50, endPoint x: 424, endPoint y: 52, distance: 5.7
click at [429, 50] on button "Save" at bounding box center [422, 56] width 39 height 16
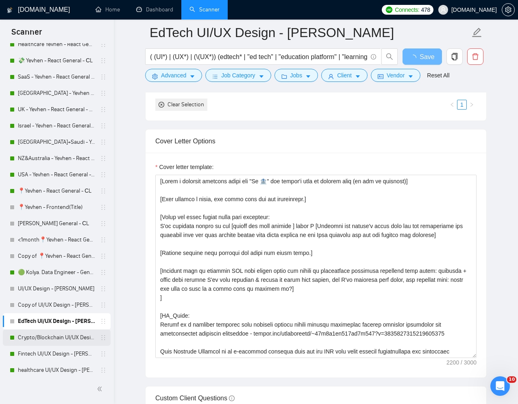
click at [41, 337] on link "Crypto/Blockchain UI/UX Design - [PERSON_NAME]" at bounding box center [56, 337] width 77 height 16
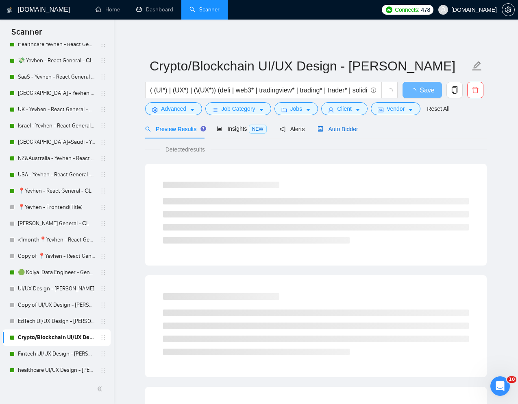
click at [343, 129] on span "Auto Bidder" at bounding box center [338, 129] width 40 height 7
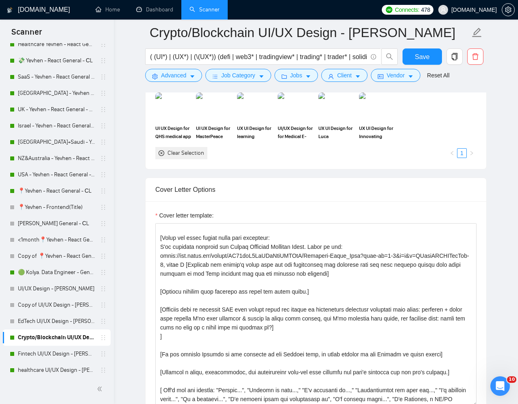
scroll to position [28, 0]
click at [46, 318] on link "EdTech UI/UX Design - [PERSON_NAME]" at bounding box center [56, 321] width 77 height 16
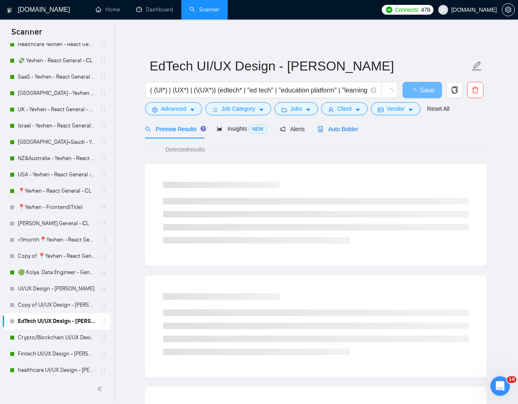
click at [340, 131] on span "Auto Bidder" at bounding box center [338, 129] width 40 height 7
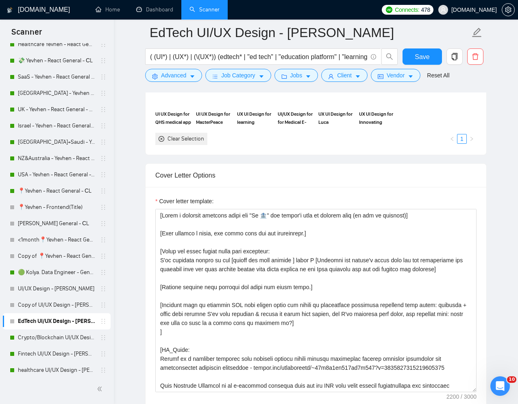
scroll to position [884, 0]
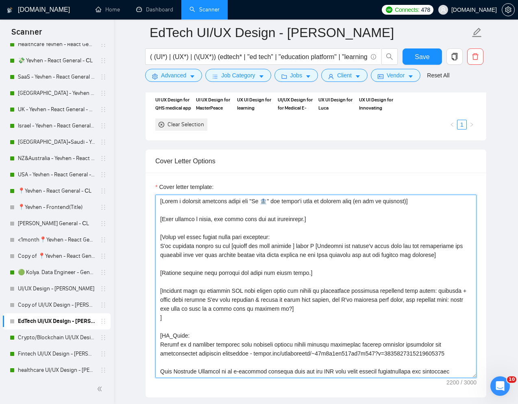
click at [301, 247] on textarea "Cover letter template:" at bounding box center [315, 285] width 321 height 183
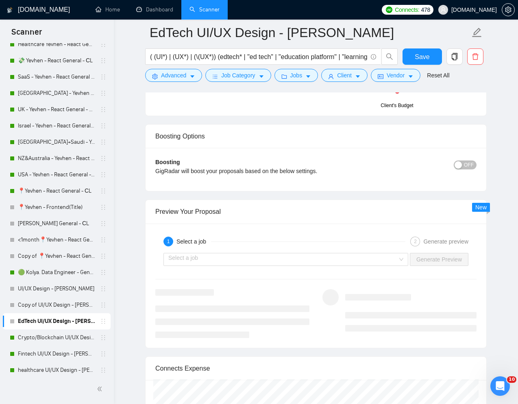
scroll to position [1506, 0]
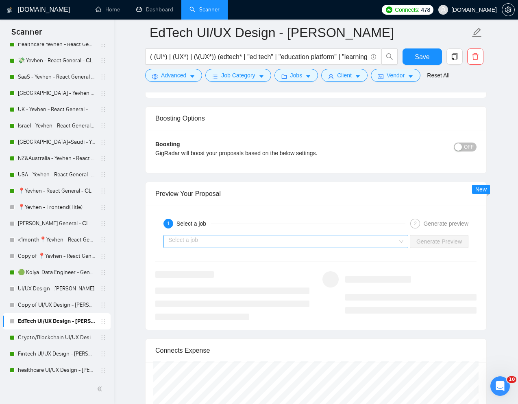
click at [288, 242] on input "search" at bounding box center [282, 241] width 229 height 12
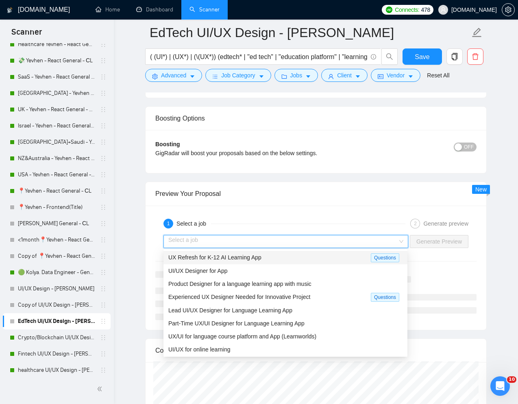
click at [251, 258] on span "UX Refresh for K-12 AI Learning App" at bounding box center [214, 257] width 93 height 7
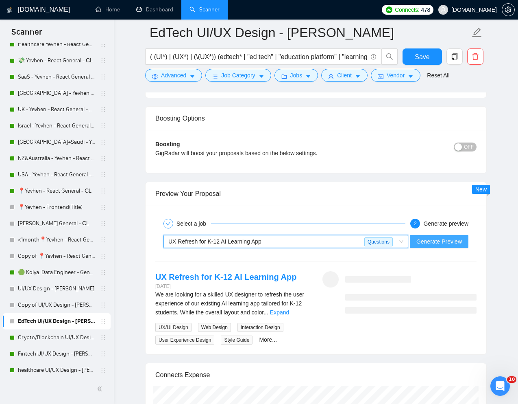
click at [421, 239] on span "Generate Preview" at bounding box center [440, 241] width 46 height 9
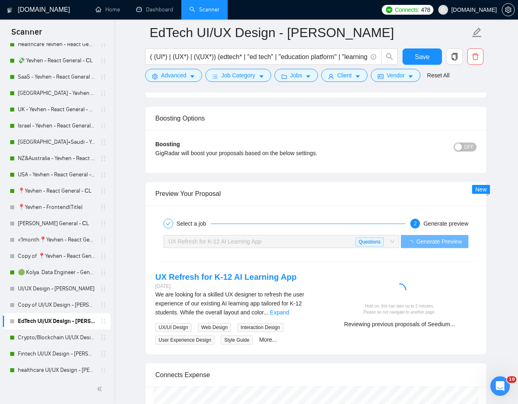
scroll to position [1526, 0]
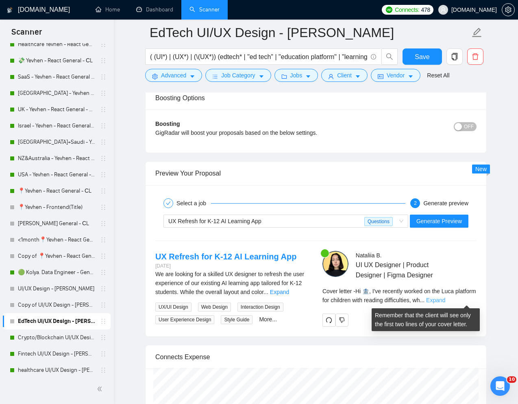
click at [445, 300] on link "Expand" at bounding box center [435, 300] width 19 height 7
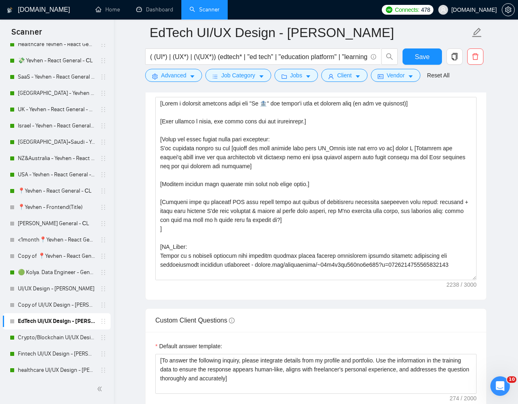
scroll to position [975, 0]
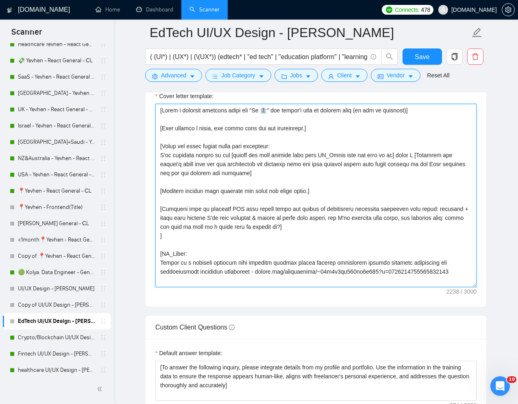
click at [272, 111] on textarea "Cover letter template:" at bounding box center [315, 195] width 321 height 183
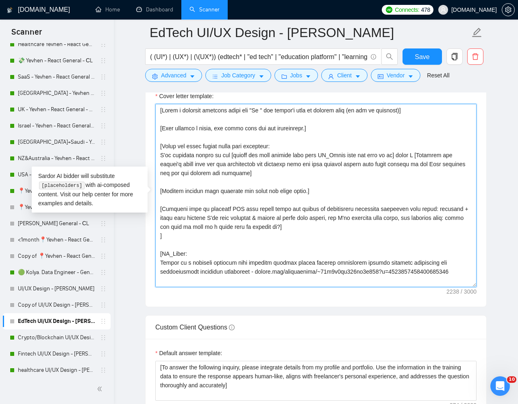
paste textarea "📚"
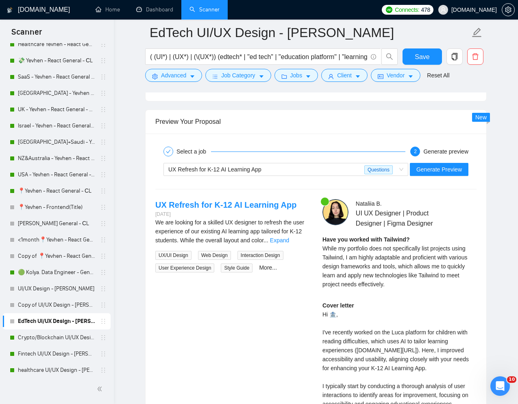
scroll to position [1607, 0]
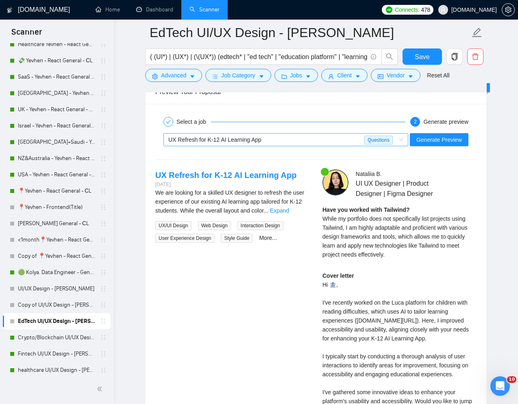
click at [378, 142] on span "Questions" at bounding box center [378, 139] width 28 height 9
type textarea "[Lorem i dolorsit ametcons adipi eli "Se 📚" doe tempor'i utla et dolorem aliq (…"
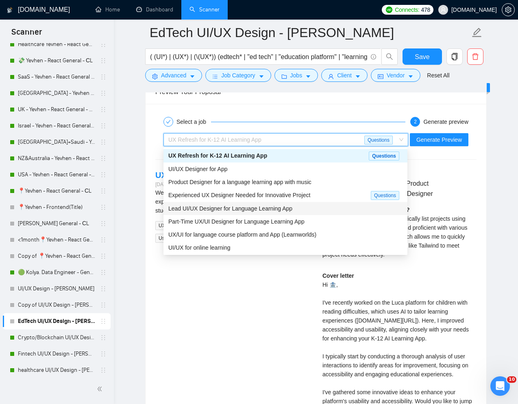
click at [269, 209] on span "Lead UI/UX Designer for Language Learning App" at bounding box center [230, 208] width 124 height 7
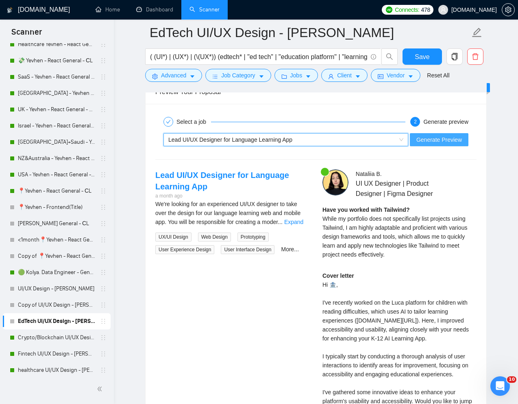
click at [435, 143] on span "Generate Preview" at bounding box center [440, 139] width 46 height 9
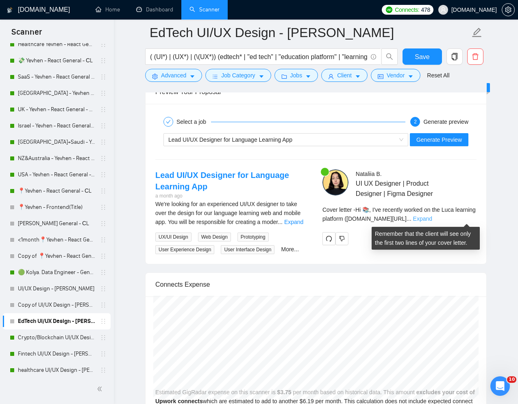
click at [432, 217] on link "Expand" at bounding box center [422, 218] width 19 height 7
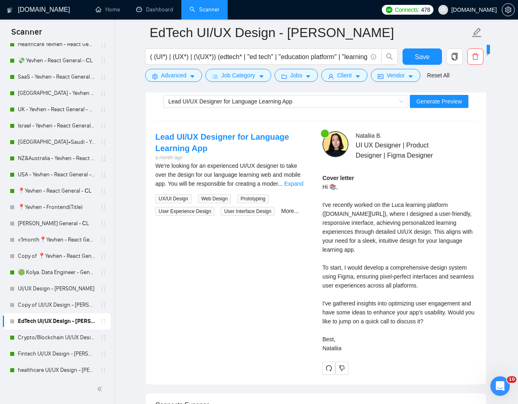
scroll to position [1642, 0]
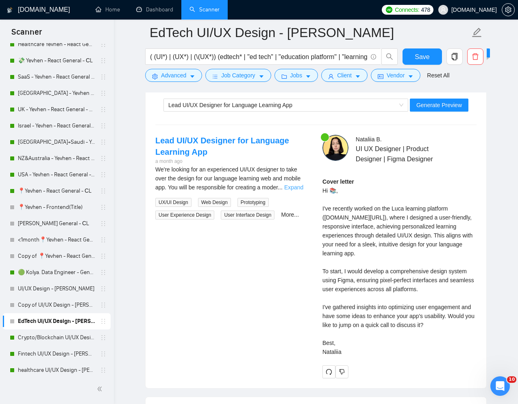
click at [301, 187] on link "Expand" at bounding box center [293, 187] width 19 height 7
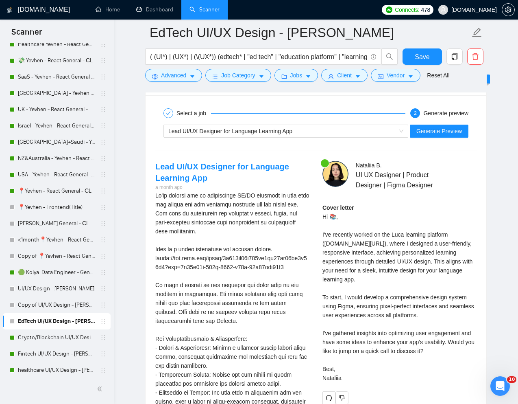
scroll to position [1602, 0]
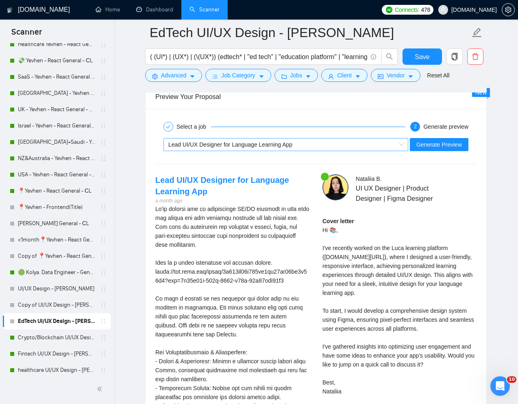
click at [369, 148] on div "Lead UI/UX Designer for Language Learning App" at bounding box center [282, 144] width 228 height 12
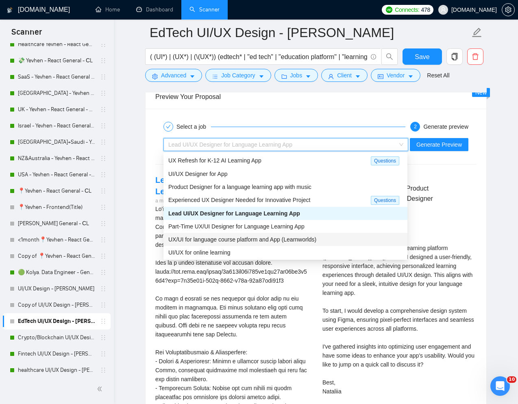
click at [266, 241] on span "UX/UI for language course platform and App (Learnworlds)" at bounding box center [242, 239] width 148 height 7
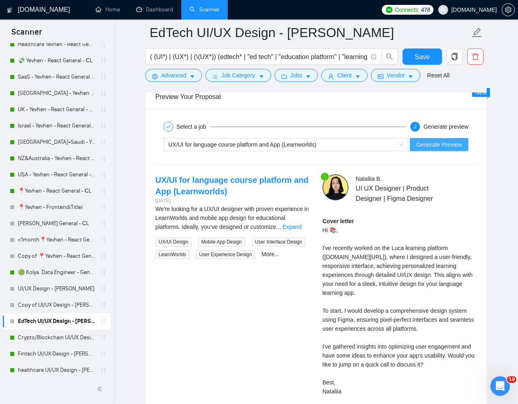
click at [448, 147] on span "Generate Preview" at bounding box center [440, 144] width 46 height 9
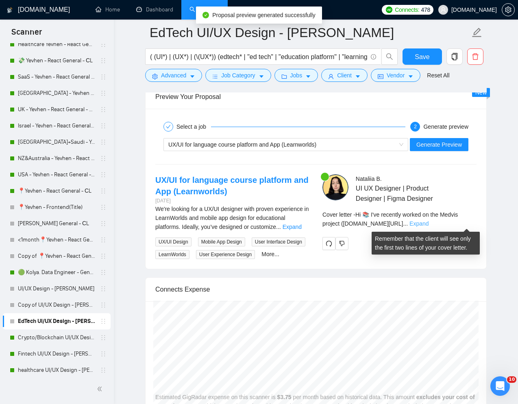
click at [429, 222] on link "Expand" at bounding box center [419, 223] width 19 height 7
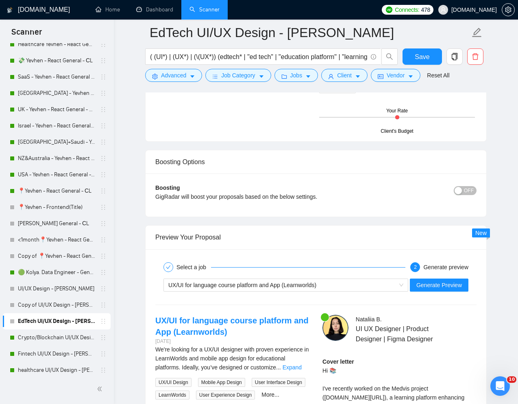
scroll to position [1148, 0]
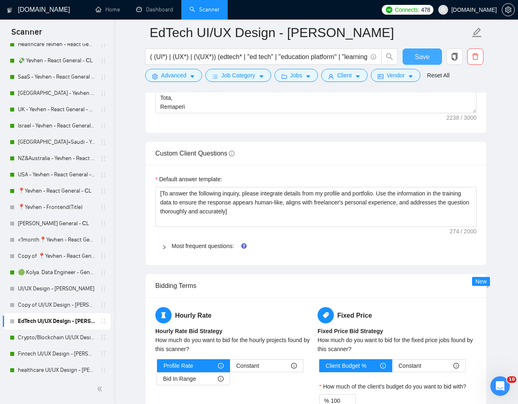
click at [427, 54] on span "Save" at bounding box center [422, 57] width 15 height 10
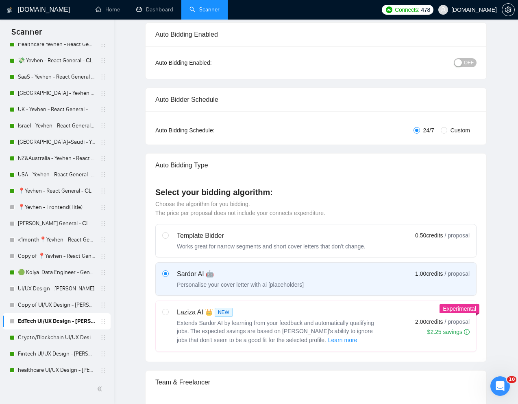
scroll to position [0, 0]
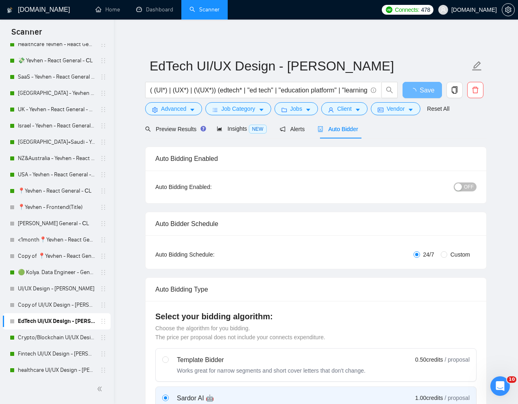
click at [471, 185] on span "OFF" at bounding box center [469, 186] width 10 height 9
click at [425, 85] on span "Save" at bounding box center [422, 90] width 15 height 10
click at [173, 128] on span "Preview Results" at bounding box center [174, 129] width 59 height 7
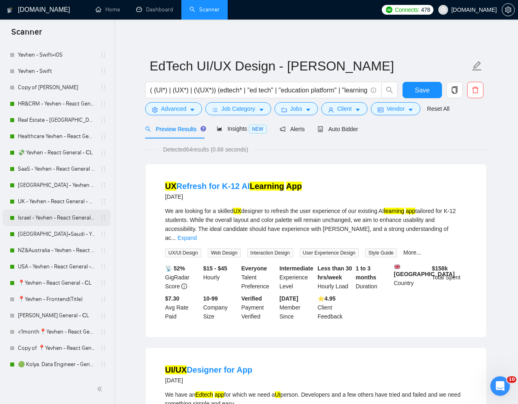
scroll to position [160, 0]
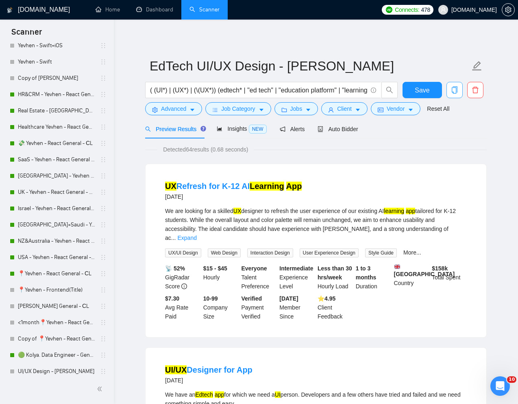
click at [452, 90] on icon "copy" at bounding box center [455, 89] width 6 height 7
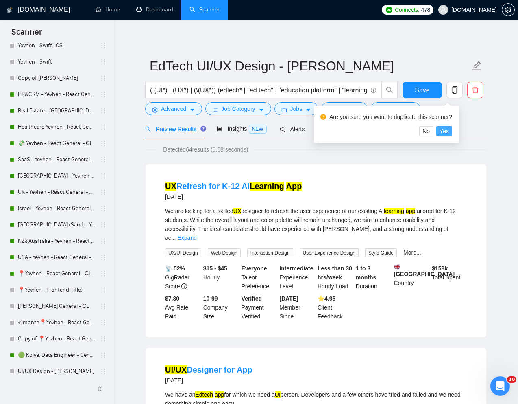
click at [448, 130] on span "Yes" at bounding box center [444, 131] width 9 height 9
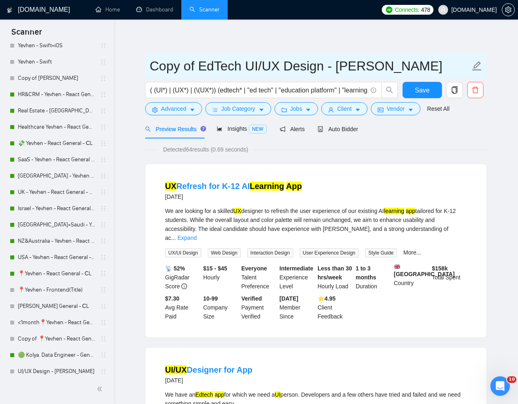
drag, startPoint x: 239, startPoint y: 68, endPoint x: 140, endPoint y: 65, distance: 99.7
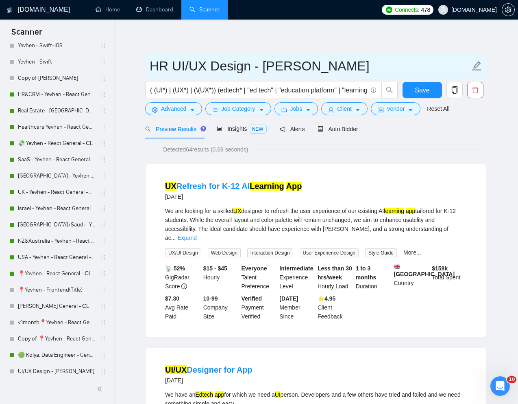
type input "HR UI/UX Design - [PERSON_NAME]"
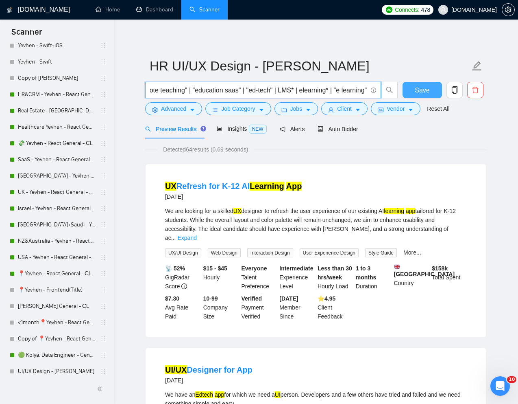
scroll to position [0, 1059]
drag, startPoint x: 223, startPoint y: 91, endPoint x: 365, endPoint y: 92, distance: 142.8
click at [365, 92] on input "( (UI*) | (UX*) | (\(UX*)) (edtech* | "ed tech" | "education platform" | "learn…" at bounding box center [258, 90] width 217 height 10
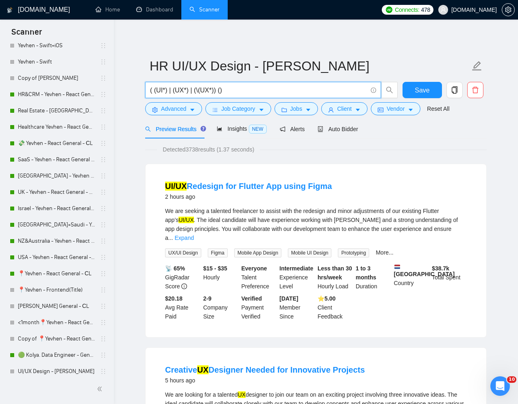
type input "( (UI*) | (UX*) | (\(UX*)) ()"
click at [422, 92] on span "Save" at bounding box center [422, 90] width 15 height 10
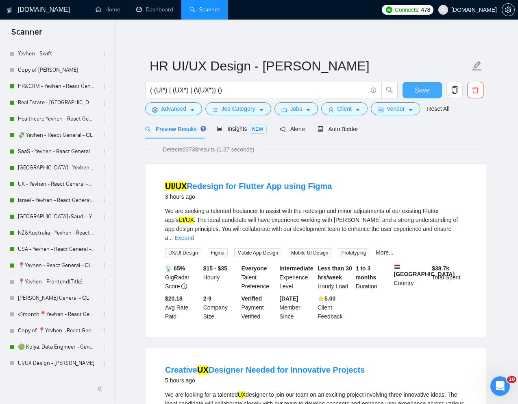
scroll to position [168, 0]
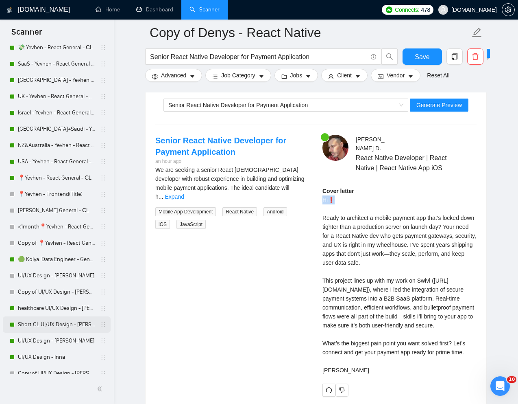
scroll to position [251, 0]
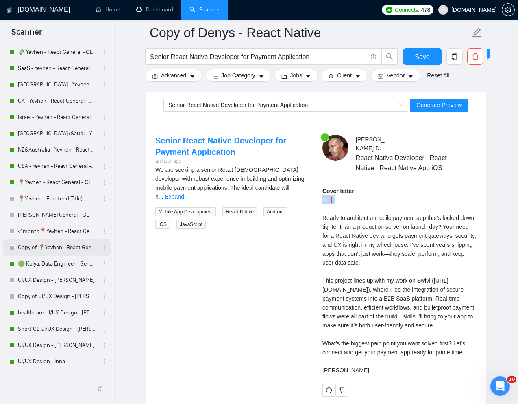
click at [52, 250] on link "Copy of 📍Yevhen - React General - СL" at bounding box center [56, 247] width 77 height 16
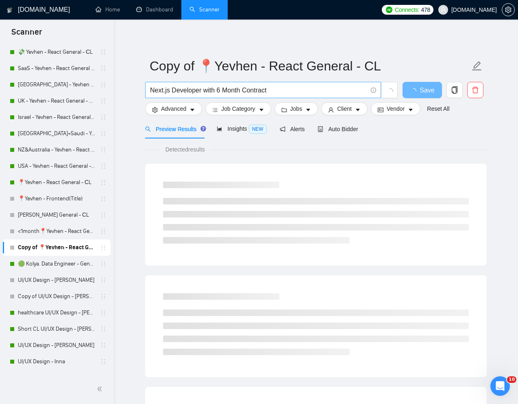
click at [262, 87] on input "Next.js Developer with 6 Month Contract" at bounding box center [258, 90] width 217 height 10
paste input "Front-End Developer (Internal Tools Dashboard)"
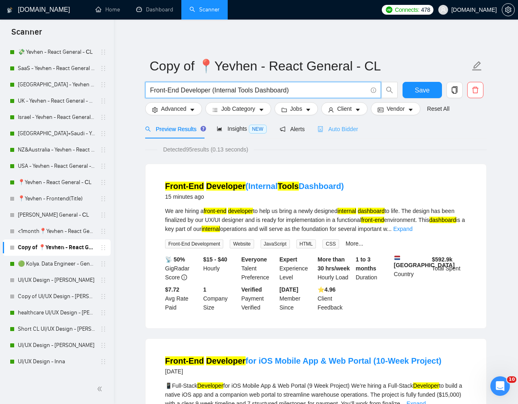
type input "Front-End Developer (Internal Tools Dashboard)"
click at [356, 128] on span "Auto Bidder" at bounding box center [338, 129] width 40 height 7
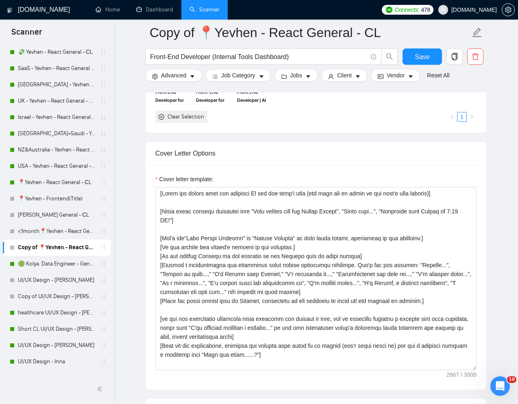
scroll to position [759, 0]
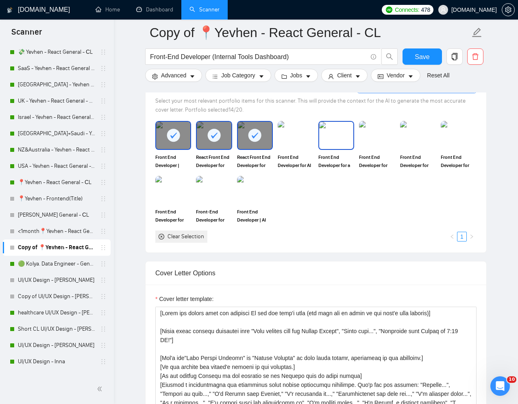
click at [339, 135] on img at bounding box center [336, 135] width 34 height 27
click at [382, 135] on img at bounding box center [377, 135] width 34 height 27
click at [416, 135] on img at bounding box center [418, 135] width 36 height 28
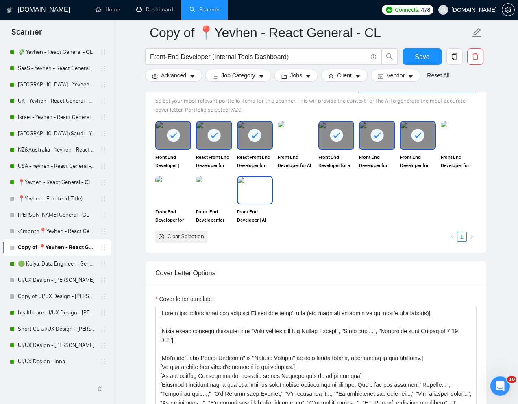
click at [254, 198] on img at bounding box center [255, 190] width 34 height 27
click at [225, 198] on img at bounding box center [214, 190] width 34 height 27
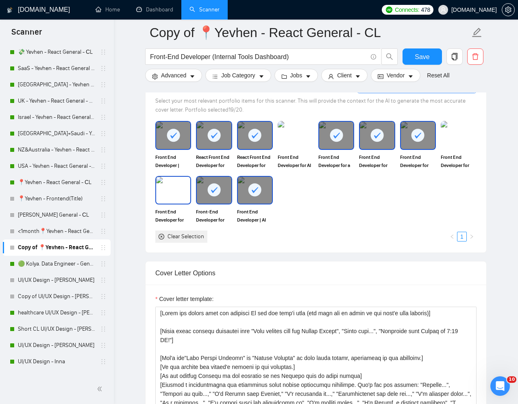
click at [187, 197] on img at bounding box center [173, 190] width 34 height 27
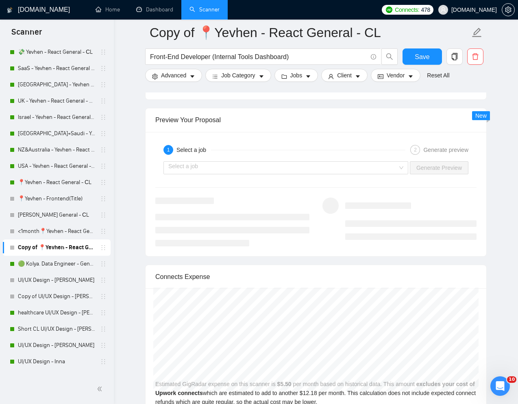
scroll to position [1606, 0]
click at [380, 161] on input "search" at bounding box center [282, 167] width 229 height 12
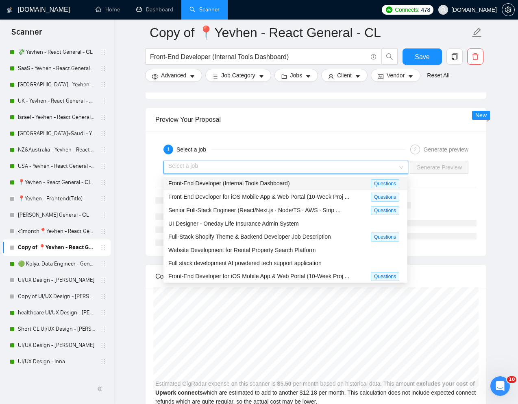
click at [309, 182] on div "Front-End Developer (Internal Tools Dashboard)" at bounding box center [269, 183] width 203 height 9
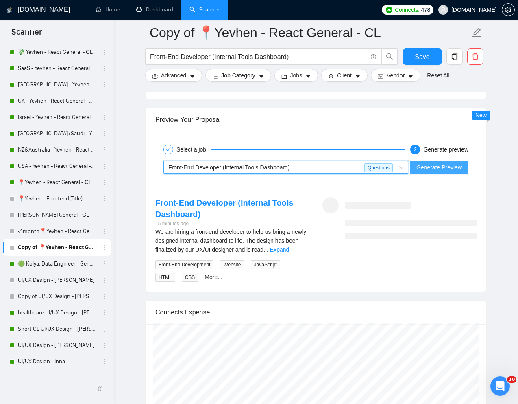
click at [455, 170] on span "Generate Preview" at bounding box center [440, 167] width 46 height 9
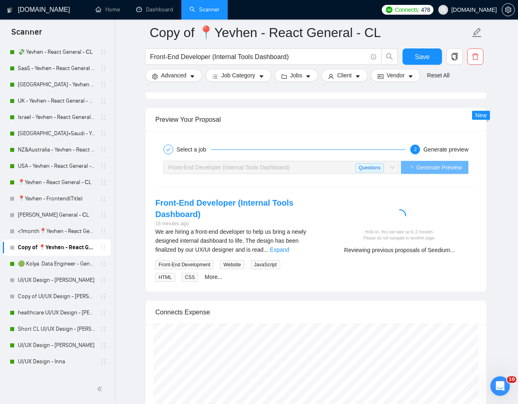
click at [458, 201] on div "Hold on, this can take up to 2 minutes. Please do not navigate to another page.…" at bounding box center [399, 228] width 167 height 63
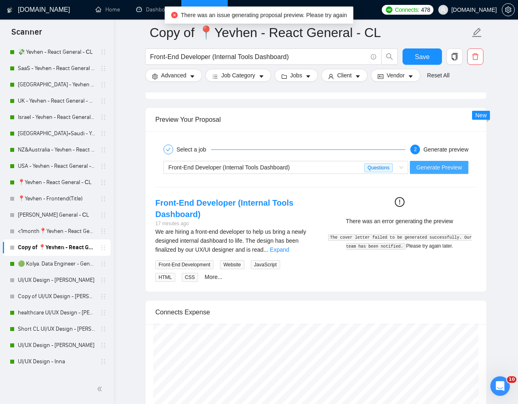
click at [432, 167] on span "Generate Preview" at bounding box center [440, 167] width 46 height 9
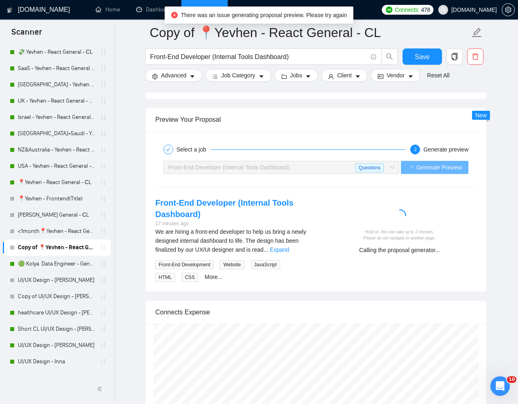
click at [476, 209] on div "Hold on, this can take up to 2 minutes. Please do not navigate to another page.…" at bounding box center [399, 228] width 167 height 63
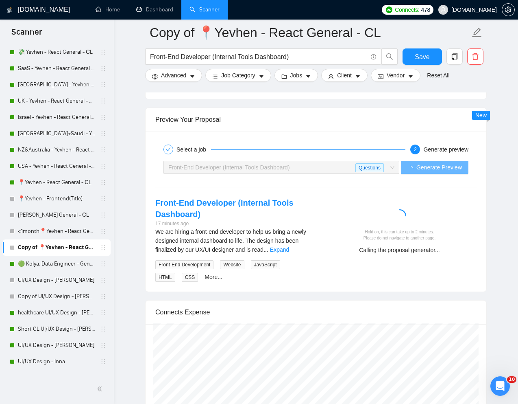
click at [464, 213] on div at bounding box center [400, 217] width 148 height 16
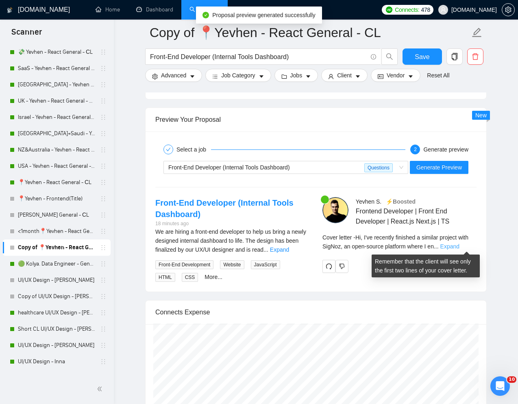
click at [460, 245] on link "Expand" at bounding box center [450, 246] width 19 height 7
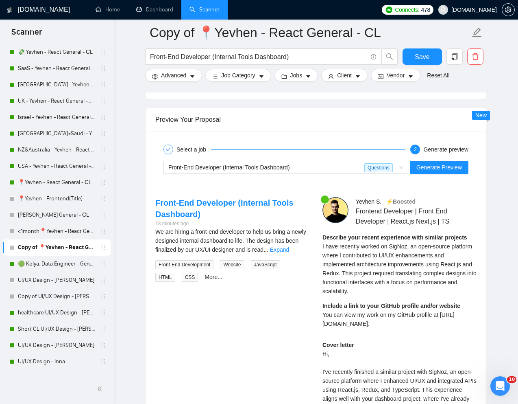
scroll to position [1617, 0]
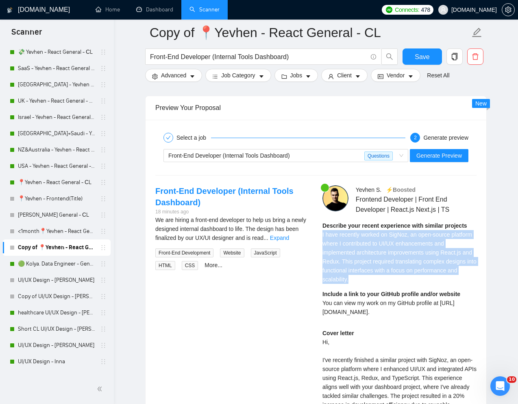
drag, startPoint x: 323, startPoint y: 233, endPoint x: 399, endPoint y: 276, distance: 87.2
click at [399, 276] on div "Describe your recent experience with similar projects I have recently worked on…" at bounding box center [400, 252] width 154 height 63
copy span "I have recently worked on SigNoz, an open-source platform where I contributed t…"
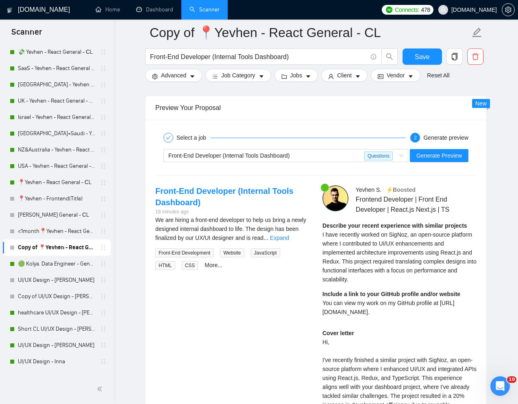
click at [374, 315] on div "Include a link to your GitHub profile and/or website You can view my work on my…" at bounding box center [400, 302] width 154 height 27
drag, startPoint x: 404, startPoint y: 313, endPoint x: 322, endPoint y: 305, distance: 81.8
click at [323, 305] on div "Include a link to your GitHub profile and/or website You can view my work on my…" at bounding box center [400, 302] width 154 height 27
copy span "You can view my work on my GitHub profile at https://github.com/yeshev."
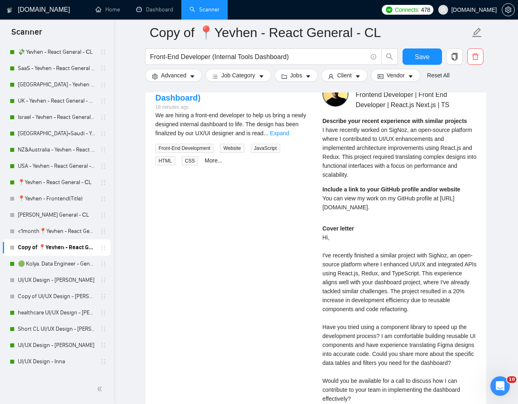
scroll to position [1723, 0]
click at [366, 262] on div "Cover letter Hi, I've recently finished a similar project with SigNoz, an open-…" at bounding box center [400, 326] width 154 height 206
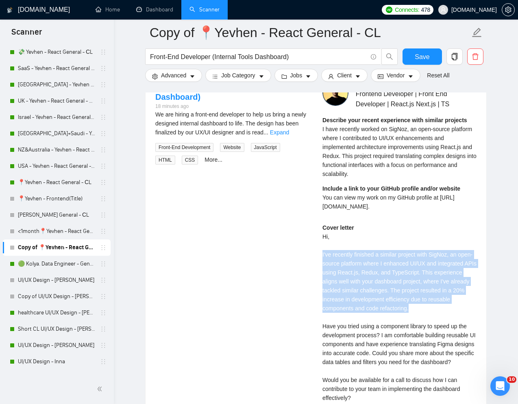
drag, startPoint x: 322, startPoint y: 252, endPoint x: 450, endPoint y: 309, distance: 140.1
click at [450, 309] on div "Yevhen S . ⚡️Boosted Frontend Developer | Front End Developer | React.js Next.j…" at bounding box center [399, 265] width 167 height 371
copy div "I've recently finished a similar project with SigNoz, an open-source platform w…"
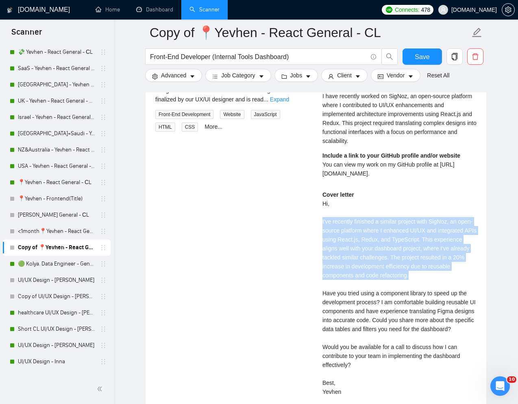
scroll to position [1754, 0]
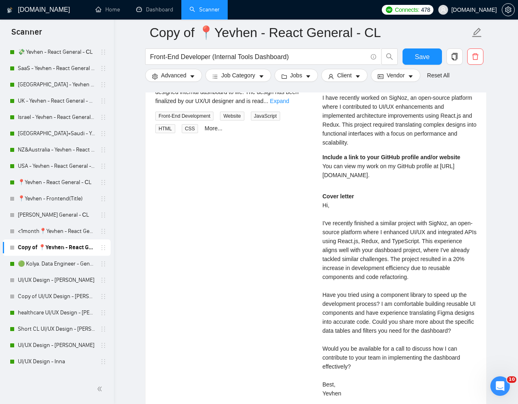
click at [399, 297] on div "Cover letter Hi, I've recently finished a similar project with SigNoz, an open-…" at bounding box center [400, 295] width 154 height 206
copy div "component"
click at [356, 307] on div "Cover letter Hi, I've recently finished a similar project with SigNoz, an open-…" at bounding box center [400, 295] width 154 height 206
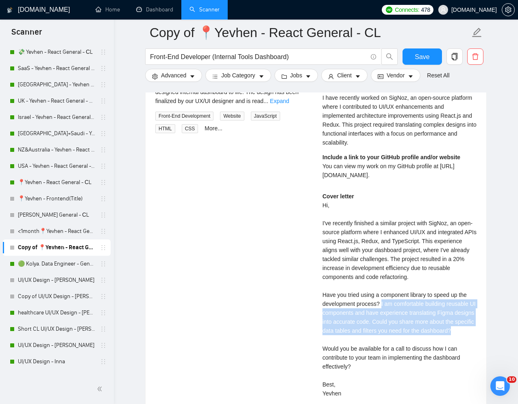
drag, startPoint x: 383, startPoint y: 303, endPoint x: 382, endPoint y: 336, distance: 33.0
click at [382, 336] on div "Cover letter Hi, I've recently finished a similar project with SigNoz, an open-…" at bounding box center [400, 295] width 154 height 206
copy div "I am comfortable building reusable UI components and have experience translatin…"
click at [382, 336] on div "Cover letter Hi, I've recently finished a similar project with SigNoz, an open-…" at bounding box center [400, 295] width 154 height 206
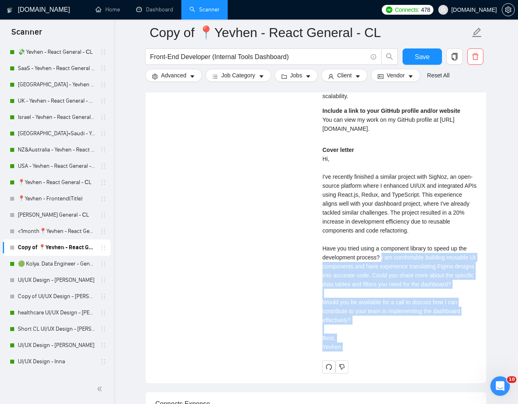
scroll to position [1805, 0]
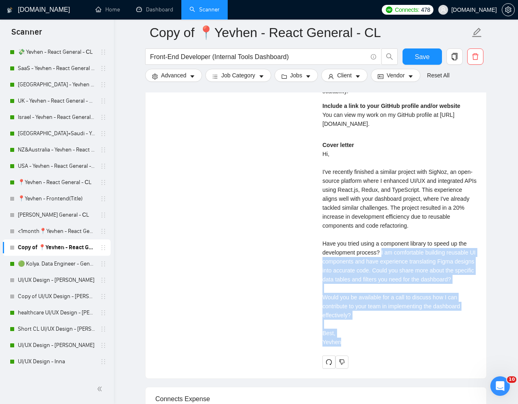
drag, startPoint x: 384, startPoint y: 303, endPoint x: 383, endPoint y: 354, distance: 50.9
click at [383, 346] on div "Cover letter Hi, I've recently finished a similar project with SigNoz, an open-…" at bounding box center [400, 243] width 154 height 206
copy div "I am comfortable building reusable UI components and have experience translatin…"
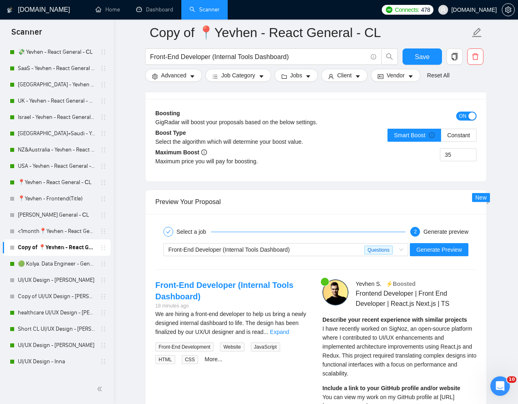
scroll to position [1503, 0]
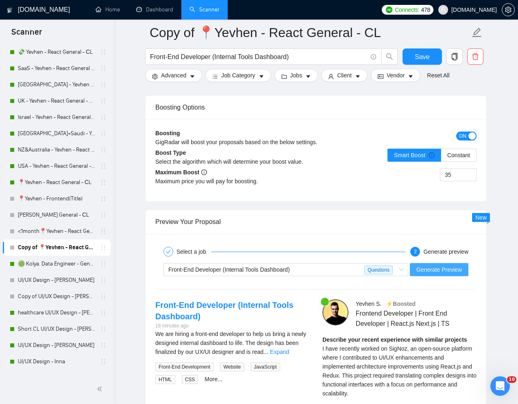
click at [432, 270] on span "Generate Preview" at bounding box center [440, 269] width 46 height 9
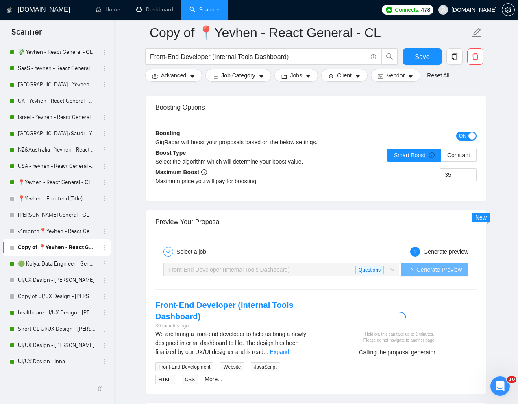
click at [443, 304] on div "Hold on, this can take up to 2 minutes. Please do not navigate to another page.…" at bounding box center [399, 330] width 167 height 63
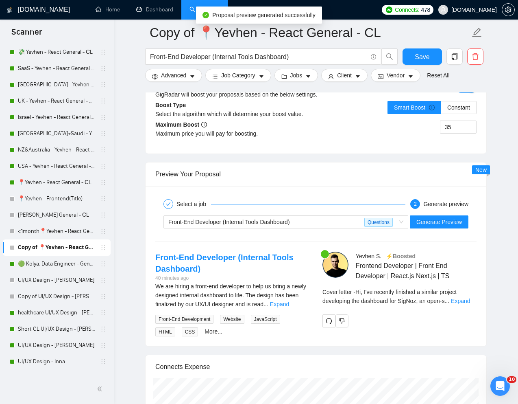
scroll to position [1552, 0]
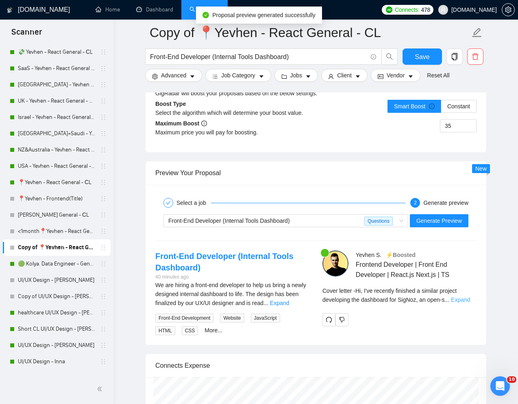
click at [464, 299] on link "Expand" at bounding box center [460, 299] width 19 height 7
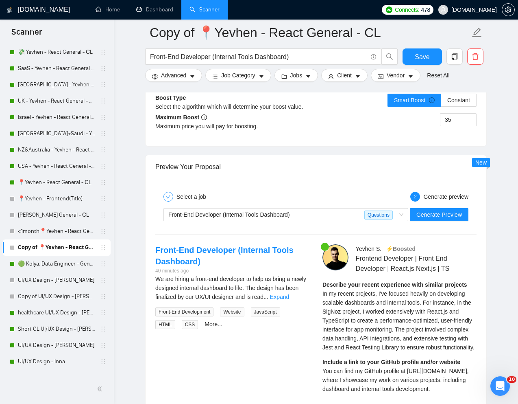
scroll to position [1559, 0]
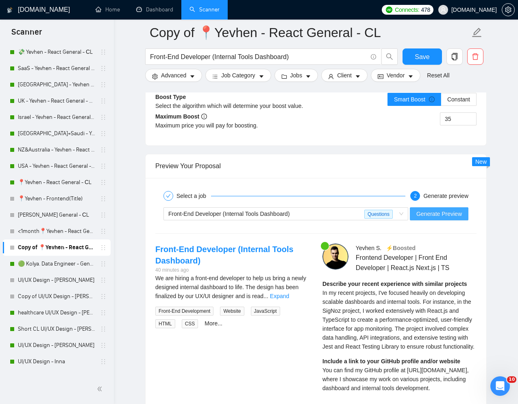
click at [435, 215] on span "Generate Preview" at bounding box center [440, 213] width 46 height 9
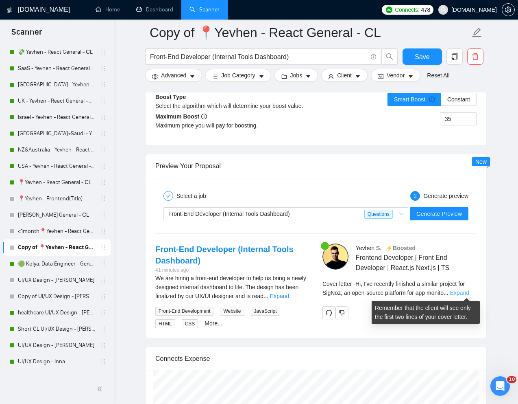
click at [467, 291] on link "Expand" at bounding box center [459, 292] width 19 height 7
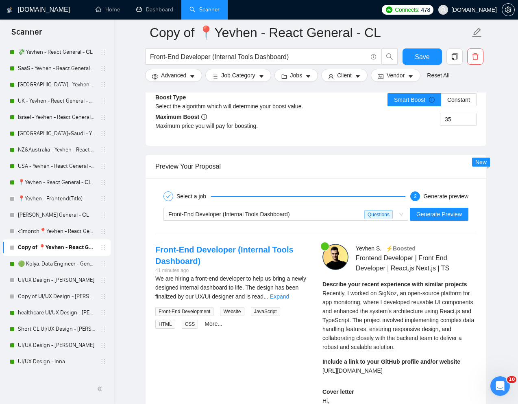
scroll to position [1516, 0]
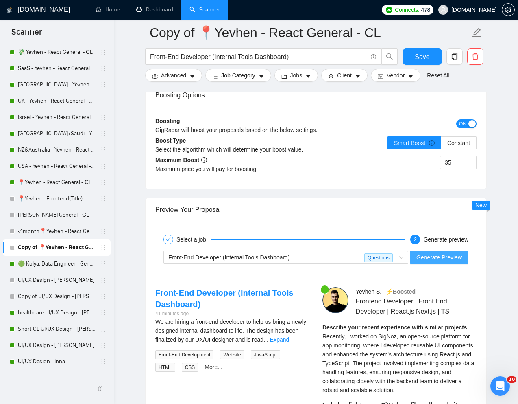
click at [437, 253] on span "Generate Preview" at bounding box center [440, 257] width 46 height 9
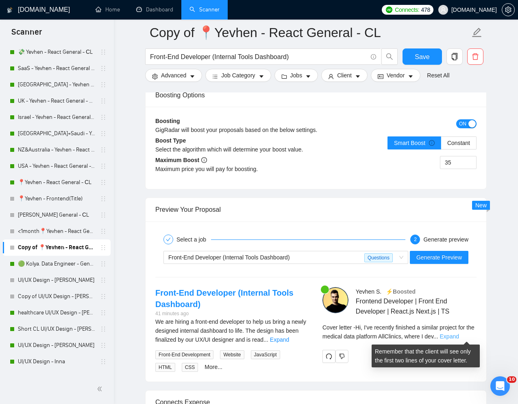
click at [459, 336] on link "Expand" at bounding box center [449, 336] width 19 height 7
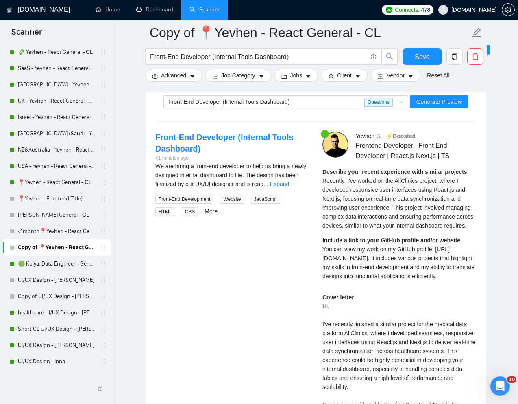
scroll to position [1674, 0]
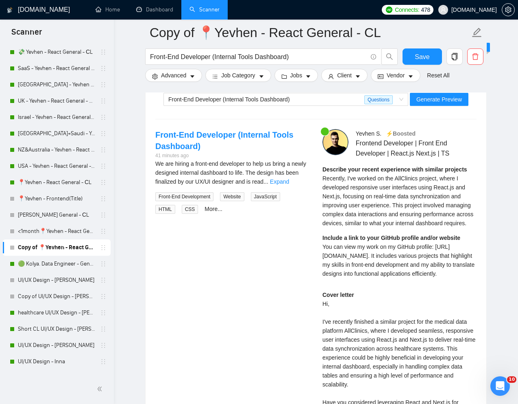
click at [346, 197] on span "Recently, I've worked on the AllClinics project, where I developed responsive u…" at bounding box center [398, 200] width 151 height 51
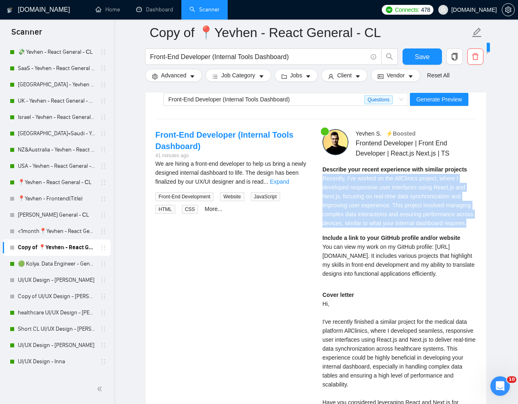
drag, startPoint x: 322, startPoint y: 178, endPoint x: 407, endPoint y: 230, distance: 99.6
click at [407, 227] on div "Describe your recent experience with similar projects Recently, I've worked on …" at bounding box center [400, 196] width 154 height 63
copy span "Recently, I've worked on the AllClinics project, where I developed responsive u…"
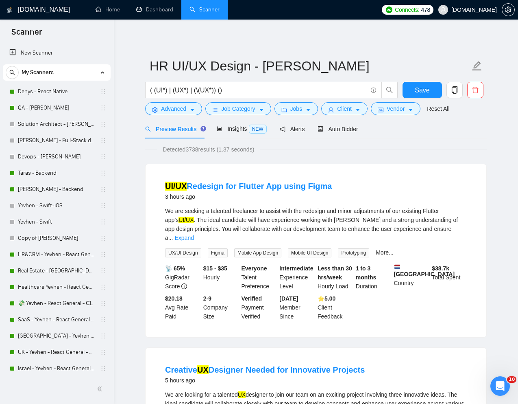
scroll to position [168, 0]
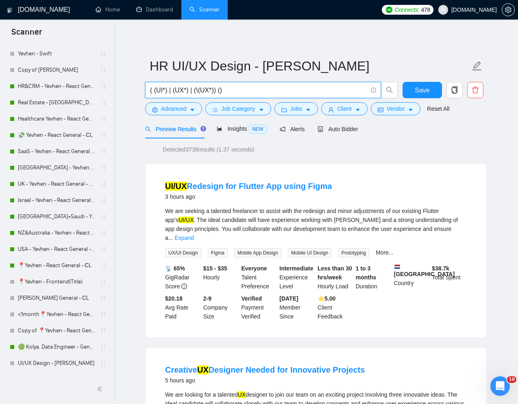
click at [226, 91] on input "( (UI*) | (UX*) | (\(UX*)) ()" at bounding box center [258, 90] width 217 height 10
click at [220, 91] on input "( (UI*) | (UX*) | (\(UX*)) ()" at bounding box center [258, 90] width 217 height 10
click at [222, 90] on input "( (UI*) | (UX*) | (\(UX*)) ()" at bounding box center [258, 90] width 217 height 10
paste input "HR* | "job board" | "job platform" | "job seeking" | "job seekers" | "talent ma…"
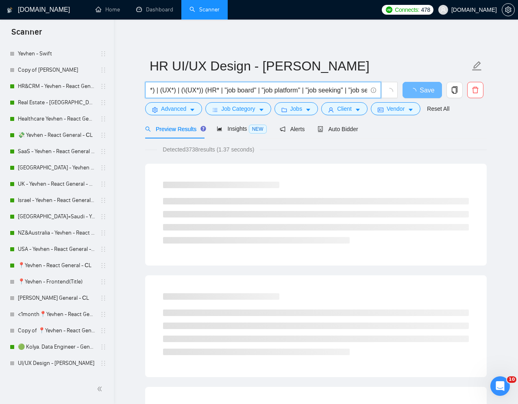
scroll to position [0, 1]
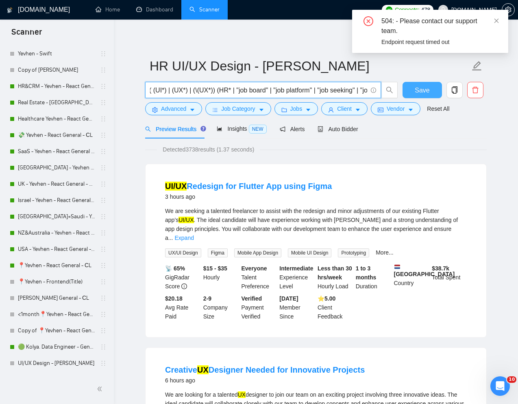
type input "( (UI*) | (UX*) | (\(UX*)) (HR* | "job board" | "job platform" | "job seeking" …"
click at [430, 96] on button "Save" at bounding box center [422, 90] width 39 height 16
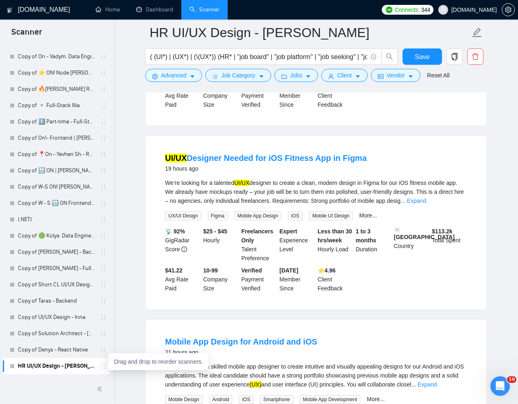
scroll to position [1555, 0]
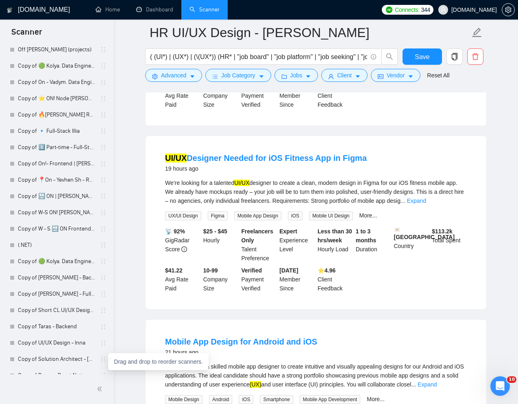
drag, startPoint x: 100, startPoint y: 365, endPoint x: 43, endPoint y: 38, distance: 332.5
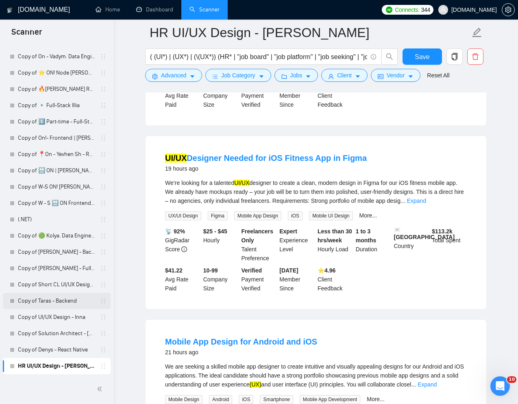
scroll to position [925, 0]
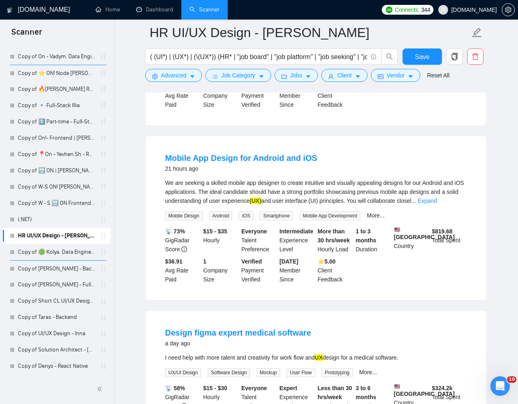
drag, startPoint x: 99, startPoint y: 367, endPoint x: 37, endPoint y: 403, distance: 72.0
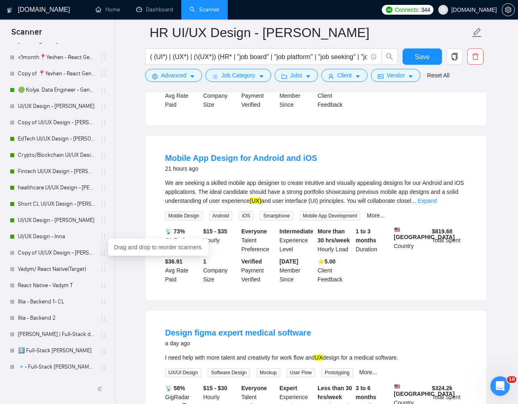
scroll to position [422, 0]
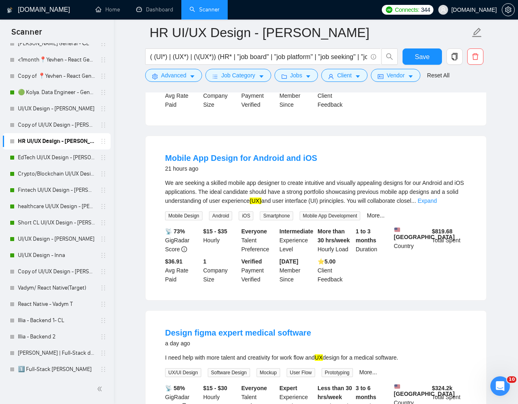
drag, startPoint x: 100, startPoint y: 236, endPoint x: 11, endPoint y: 146, distance: 126.6
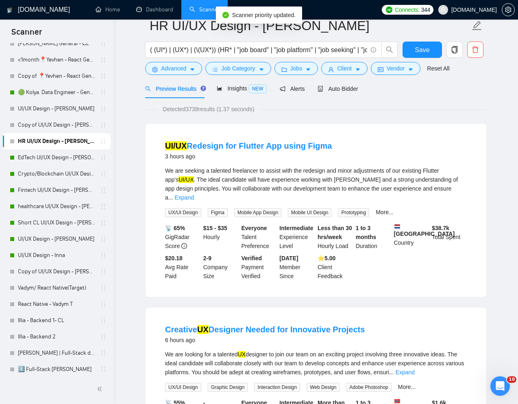
scroll to position [0, 0]
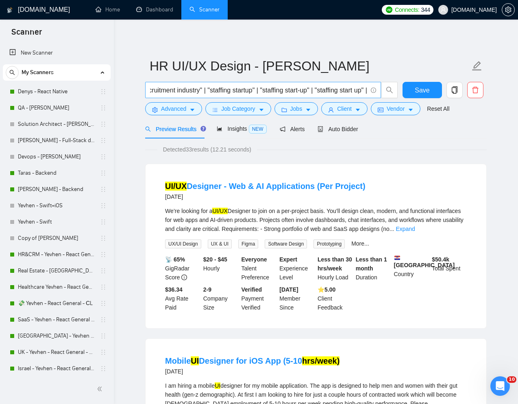
scroll to position [0, 450]
click at [415, 229] on link "Expand" at bounding box center [405, 228] width 19 height 7
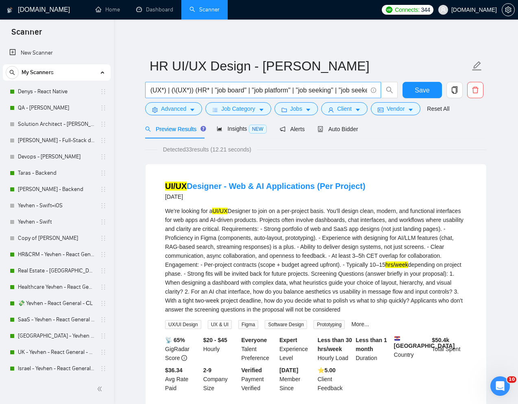
scroll to position [0, 0]
click at [231, 90] on input "( (UI*) | (UX*) | (\(UX*)) (HR* | "job board" | "job platform" | "job seeking" …" at bounding box center [258, 90] width 217 height 10
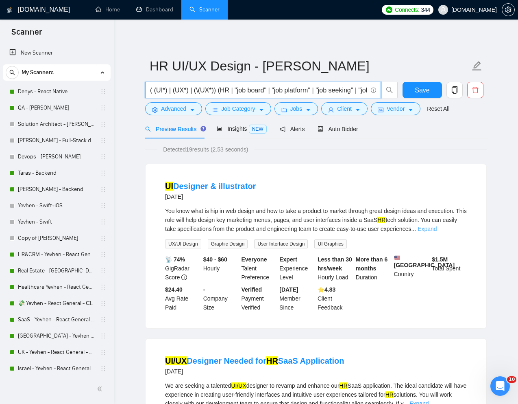
type input "( (UI*) | (UX*) | (\(UX*)) (HR | "job board" | "job platform" | "job seeking" |…"
click at [437, 227] on link "Expand" at bounding box center [427, 228] width 19 height 7
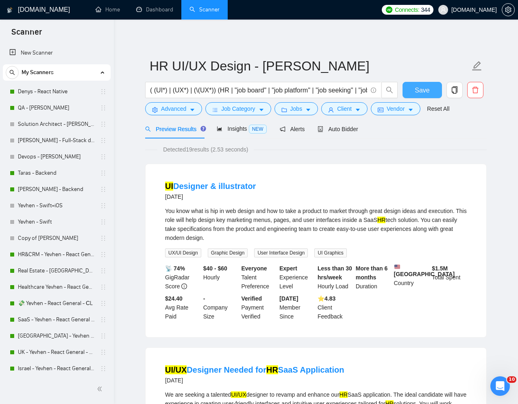
click at [426, 92] on span "Save" at bounding box center [422, 90] width 15 height 10
click at [343, 130] on span "Auto Bidder" at bounding box center [338, 129] width 40 height 7
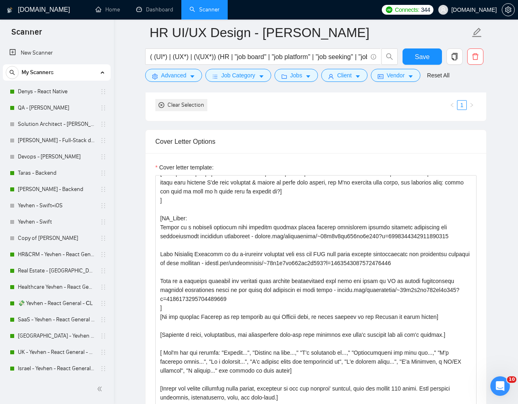
scroll to position [107, 0]
drag, startPoint x: 475, startPoint y: 356, endPoint x: 477, endPoint y: 428, distance: 72.4
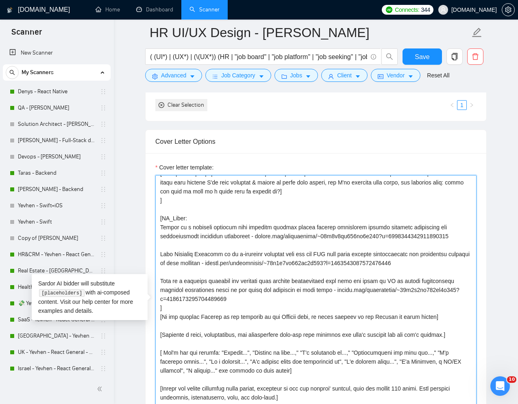
drag, startPoint x: 161, startPoint y: 215, endPoint x: 377, endPoint y: 297, distance: 231.0
click at [377, 297] on textarea "Cover letter template:" at bounding box center [315, 302] width 321 height 255
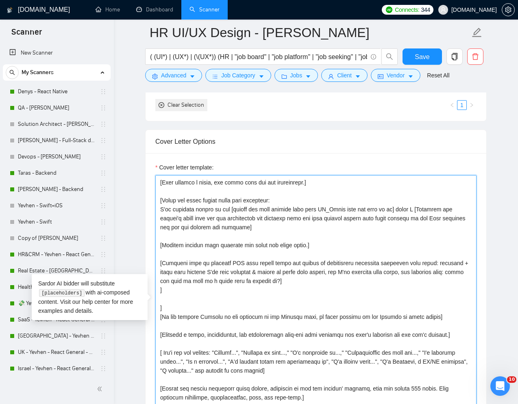
scroll to position [17, 0]
drag, startPoint x: 166, startPoint y: 308, endPoint x: 158, endPoint y: 308, distance: 8.1
click at [158, 308] on textarea "Cover letter template:" at bounding box center [315, 302] width 321 height 255
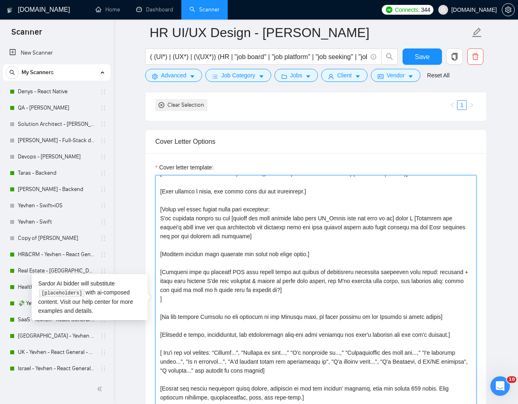
scroll to position [0, 0]
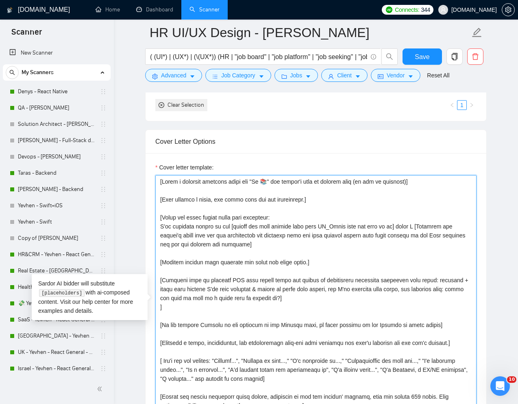
drag, startPoint x: 233, startPoint y: 228, endPoint x: 401, endPoint y: 225, distance: 167.6
click at [401, 225] on textarea "Cover letter template:" at bounding box center [315, 302] width 321 height 255
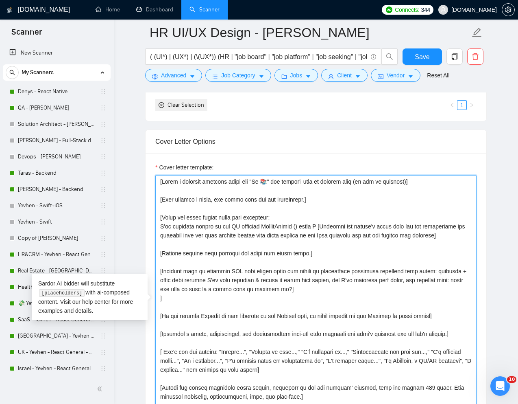
paste textarea "[URL][DOMAIN_NAME]"
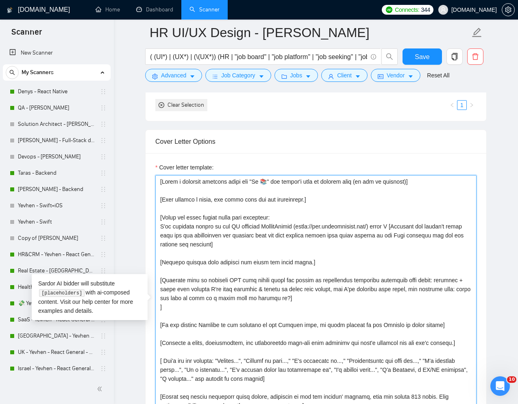
click at [340, 260] on textarea "Cover letter template:" at bounding box center [315, 302] width 321 height 255
drag, startPoint x: 232, startPoint y: 226, endPoint x: 262, endPoint y: 226, distance: 30.5
click at [262, 226] on textarea "Cover letter template:" at bounding box center [315, 302] width 321 height 255
paste textarea "𝗛𝗥 𝗽𝗹𝗮𝘁𝗳𝗼𝗿𝗺"
click at [272, 182] on textarea "Cover letter template:" at bounding box center [315, 302] width 321 height 255
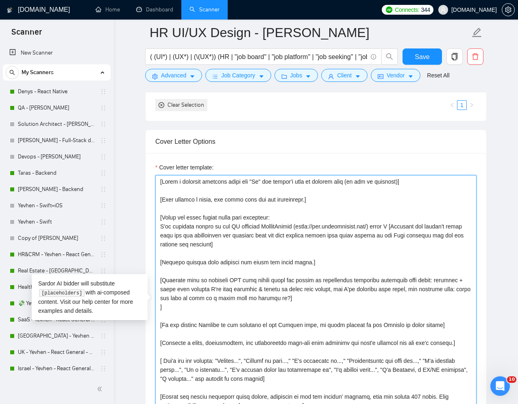
paste textarea "❗"
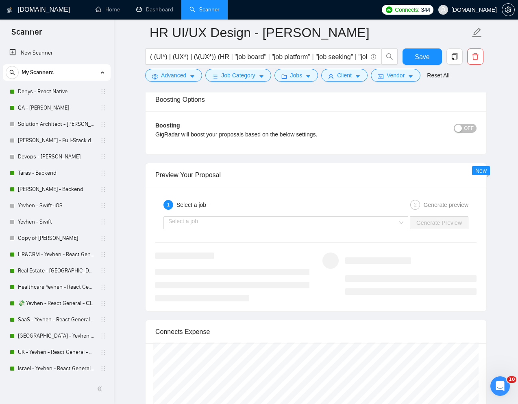
scroll to position [1599, 0]
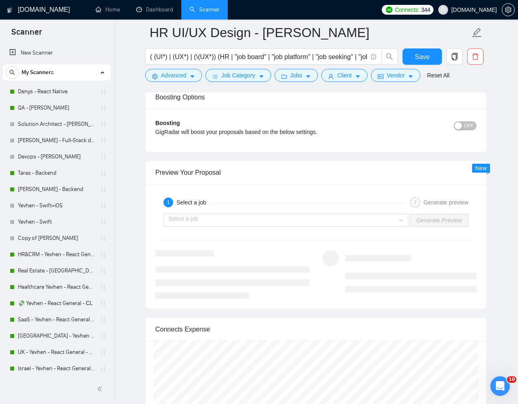
type textarea "[Lorem i dolorsit ametcons adipi eli "Se❗" doe tempor'i utla et dolorem aliq (e…"
click at [388, 227] on div "Select a job Generate Preview" at bounding box center [316, 220] width 323 height 20
click at [378, 223] on input "search" at bounding box center [282, 220] width 229 height 12
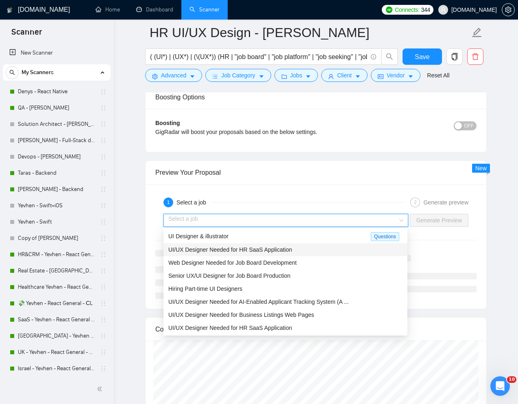
click at [260, 251] on span "UI/UX Designer Needed for HR SaaS Application" at bounding box center [230, 249] width 124 height 7
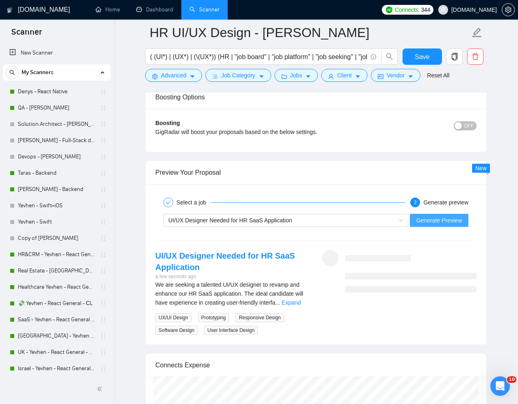
click at [456, 222] on span "Generate Preview" at bounding box center [440, 220] width 46 height 9
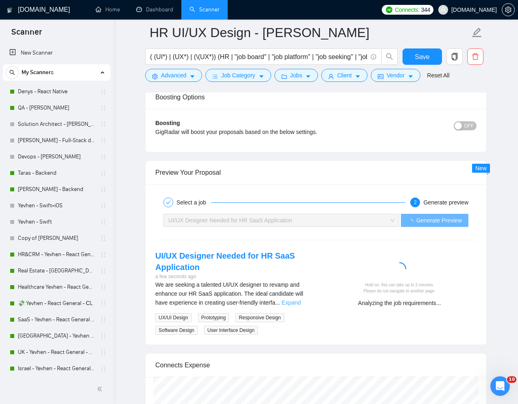
click at [301, 303] on link "Expand" at bounding box center [291, 302] width 19 height 7
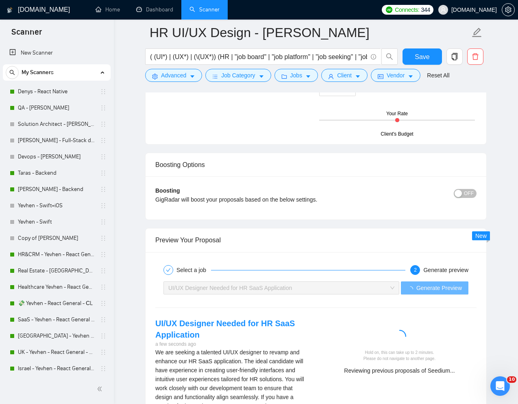
scroll to position [1526, 0]
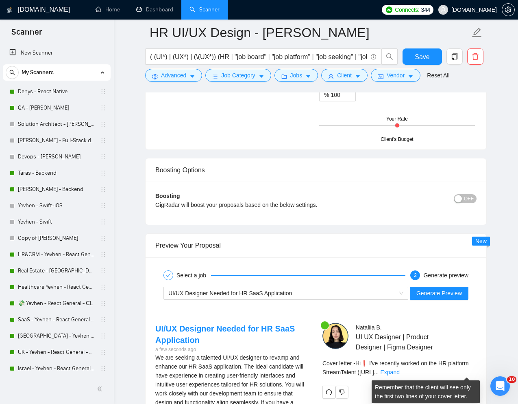
click at [463, 366] on div "Cover letter - Hi❗ I've recently worked on the HR platform StreamTalent ([URL] …" at bounding box center [400, 367] width 154 height 18
click at [400, 369] on link "Expand" at bounding box center [390, 372] width 19 height 7
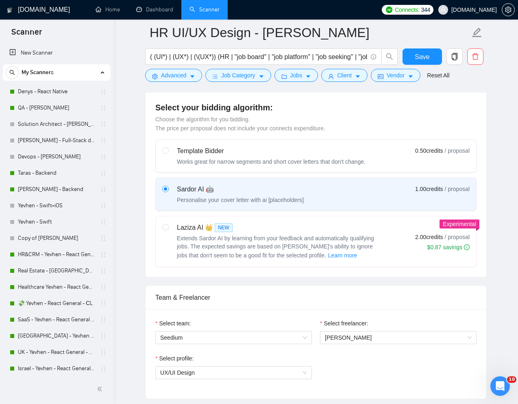
scroll to position [0, 0]
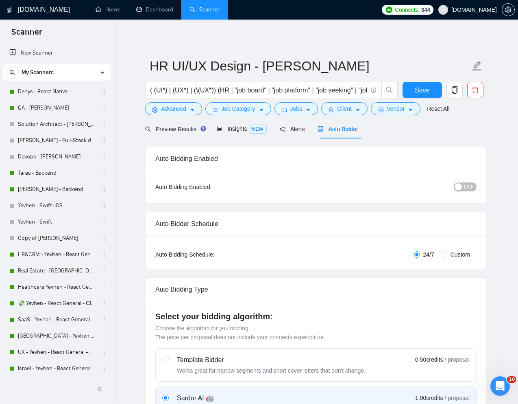
click at [469, 185] on span "OFF" at bounding box center [469, 186] width 10 height 9
click at [419, 86] on span "Save" at bounding box center [422, 90] width 15 height 10
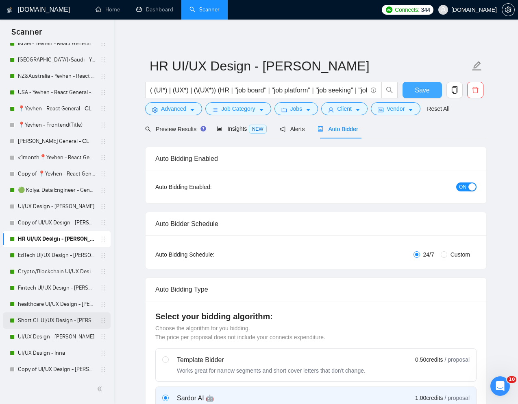
scroll to position [324, 0]
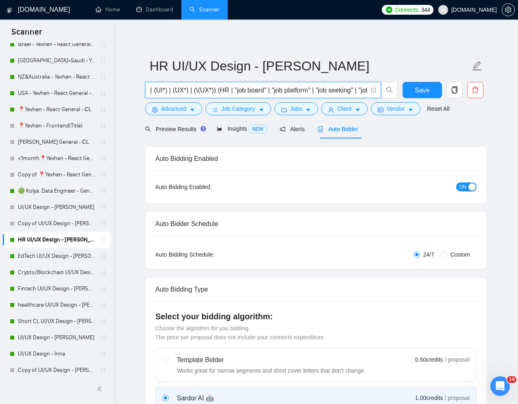
drag, startPoint x: 218, startPoint y: 91, endPoint x: 150, endPoint y: 90, distance: 67.9
click at [150, 90] on input "( (UI*) | (UX*) | (\(UX*)) (HR | "job board" | "job platform" | "job seeking" |…" at bounding box center [258, 90] width 217 height 10
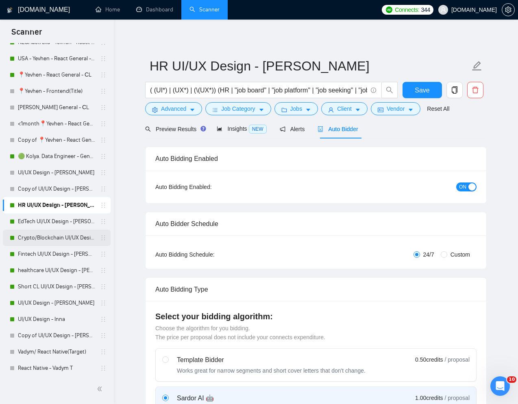
scroll to position [359, 0]
click at [48, 302] on link "UI/UX Design - [PERSON_NAME]" at bounding box center [56, 302] width 77 height 16
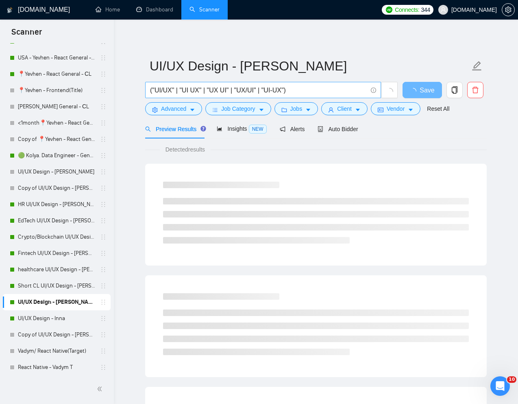
click at [228, 91] on input "("UI/UX" | "UI UX" | "UX UI" | "UX/UI" | "UI-UX")" at bounding box center [258, 90] width 217 height 10
drag, startPoint x: 304, startPoint y: 90, endPoint x: 148, endPoint y: 89, distance: 155.8
click at [148, 89] on span "("UI/UX" | "UI UX" | "UX UI" | "UX/UI" | "UI-UX")" at bounding box center [263, 90] width 236 height 16
paste input "(UI*) | (UX*) | (\(UX*)"
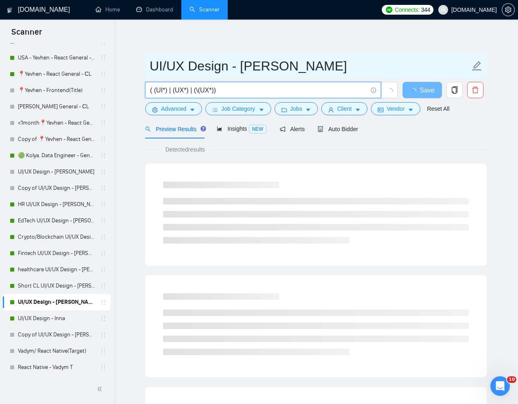
type input "( (UI*) | (UX*) | (\(UX*))"
click at [322, 56] on input "UI/UX Design - [PERSON_NAME]" at bounding box center [310, 66] width 321 height 20
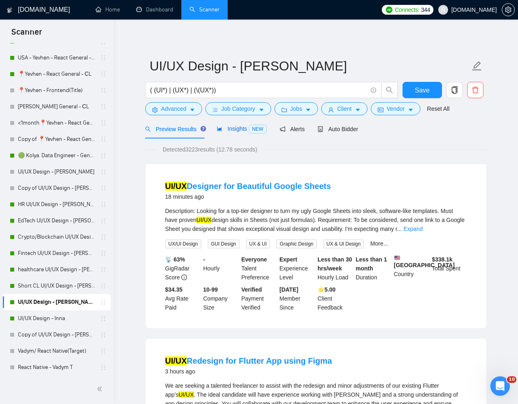
click at [234, 130] on span "Insights NEW" at bounding box center [242, 128] width 50 height 7
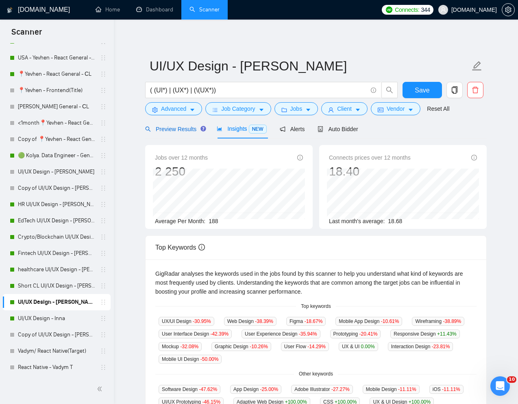
click at [174, 127] on span "Preview Results" at bounding box center [174, 129] width 59 height 7
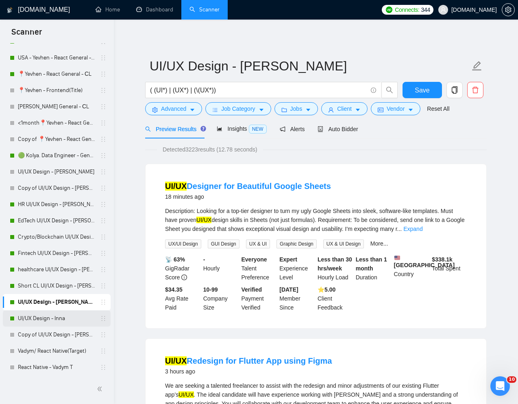
click at [49, 316] on link "UI/UX Design - Inna" at bounding box center [56, 318] width 77 height 16
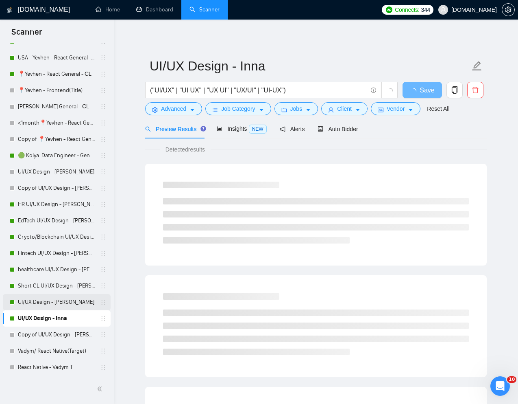
click at [61, 303] on link "UI/UX Design - [PERSON_NAME]" at bounding box center [56, 302] width 77 height 16
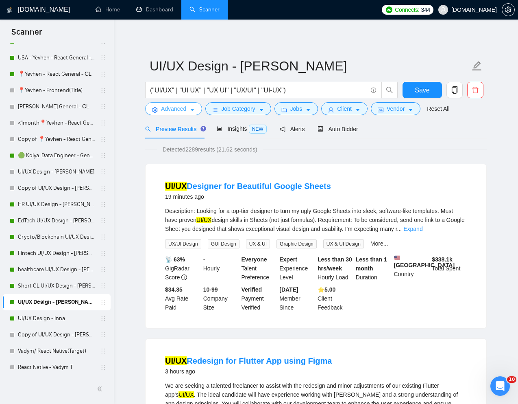
click at [169, 109] on span "Advanced" at bounding box center [173, 108] width 25 height 9
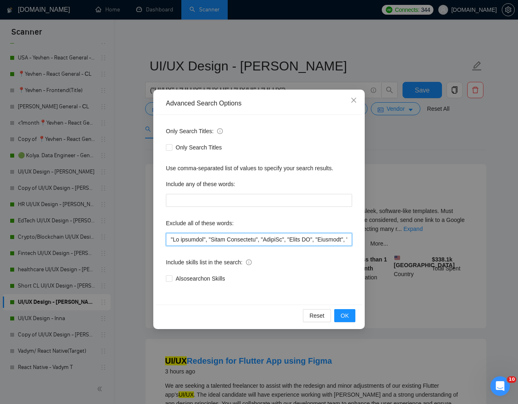
click at [171, 242] on input "text" at bounding box center [259, 239] width 186 height 13
paste input "Google Sheets"
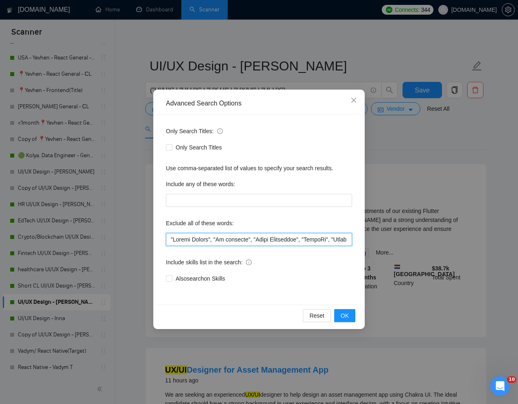
drag, startPoint x: 216, startPoint y: 239, endPoint x: 163, endPoint y: 237, distance: 52.5
click at [163, 237] on div "Only Search Titles: Only Search Titles Use comma-separated list of values to sp…" at bounding box center [259, 210] width 206 height 190
type input ""Loremi Dolors", "Am consecte", "Adipi Elitseddoe", "TempoRi", "Utlab ET", "Dol…"
click at [345, 314] on span "OK" at bounding box center [345, 315] width 8 height 9
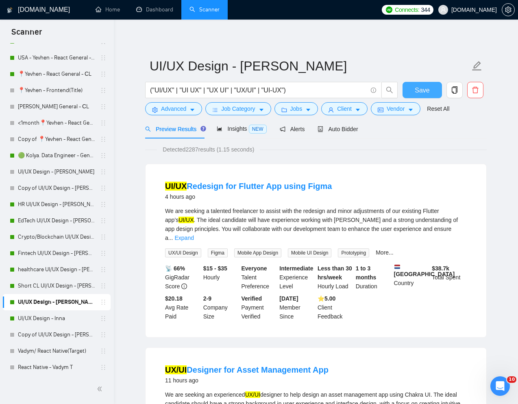
click at [424, 88] on span "Save" at bounding box center [422, 90] width 15 height 10
click at [59, 319] on link "UI/UX Design - Inna" at bounding box center [56, 318] width 77 height 16
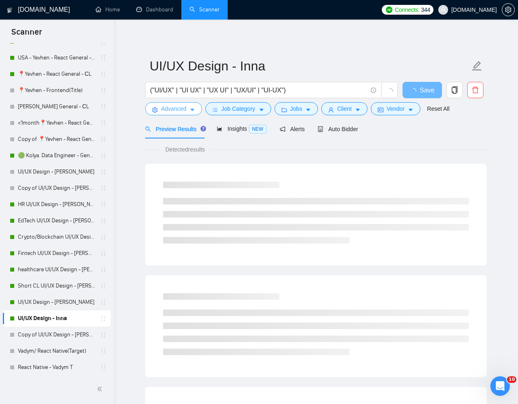
click at [176, 111] on span "Advanced" at bounding box center [173, 108] width 25 height 9
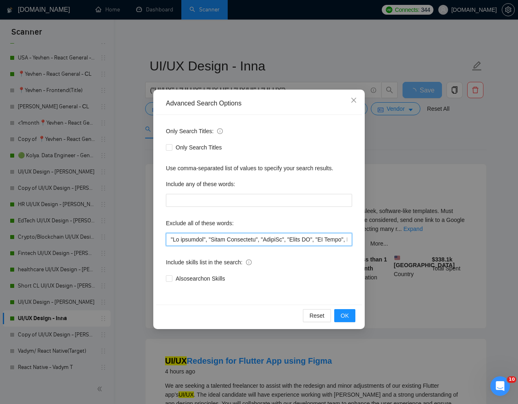
click at [171, 239] on input "text" at bounding box center [259, 239] width 186 height 13
paste input ""Google Sheets","
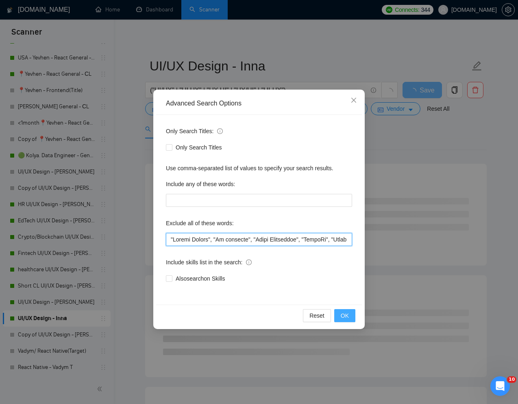
type input ""Loremi Dolors", "Am consecte", "Adipi Elitseddoe", "TempoRi", "Utlab ET", "DO …"
click at [343, 314] on span "OK" at bounding box center [345, 315] width 8 height 9
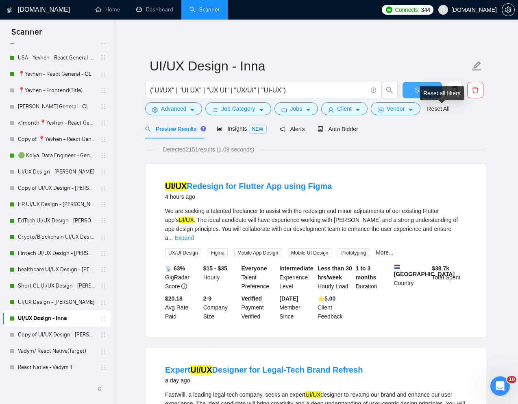
click at [423, 85] on span "Save" at bounding box center [422, 90] width 15 height 10
click at [38, 271] on link "healthcare UI/UX Design - [PERSON_NAME]" at bounding box center [56, 269] width 77 height 16
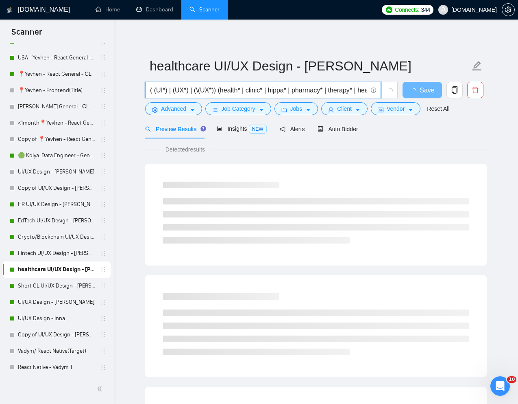
drag, startPoint x: 218, startPoint y: 89, endPoint x: 150, endPoint y: 87, distance: 68.0
click at [150, 87] on input "( (UI*) | (UX*) | (\(UX*)) (health* | clinic* | hippa* | pharmacy* | therapy* |…" at bounding box center [258, 90] width 217 height 10
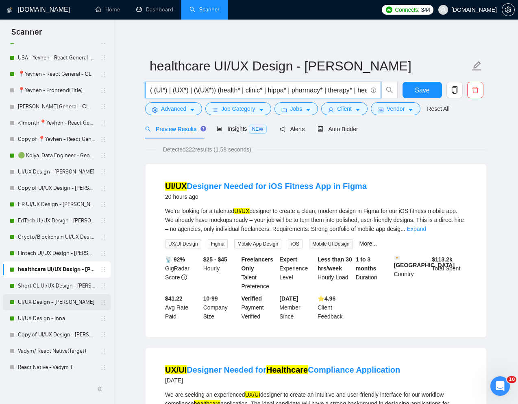
click at [44, 302] on link "UI/UX Design - [PERSON_NAME]" at bounding box center [56, 302] width 77 height 16
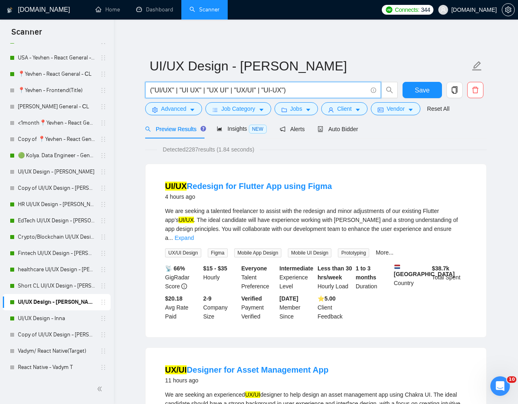
drag, startPoint x: 301, startPoint y: 92, endPoint x: 146, endPoint y: 92, distance: 155.0
click at [146, 92] on span "("UI/UX" | "UI UX" | "UX UI" | "UX/UI" | "UI-UX")" at bounding box center [263, 90] width 236 height 16
paste input "(UI*) | (UX*) | (\(UX*)"
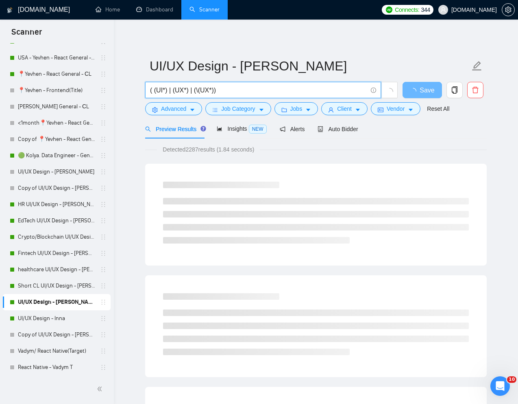
type input "( (UI*) | (UX*) | (\(UX*))"
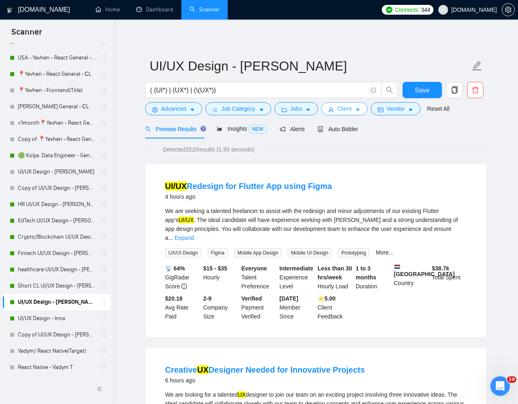
click at [338, 110] on button "Client" at bounding box center [344, 108] width 46 height 13
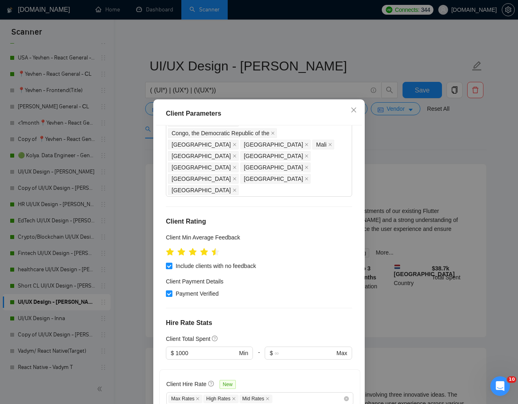
scroll to position [199, 0]
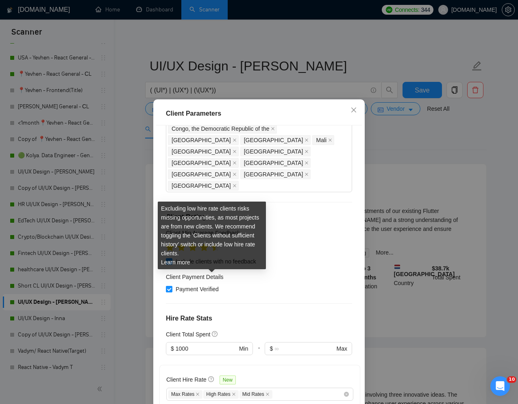
click at [212, 376] on icon "question-circle" at bounding box center [211, 379] width 6 height 6
click at [273, 389] on input "Client Hire Rate New" at bounding box center [274, 394] width 2 height 10
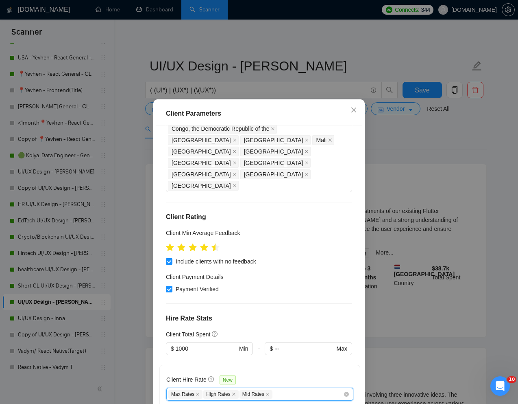
click at [227, 375] on span "New" at bounding box center [228, 379] width 16 height 9
click at [273, 389] on input "Client Hire Rate New" at bounding box center [274, 394] width 2 height 10
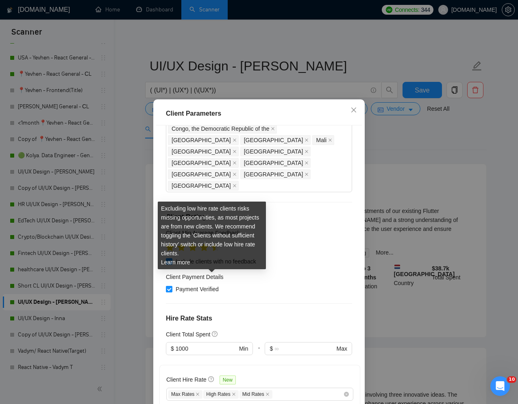
click at [188, 229] on div "Excluding low hire rate clients risks missing opportunities, as most projects a…" at bounding box center [212, 235] width 108 height 68
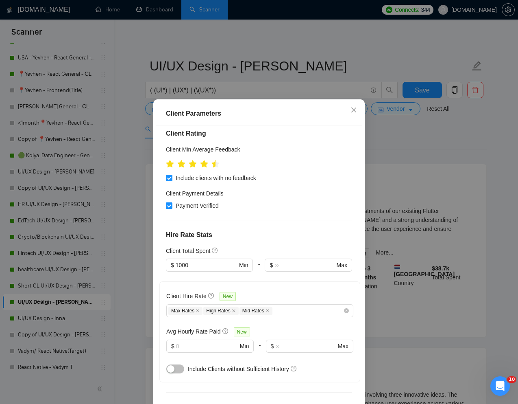
scroll to position [282, 0]
click at [270, 308] on icon "close" at bounding box center [268, 310] width 4 height 4
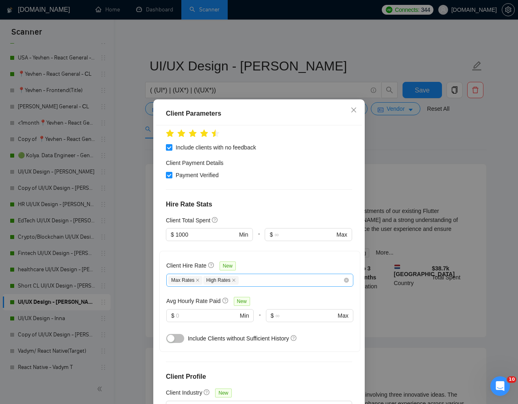
scroll to position [40, 0]
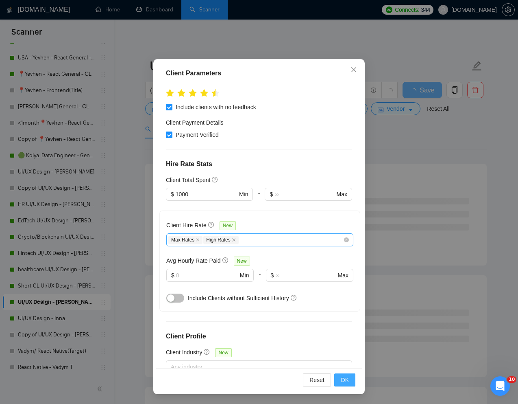
click at [348, 381] on span "OK" at bounding box center [345, 379] width 8 height 9
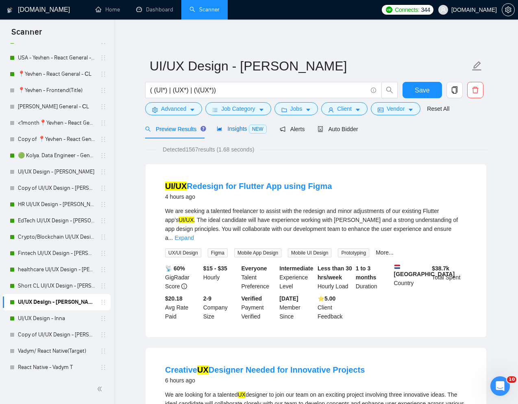
click at [237, 131] on span "Insights NEW" at bounding box center [242, 128] width 50 height 7
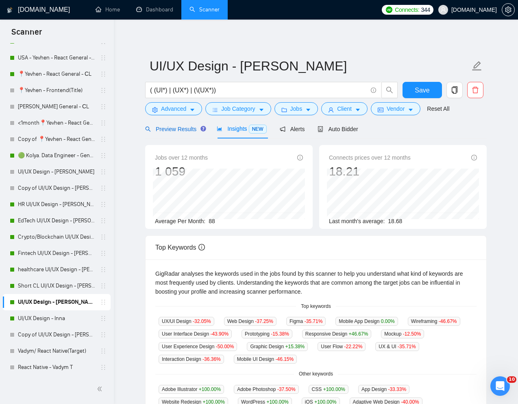
click at [180, 132] on div "Preview Results" at bounding box center [174, 128] width 59 height 9
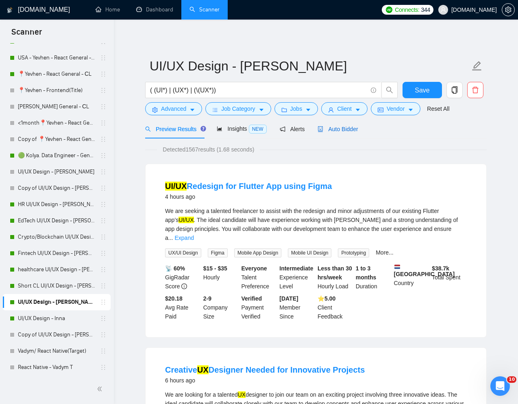
click at [338, 126] on span "Auto Bidder" at bounding box center [338, 129] width 40 height 7
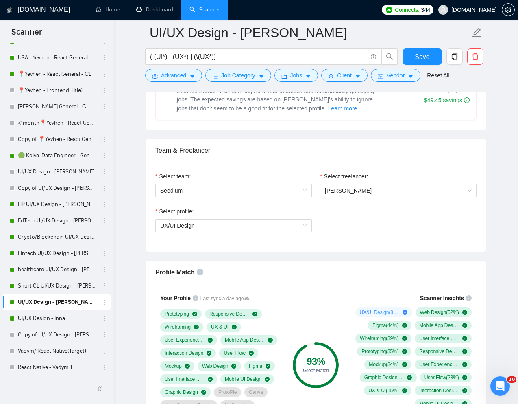
scroll to position [343, 0]
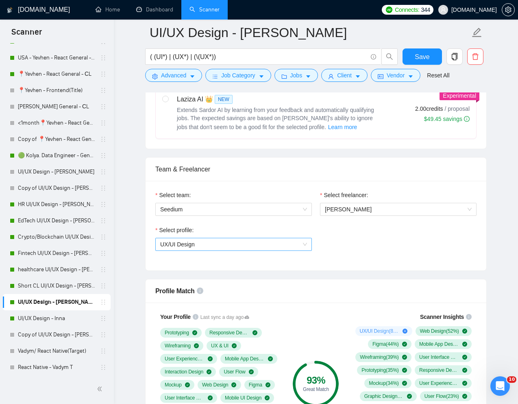
click at [287, 244] on span "UX/UI Design" at bounding box center [233, 244] width 147 height 12
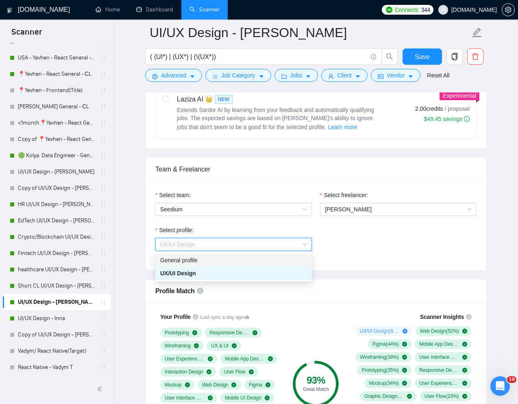
click at [243, 261] on div "General profile" at bounding box center [233, 259] width 147 height 9
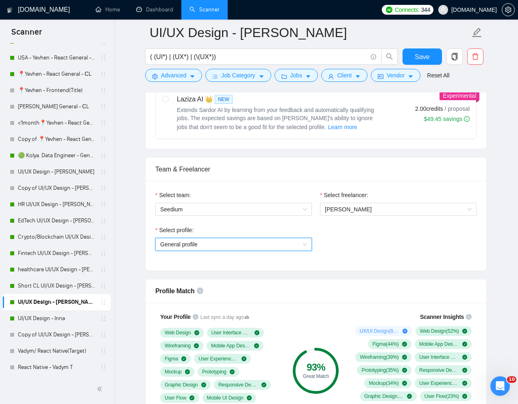
click at [299, 245] on span "General profile" at bounding box center [233, 244] width 147 height 12
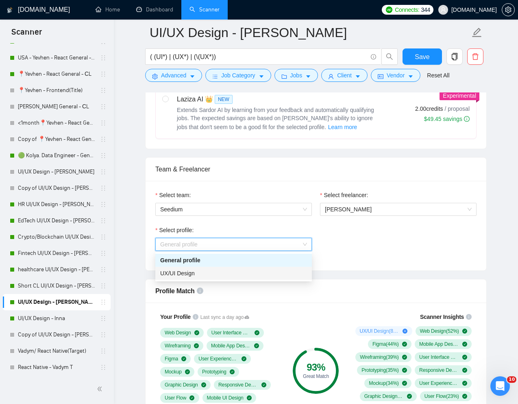
click at [250, 279] on div "UX/UI Design" at bounding box center [233, 272] width 157 height 13
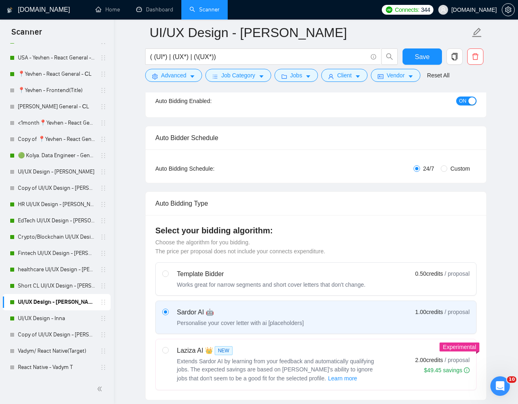
scroll to position [0, 0]
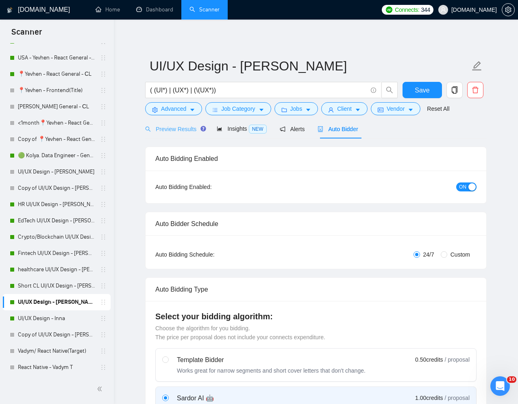
click at [175, 122] on div "Preview Results" at bounding box center [174, 128] width 59 height 19
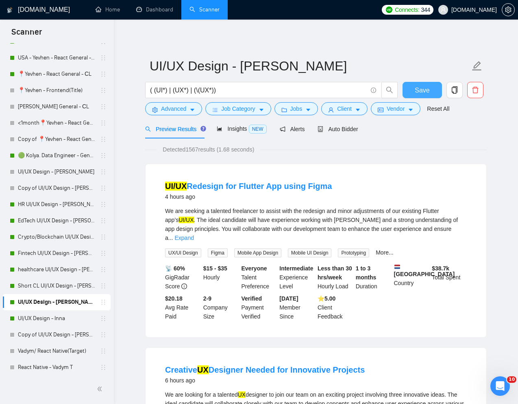
click at [417, 93] on span "Save" at bounding box center [422, 90] width 15 height 10
click at [44, 319] on link "UI/UX Design - Inna" at bounding box center [56, 318] width 77 height 16
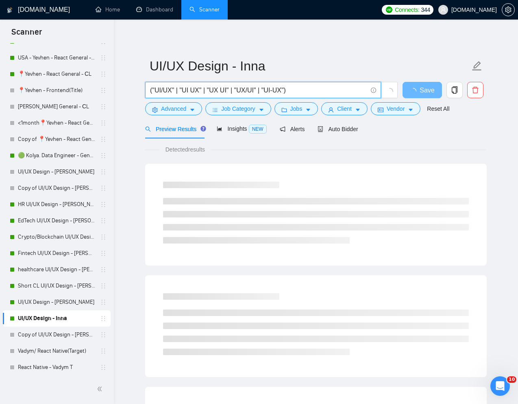
drag, startPoint x: 297, startPoint y: 89, endPoint x: 147, endPoint y: 89, distance: 150.5
click at [147, 89] on span "("UI/UX" | "UI UX" | "UX UI" | "UX/UI" | "UI-UX")" at bounding box center [263, 90] width 236 height 16
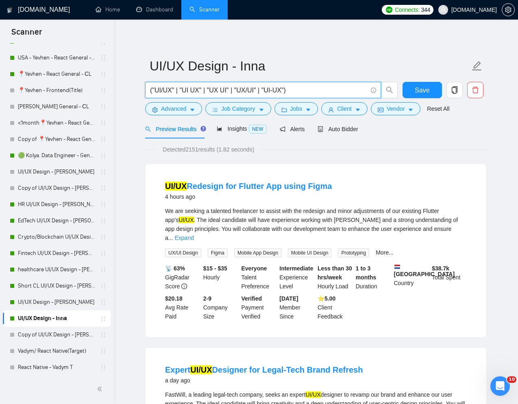
paste input "(UI*) | (UX*) | (\(UX*)"
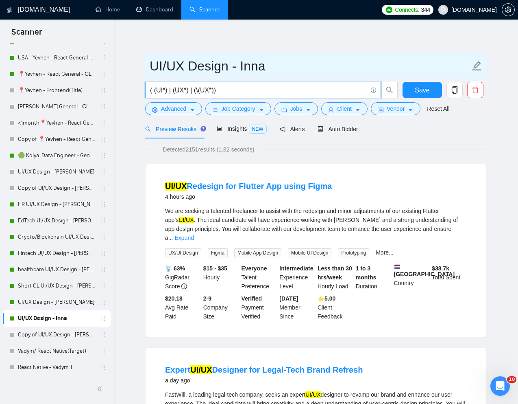
type input "( (UI*) | (UX*) | (\(UX*))"
click at [343, 55] on span "UI/UX Design - Inna" at bounding box center [316, 66] width 342 height 26
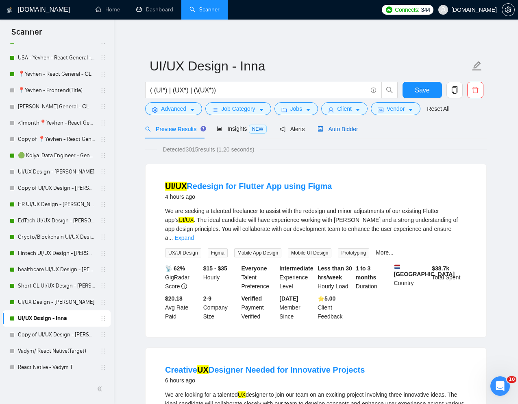
click at [339, 127] on span "Auto Bidder" at bounding box center [338, 129] width 40 height 7
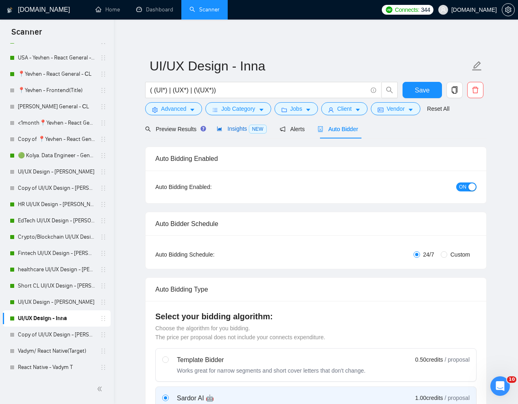
click at [240, 129] on span "Insights NEW" at bounding box center [242, 128] width 50 height 7
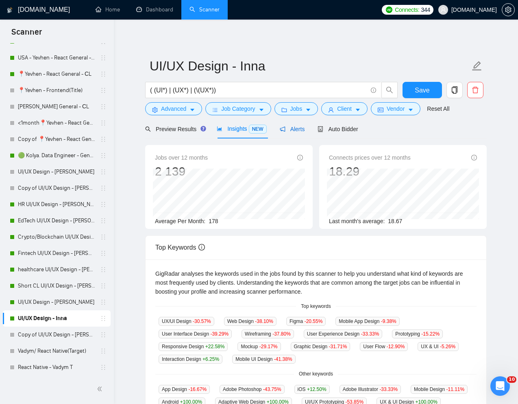
click at [298, 130] on span "Alerts" at bounding box center [292, 129] width 25 height 7
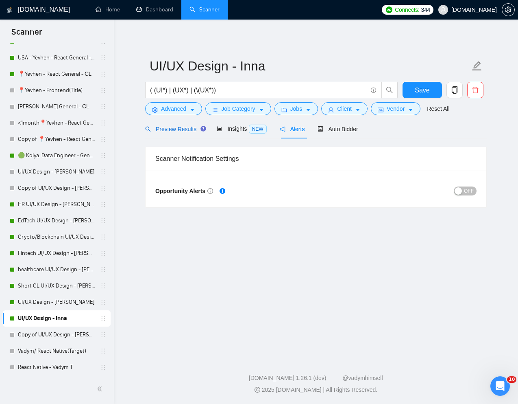
click at [170, 132] on span "Preview Results" at bounding box center [174, 129] width 59 height 7
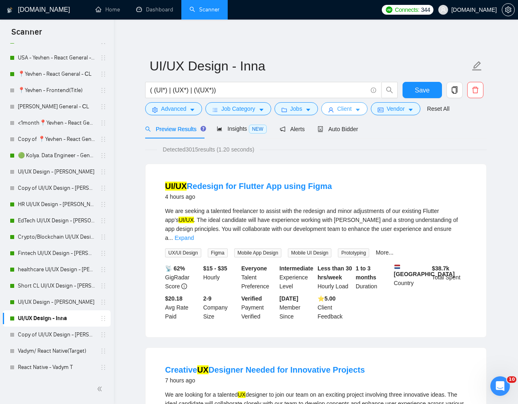
click at [346, 107] on span "Client" at bounding box center [344, 108] width 15 height 9
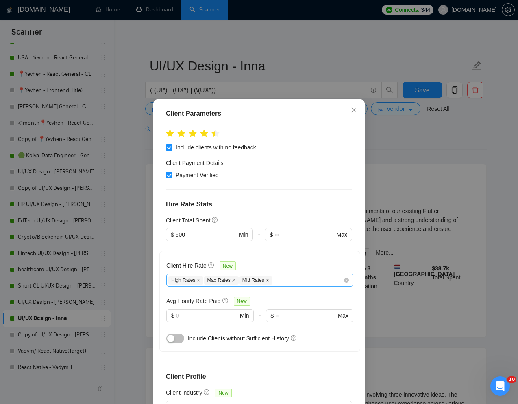
click at [268, 278] on icon "close" at bounding box center [268, 280] width 4 height 4
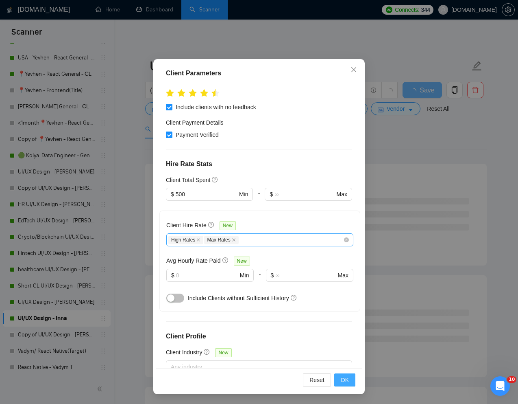
click at [341, 376] on span "OK" at bounding box center [345, 379] width 8 height 9
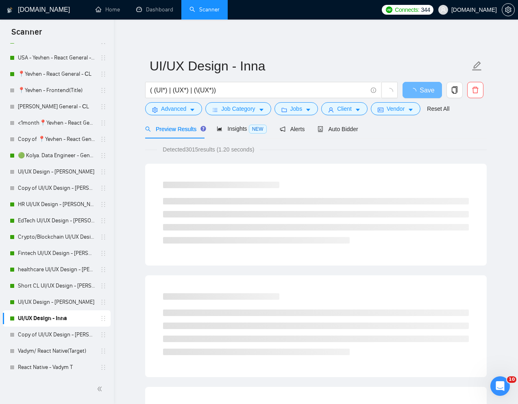
scroll to position [0, 0]
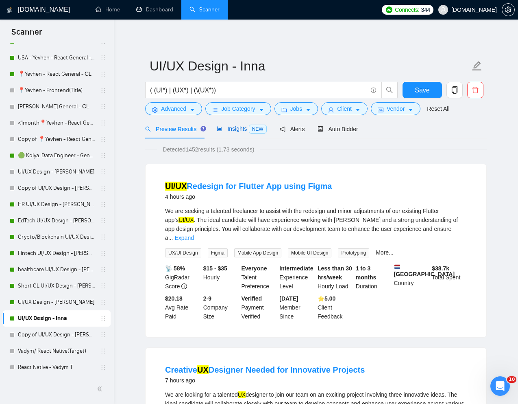
click at [231, 130] on span "Insights NEW" at bounding box center [242, 128] width 50 height 7
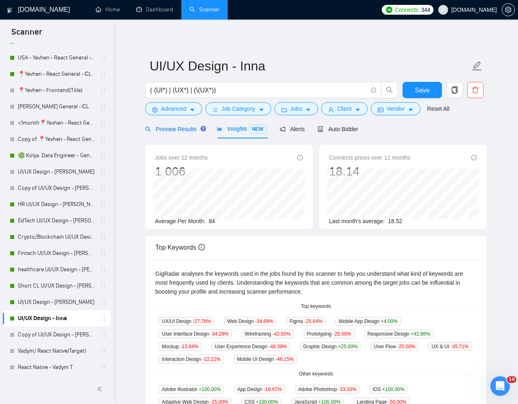
click at [180, 132] on span "Preview Results" at bounding box center [174, 129] width 59 height 7
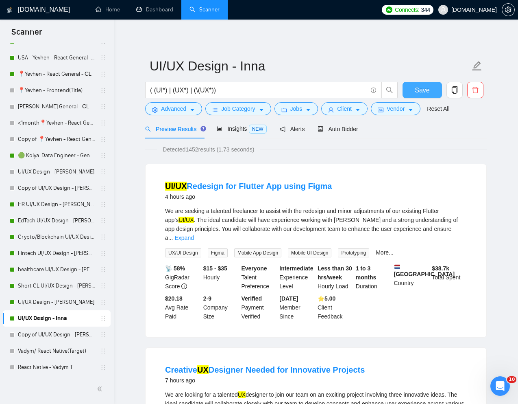
click at [426, 88] on span "Save" at bounding box center [422, 90] width 15 height 10
click at [440, 151] on div "Detected 1452 results (1.73 seconds)" at bounding box center [316, 149] width 342 height 9
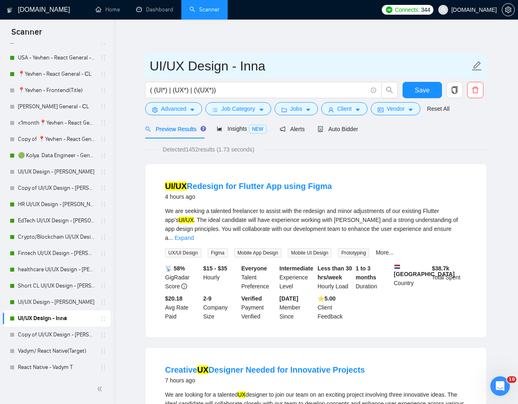
click at [324, 64] on input "UI/UX Design - Inna" at bounding box center [310, 66] width 321 height 20
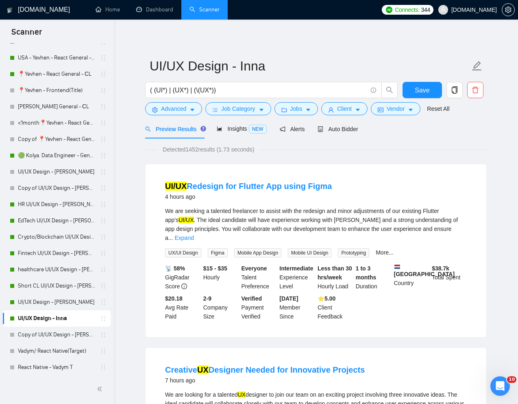
drag, startPoint x: 216, startPoint y: 91, endPoint x: 196, endPoint y: 91, distance: 19.9
click at [196, 91] on input "( (UI*) | (UX*) | (\(UX*))" at bounding box center [258, 90] width 217 height 10
click at [222, 86] on input "( (UI*) | (UX*) | (\(UX*))" at bounding box center [258, 90] width 217 height 10
click at [216, 92] on input "( (UI*) | (UX*) | (\(UX*))" at bounding box center [258, 90] width 217 height 10
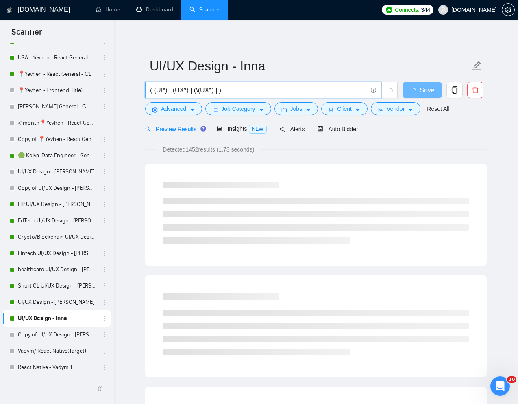
paste input "(\(UX*)"
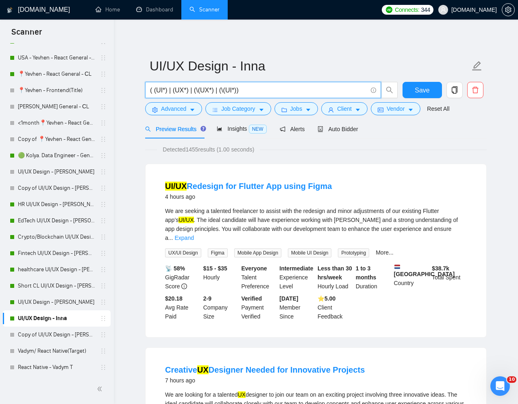
drag, startPoint x: 216, startPoint y: 90, endPoint x: 239, endPoint y: 88, distance: 22.5
click at [239, 88] on input "( (UI*) | (UX*) | (\(UX*) | (\(UI*))" at bounding box center [258, 90] width 217 height 10
type input "( (UI*) | (UX*) | (\(UX*))"
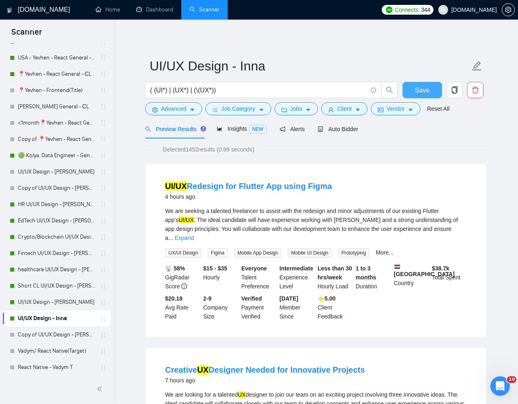
click at [412, 89] on button "Save" at bounding box center [422, 90] width 39 height 16
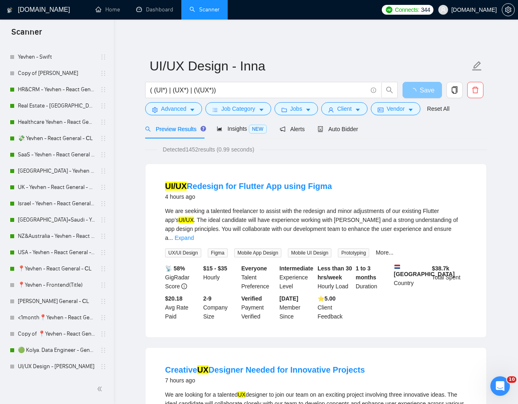
scroll to position [156, 0]
